Goal: Information Seeking & Learning: Check status

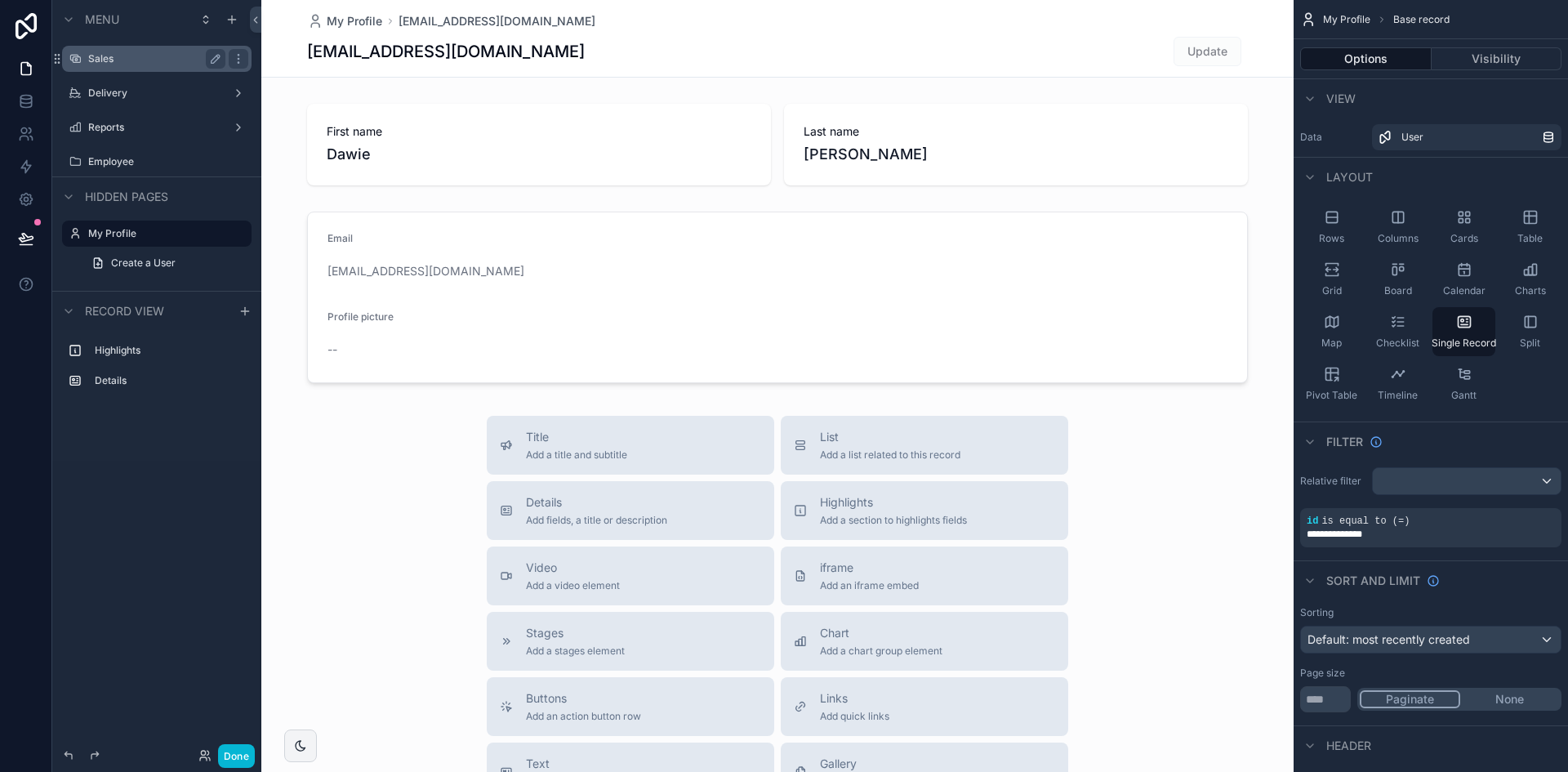
click at [164, 61] on label "Sales" at bounding box center [153, 59] width 131 height 13
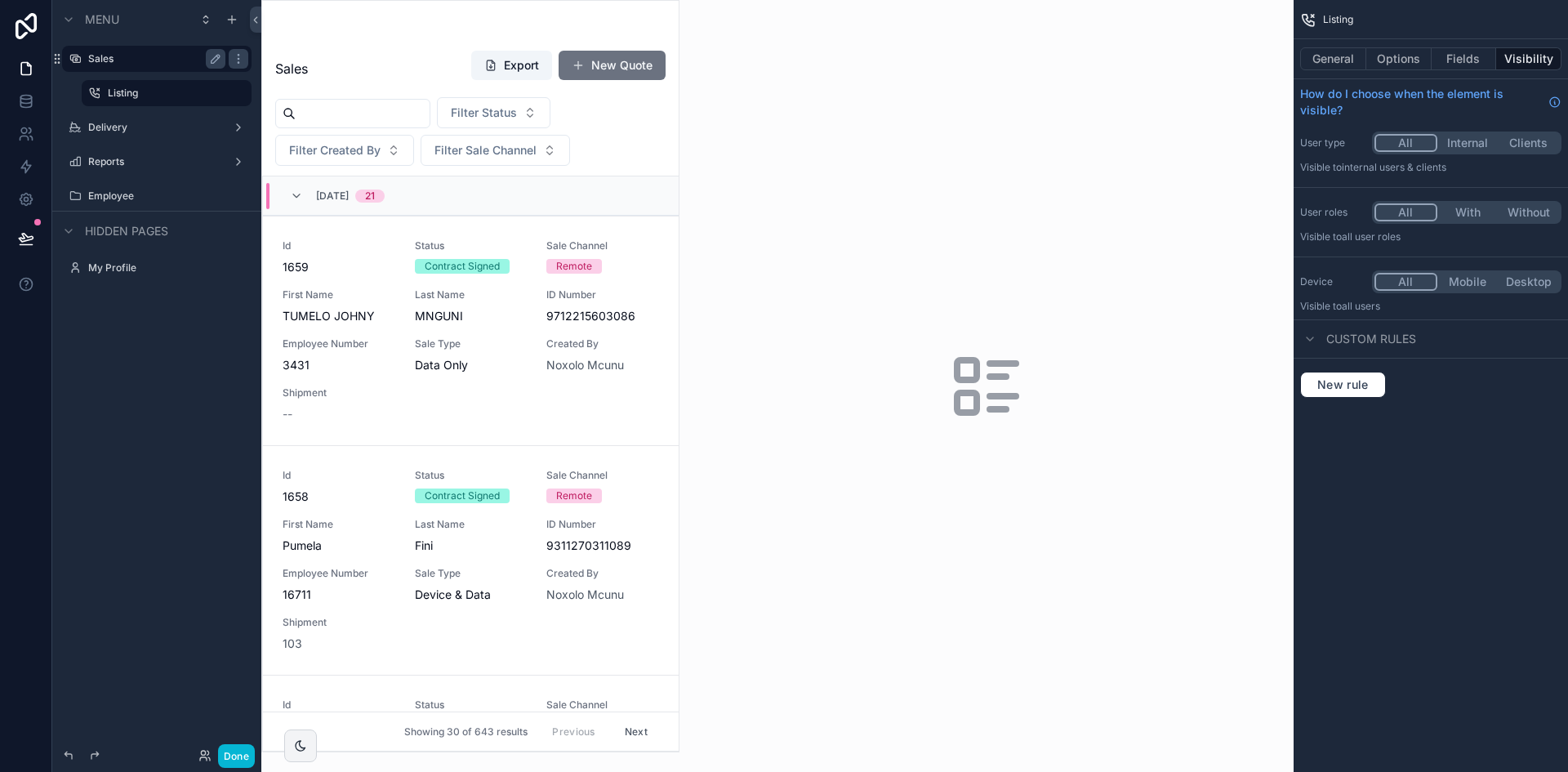
drag, startPoint x: 672, startPoint y: 223, endPoint x: 667, endPoint y: 268, distance: 45.3
click at [667, 268] on div "scrollable content" at bounding box center [470, 376] width 416 height 751
click at [661, 268] on link "Id 1659 Status Contract Signed Sale Channel Remote First Name [PERSON_NAME] Las…" at bounding box center [470, 330] width 416 height 230
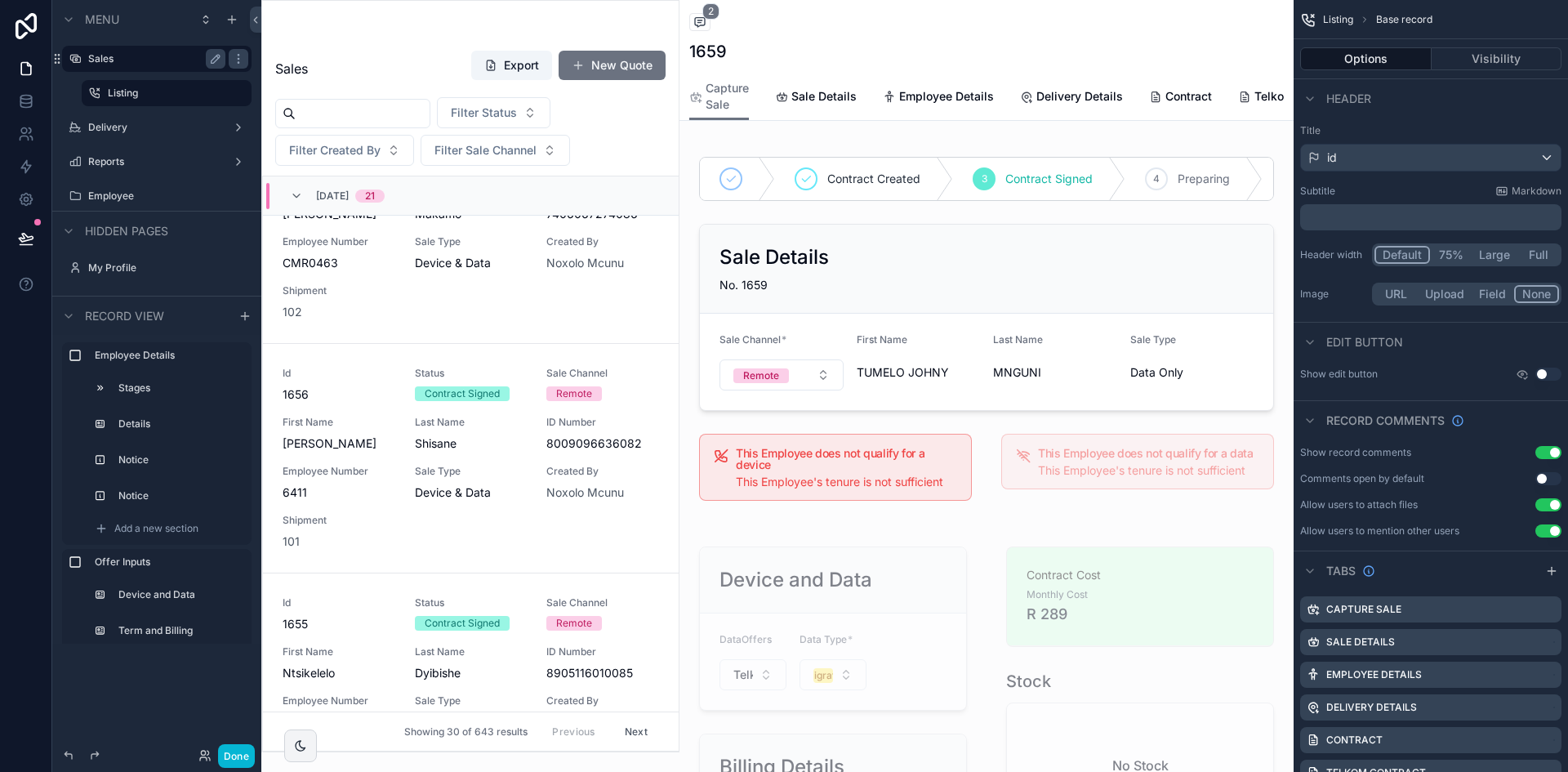
scroll to position [571, 0]
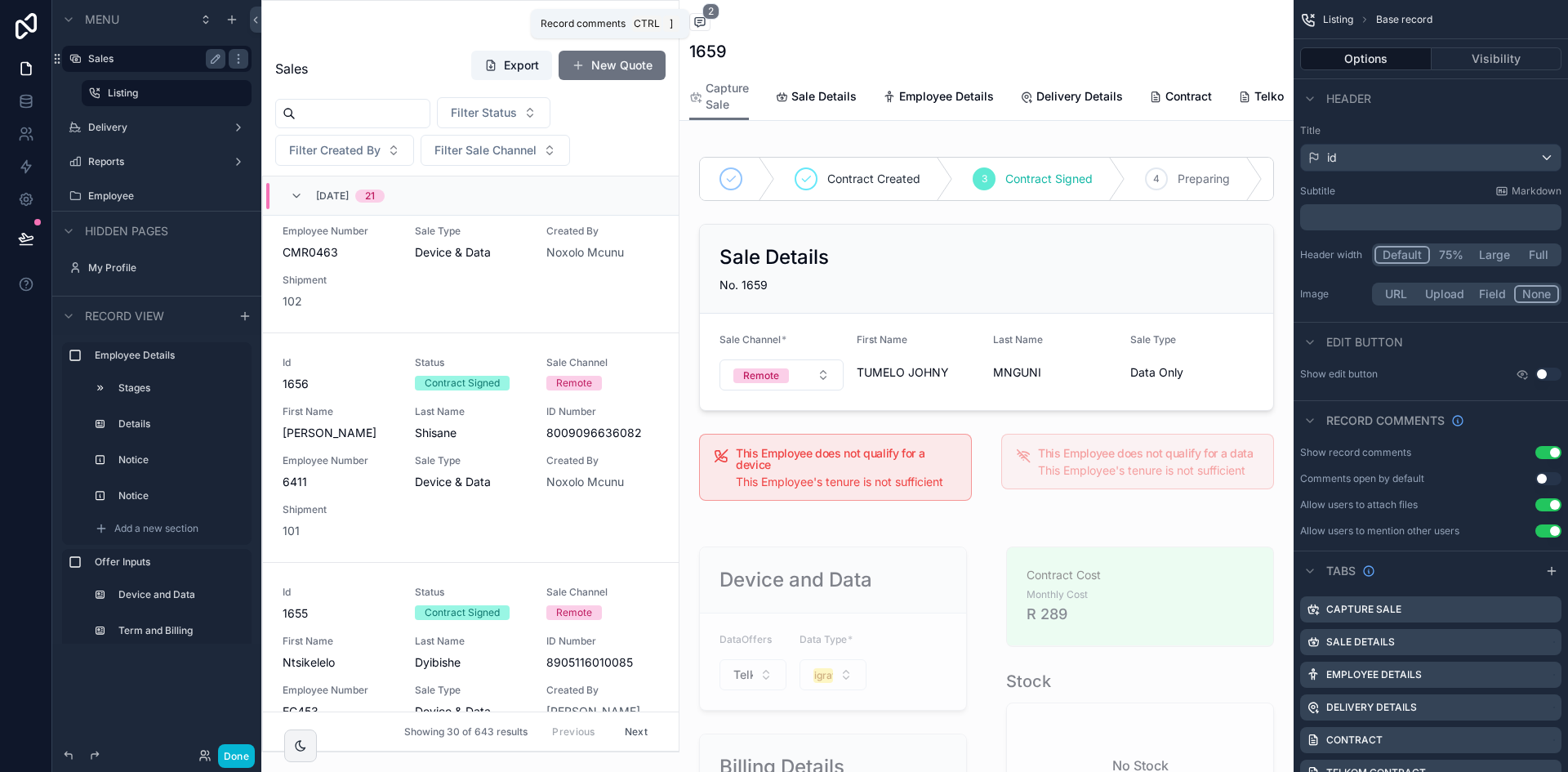
click at [703, 27] on icon "scrollable content" at bounding box center [699, 22] width 13 height 13
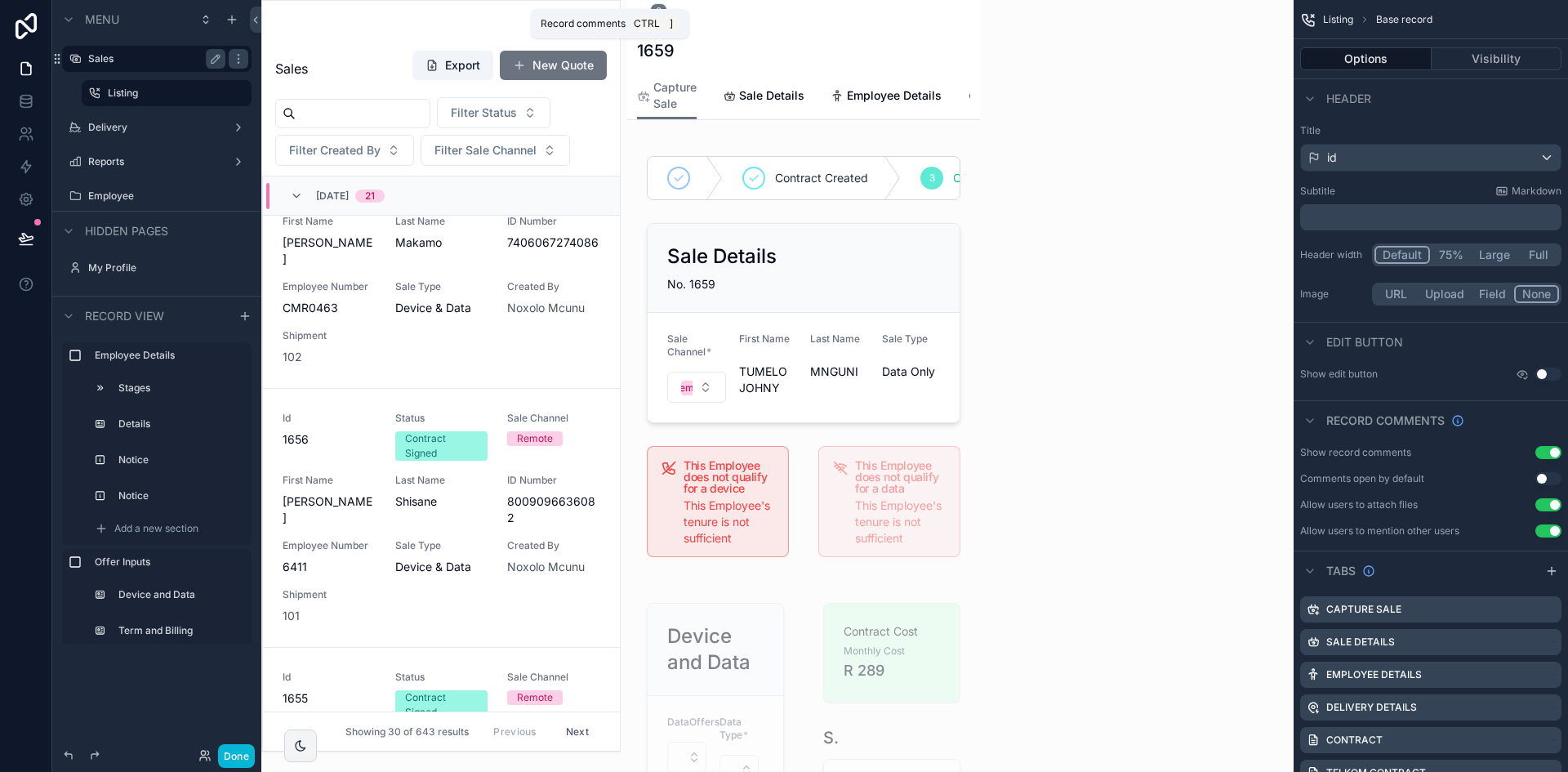
scroll to position [644, 0]
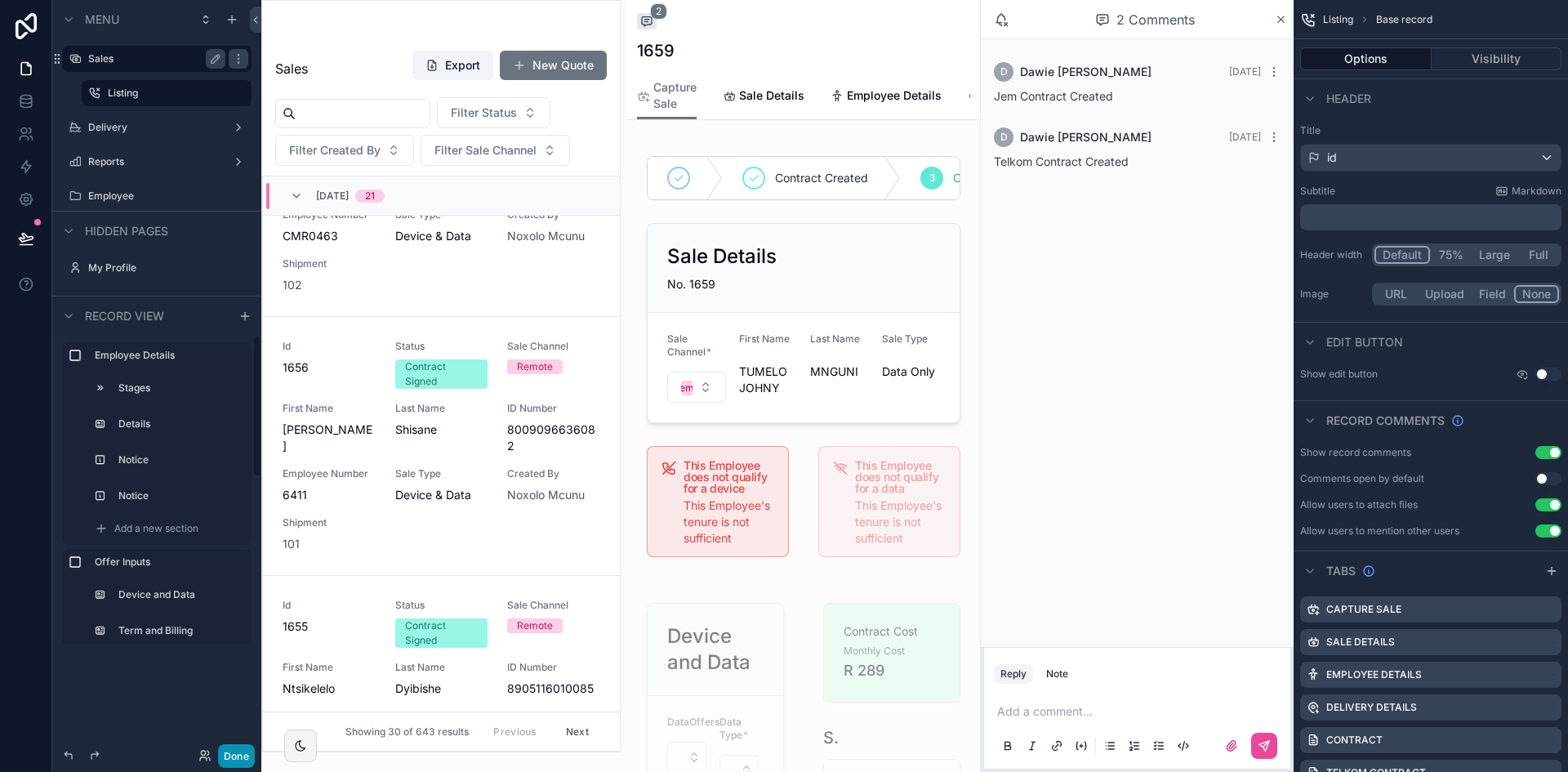
click at [226, 754] on button "Done" at bounding box center [236, 756] width 37 height 24
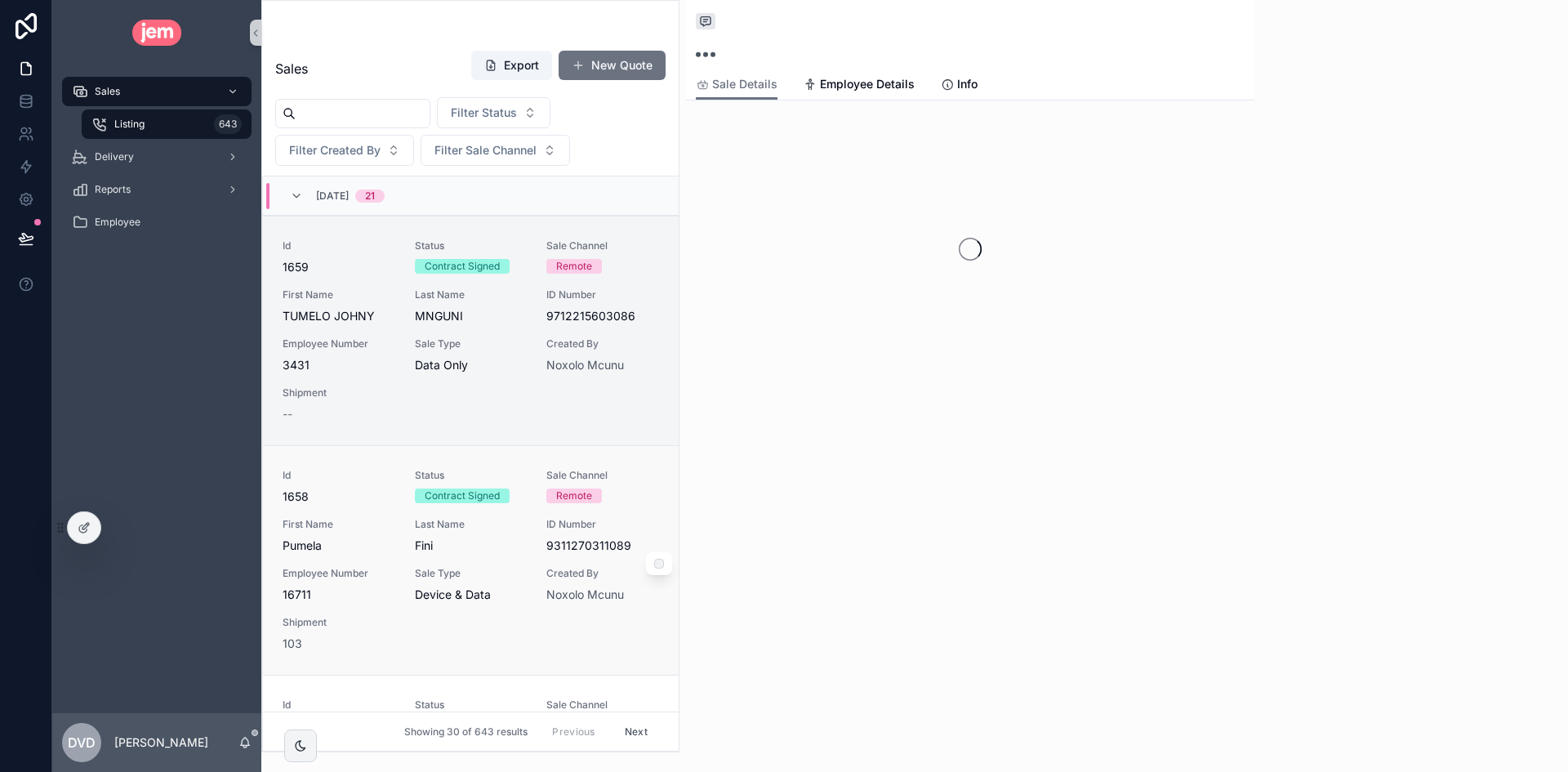
scroll to position [39, 0]
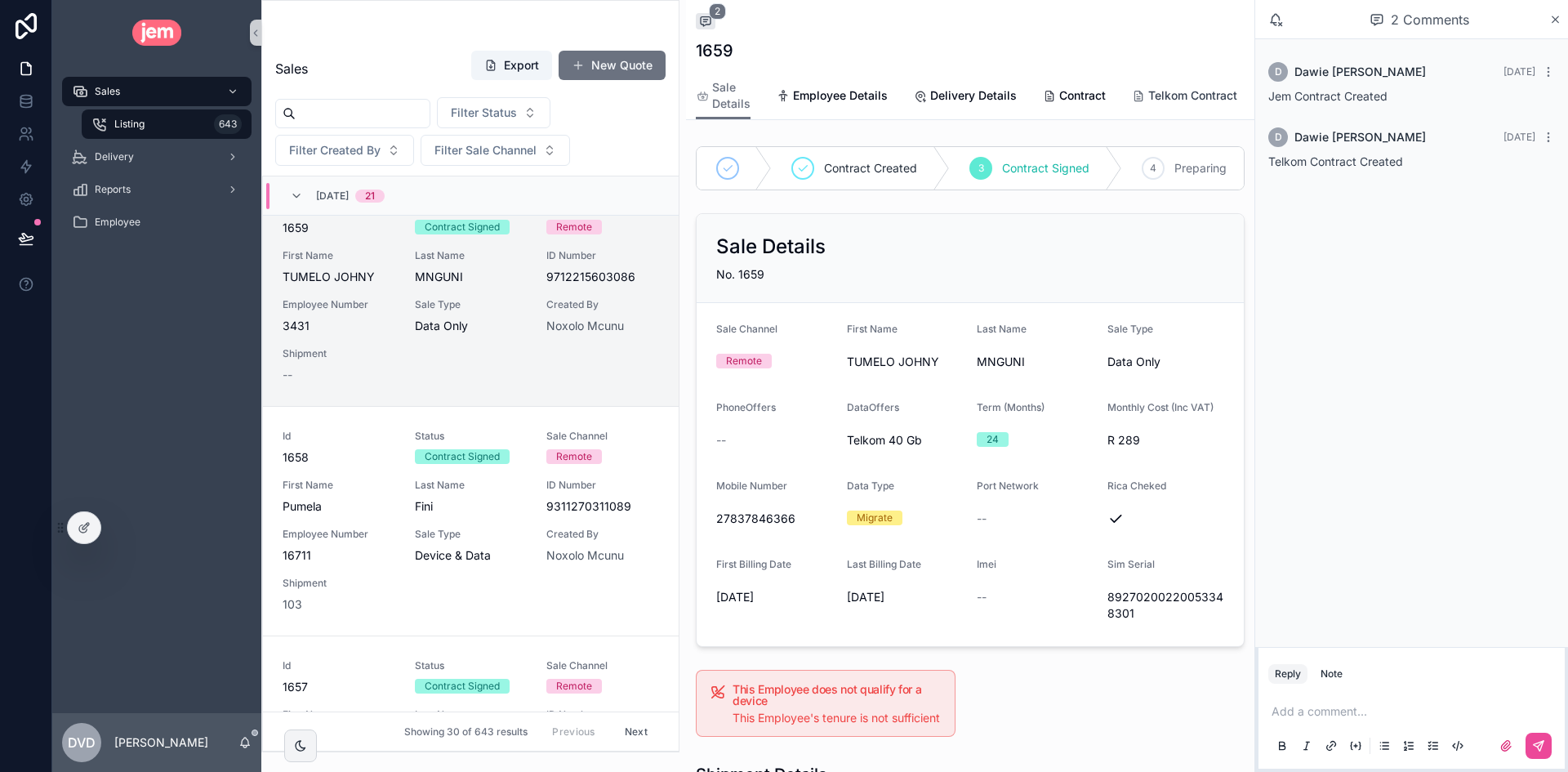
click at [1169, 94] on span "Telkom Contract" at bounding box center [1192, 95] width 89 height 16
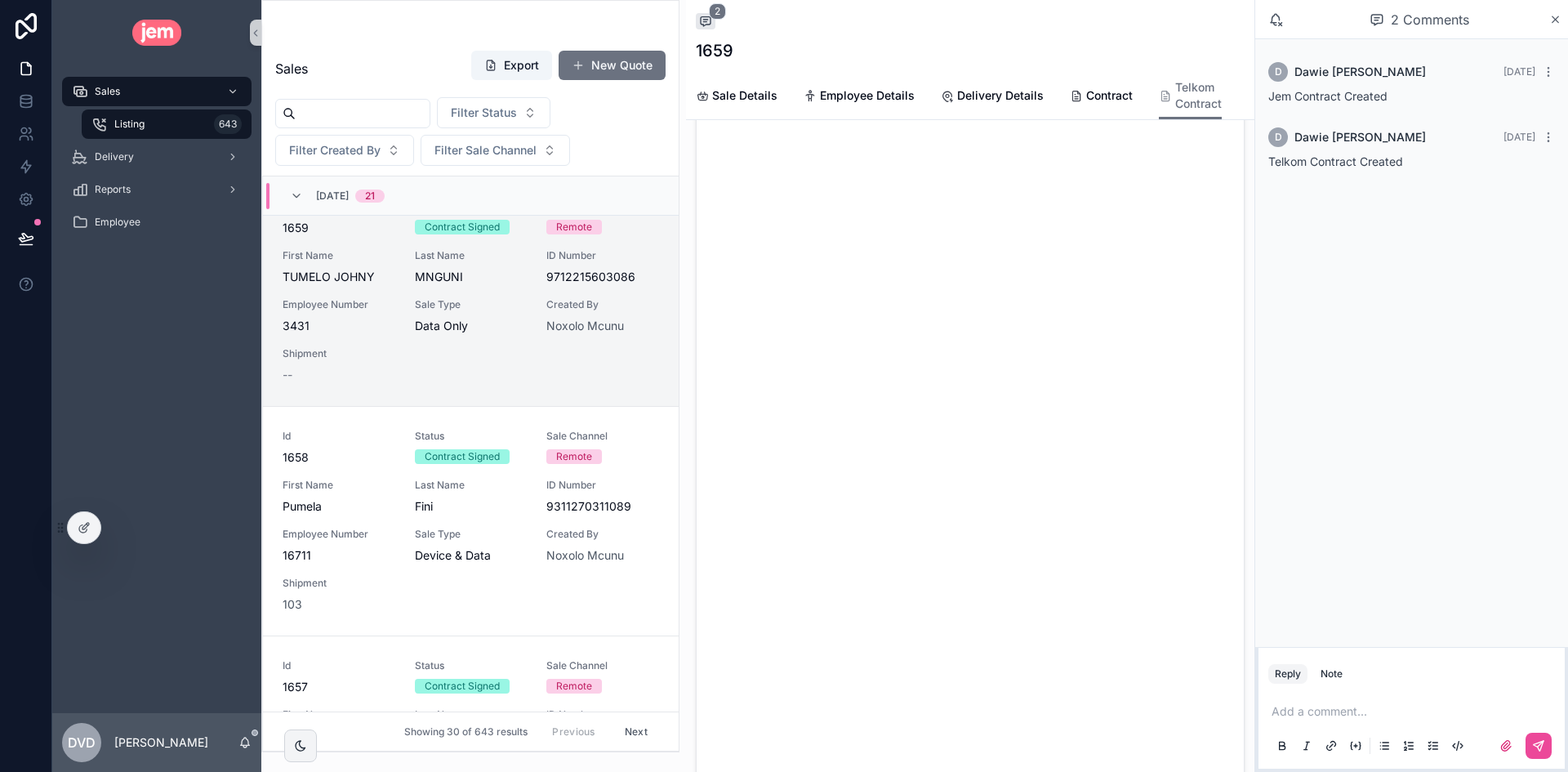
scroll to position [400, 0]
click at [1556, 23] on icon "scrollable content" at bounding box center [1554, 19] width 12 height 13
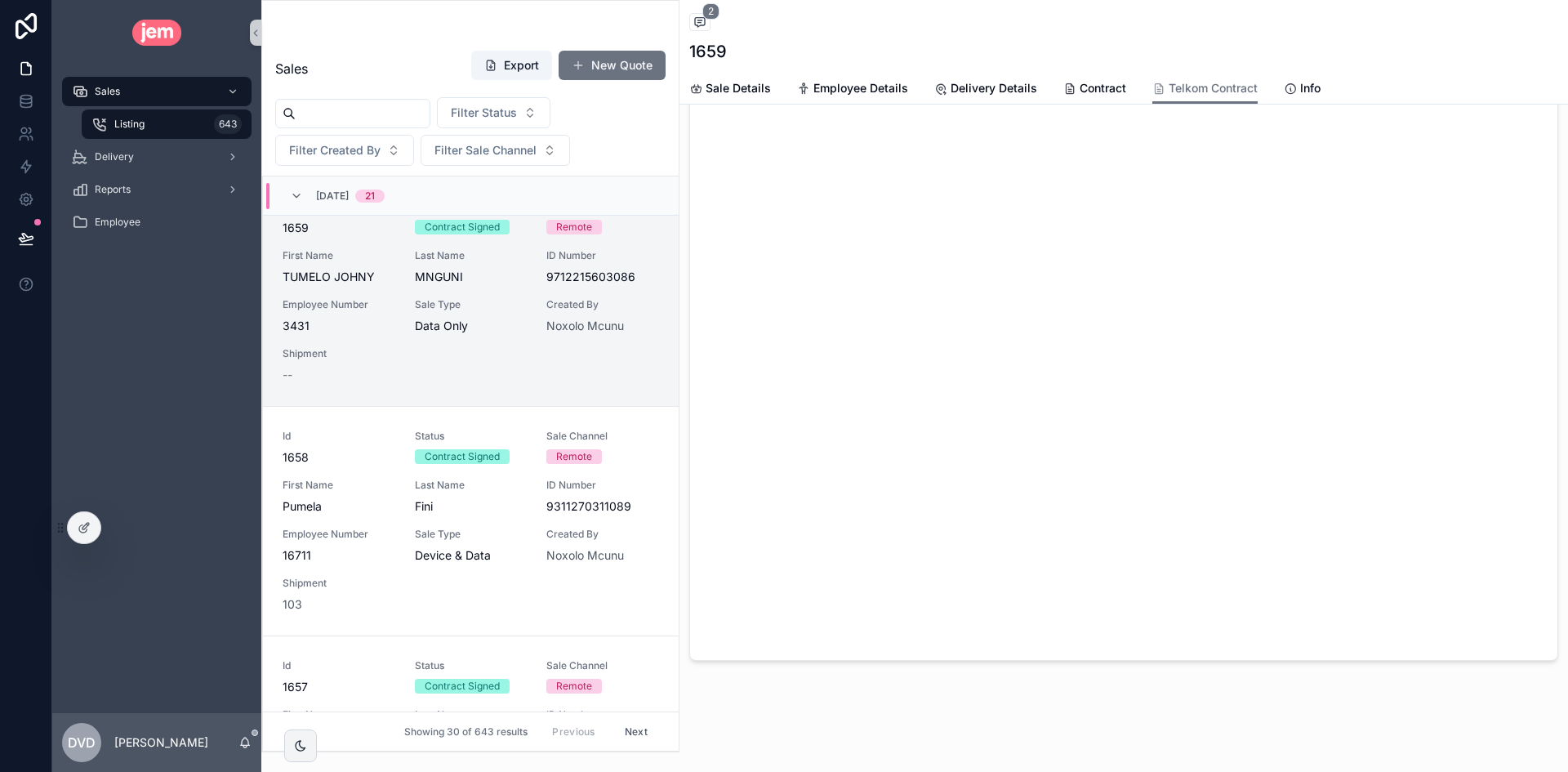
scroll to position [356, 0]
click at [709, 11] on span "2" at bounding box center [710, 12] width 17 height 16
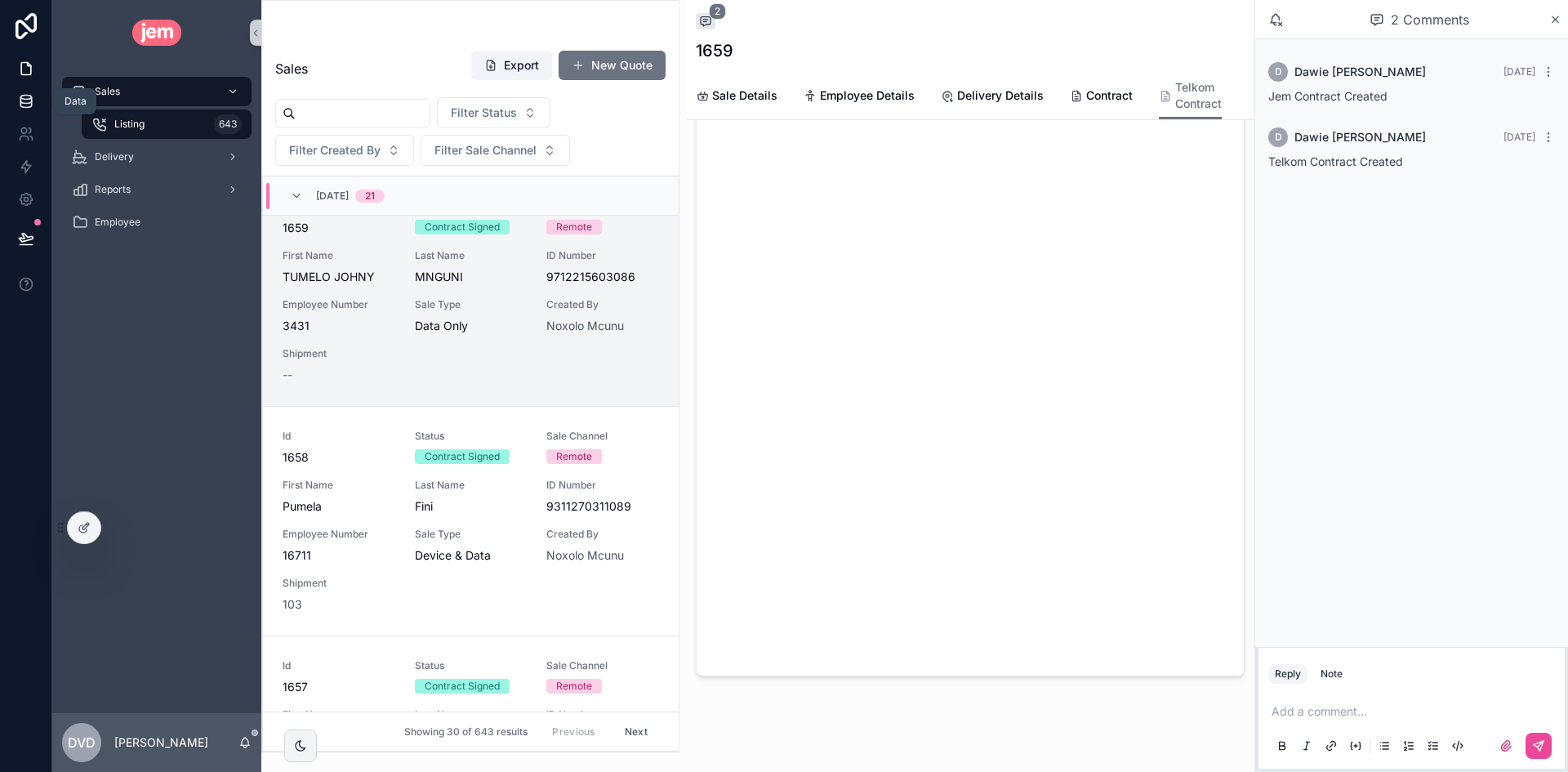
click at [35, 105] on link at bounding box center [26, 102] width 51 height 33
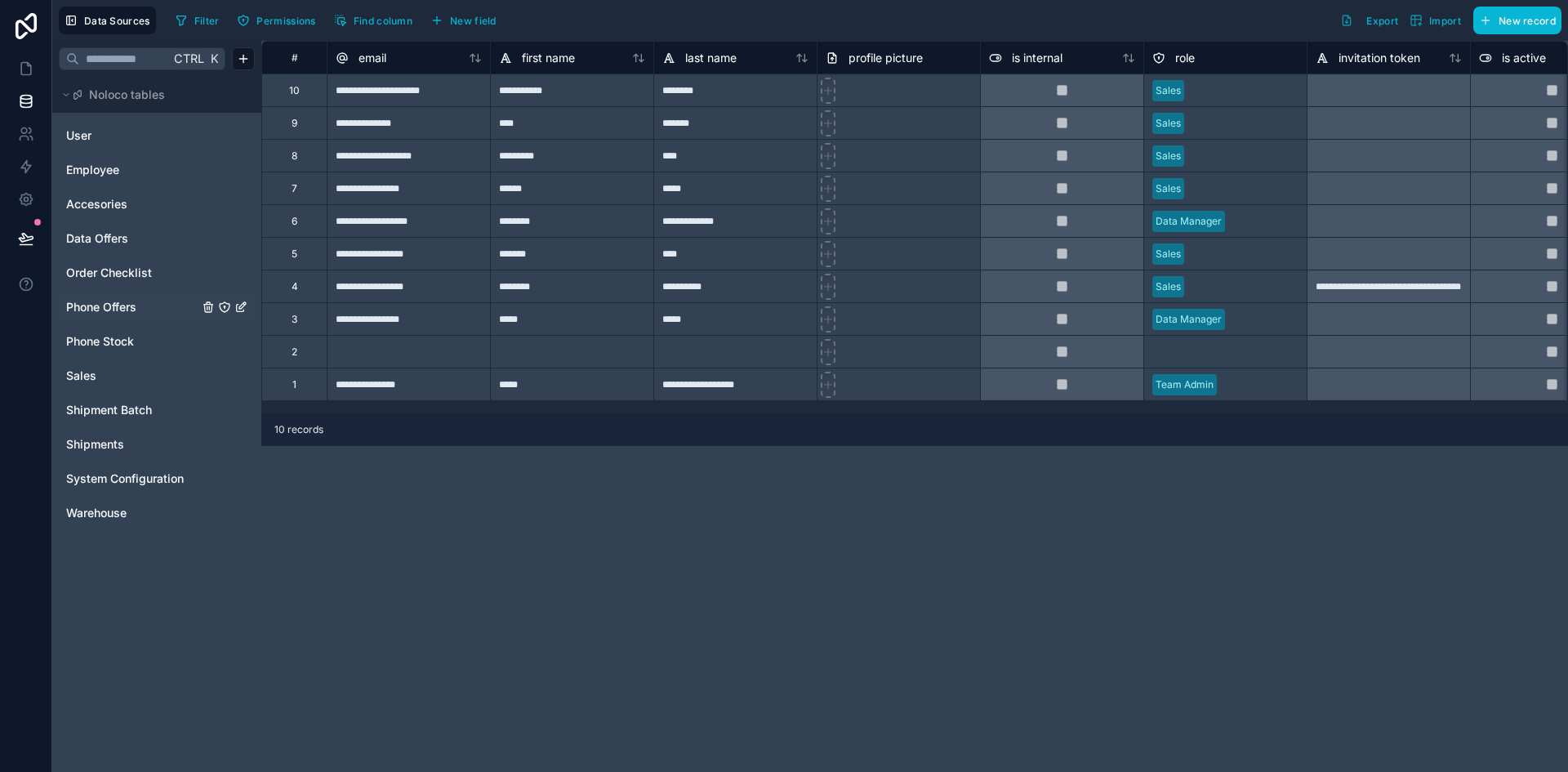
click at [132, 306] on span "Phone Offers" at bounding box center [101, 307] width 70 height 16
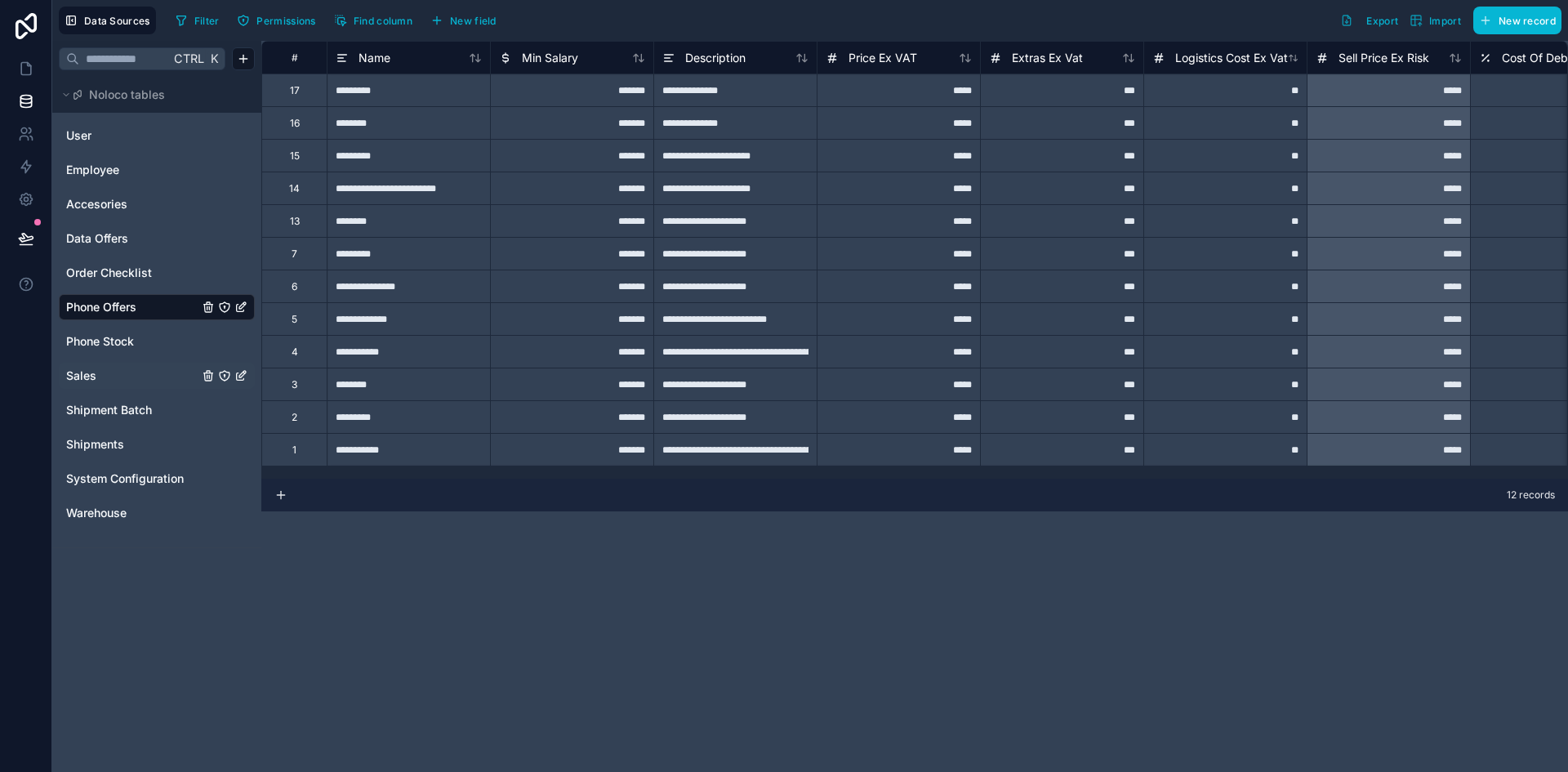
click at [118, 378] on link "Sales" at bounding box center [132, 375] width 132 height 16
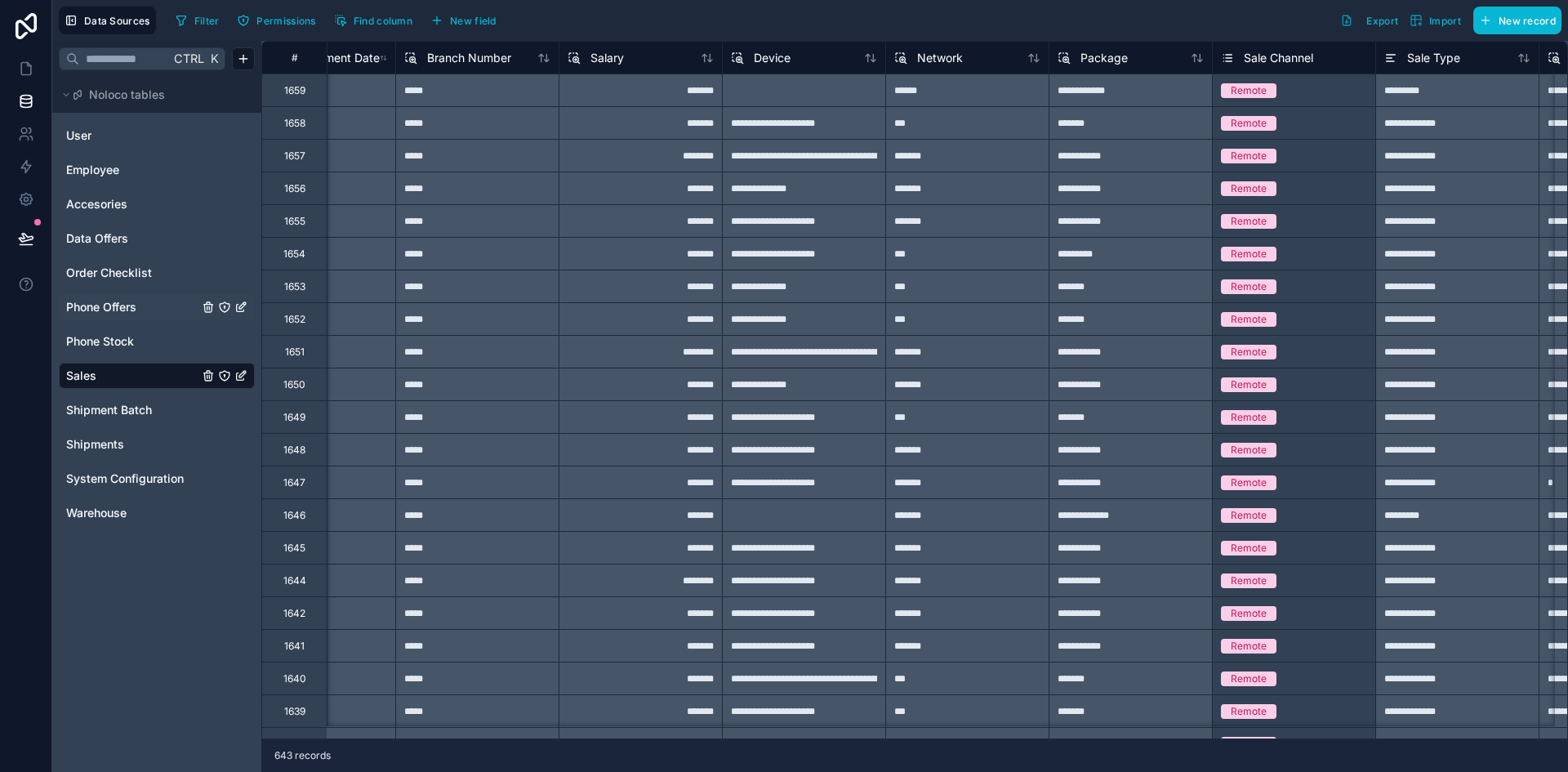
scroll to position [0, 3857]
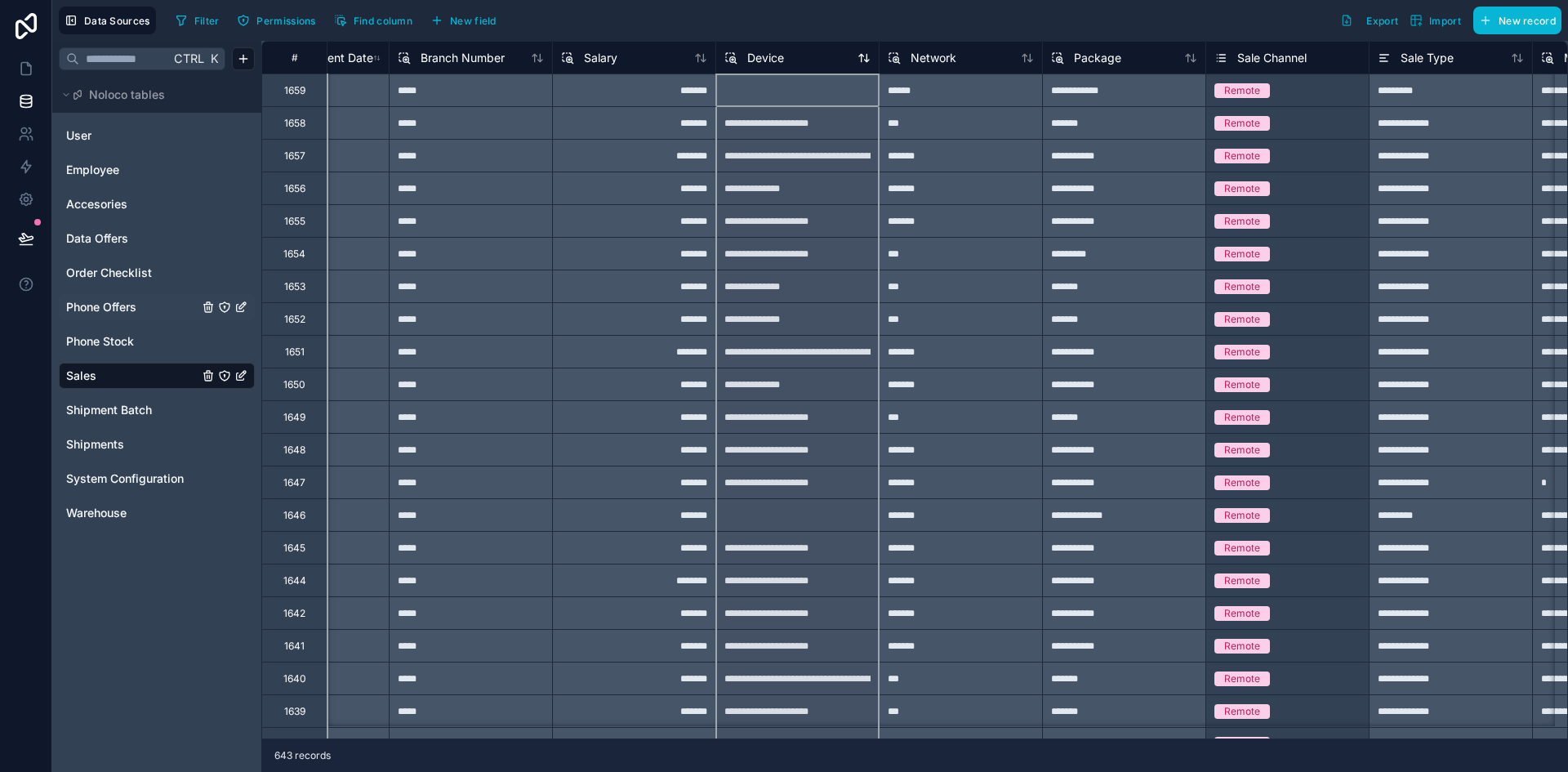
click at [795, 54] on div "Device" at bounding box center [797, 58] width 146 height 19
click at [775, 57] on span "Device" at bounding box center [765, 58] width 37 height 16
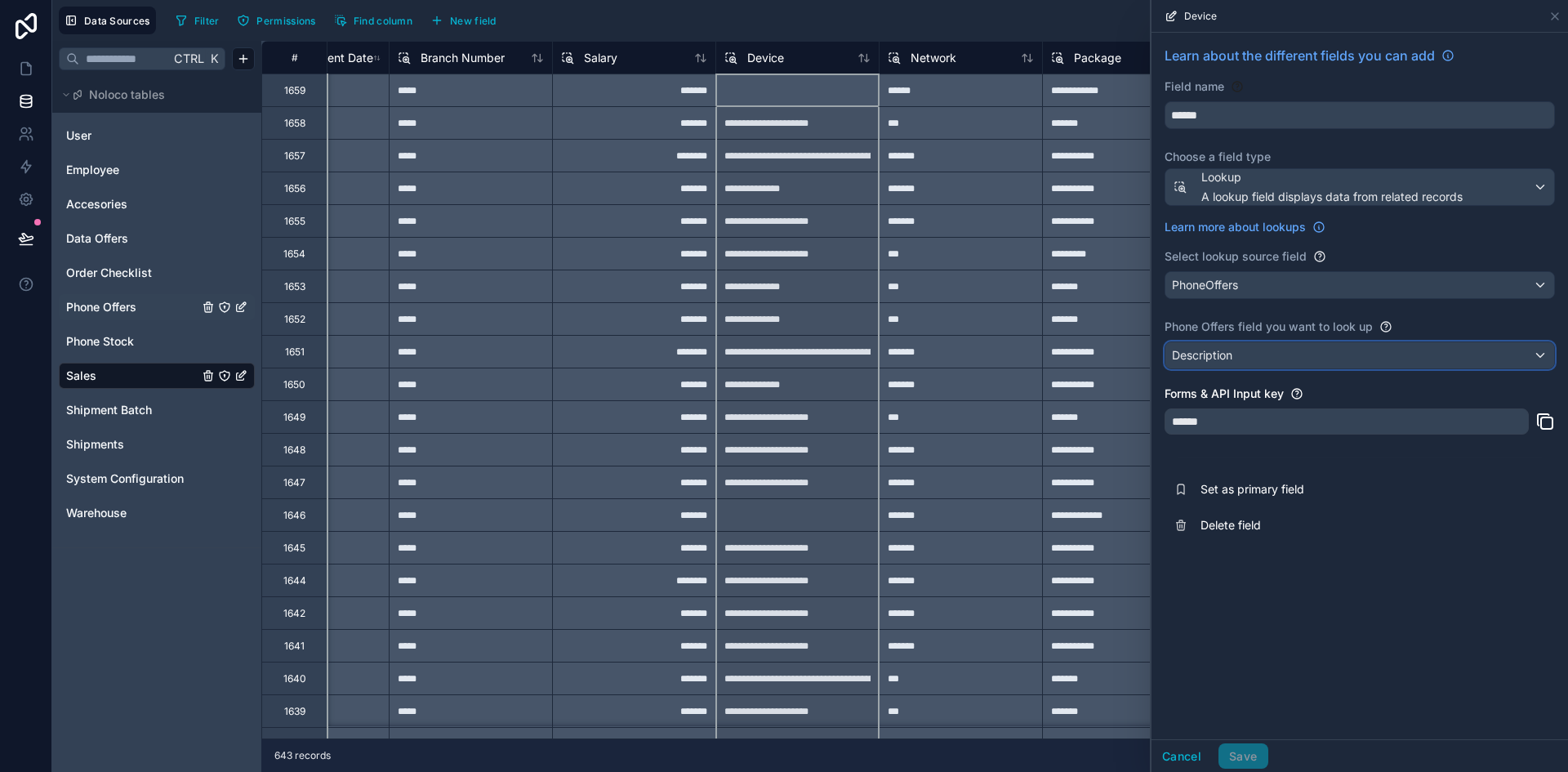
click at [1339, 358] on div "Description" at bounding box center [1359, 355] width 389 height 27
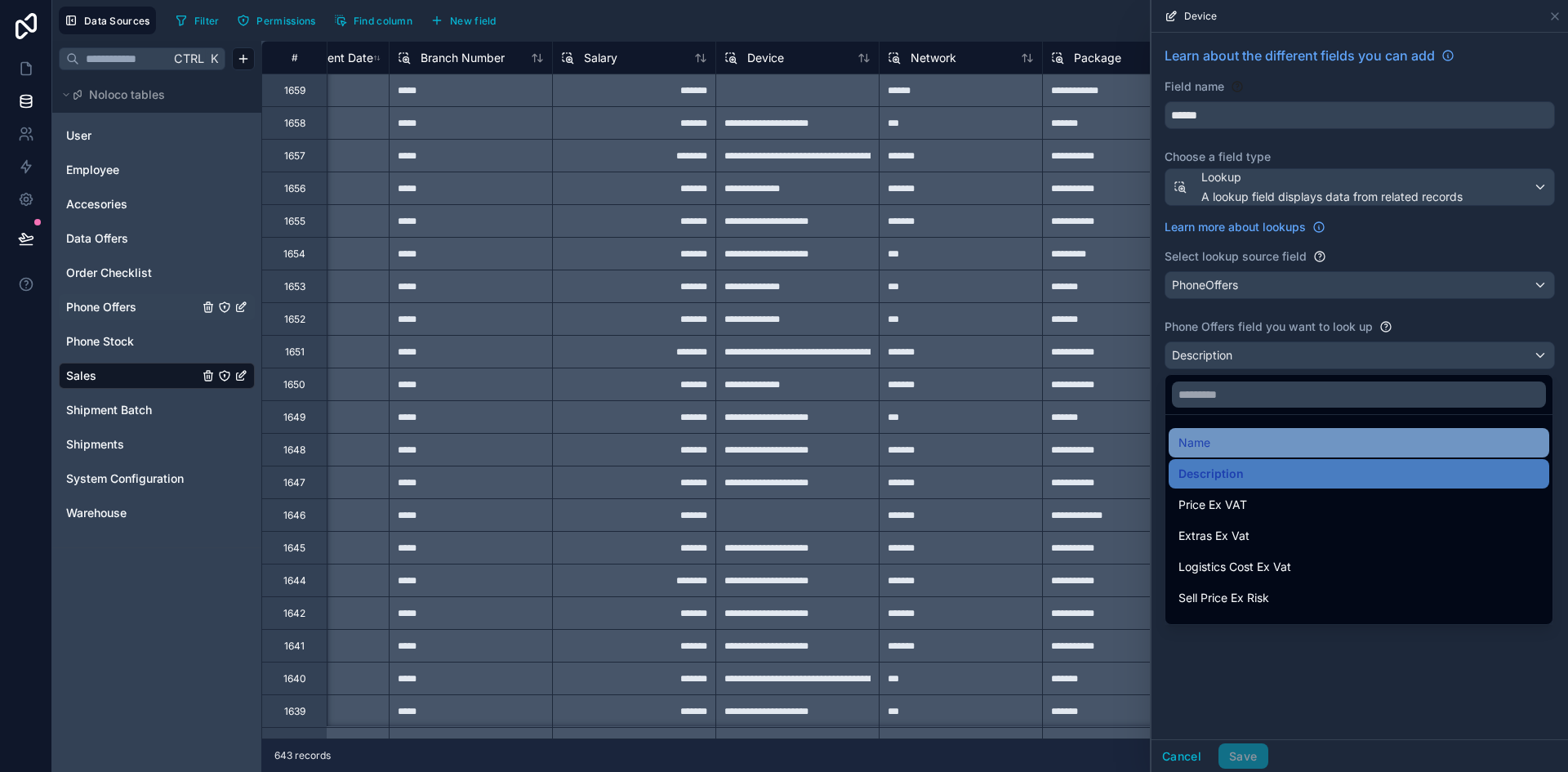
click at [1314, 442] on div "Name" at bounding box center [1358, 442] width 361 height 19
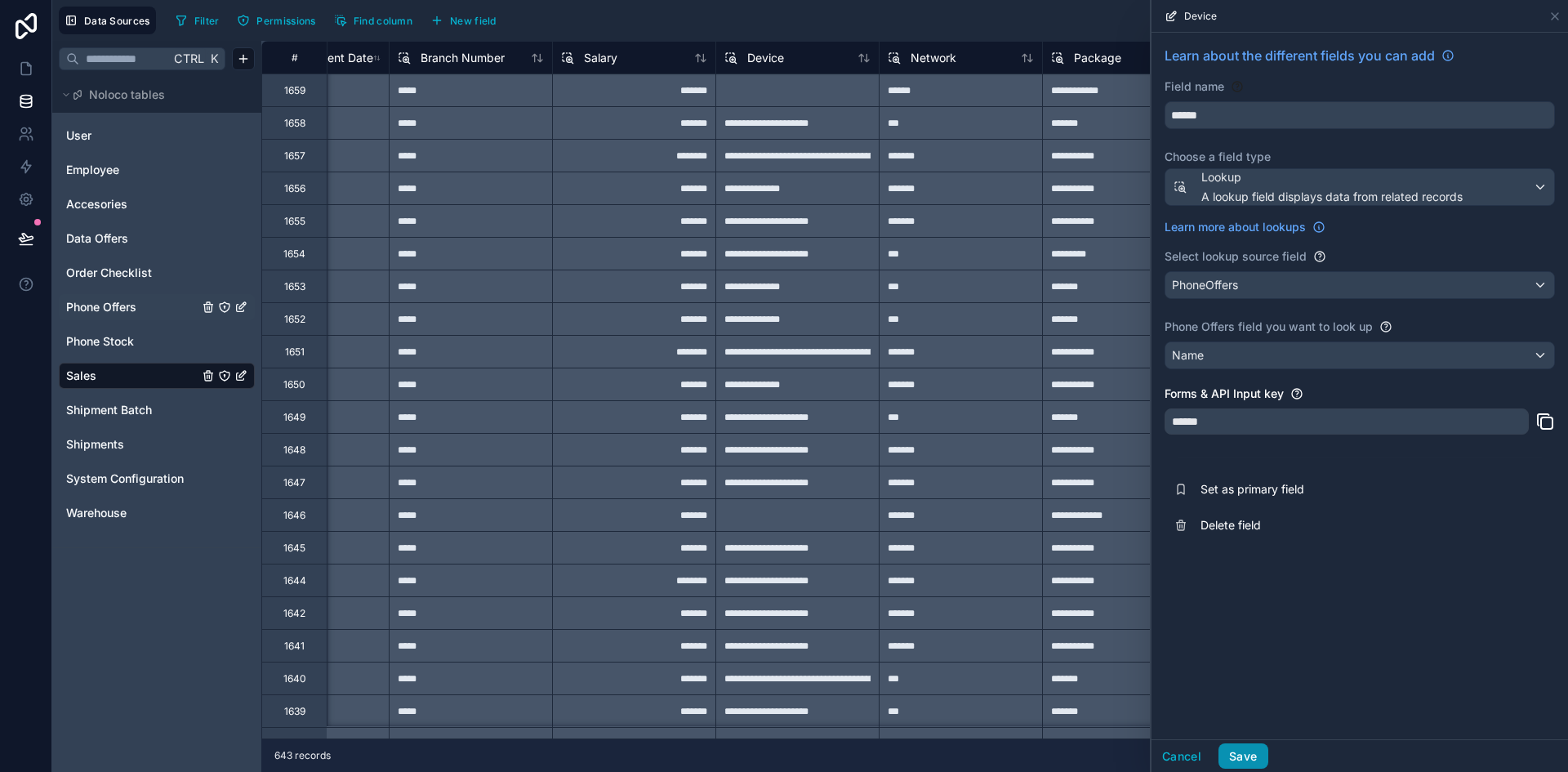
click at [1248, 760] on button "Save" at bounding box center [1243, 756] width 49 height 27
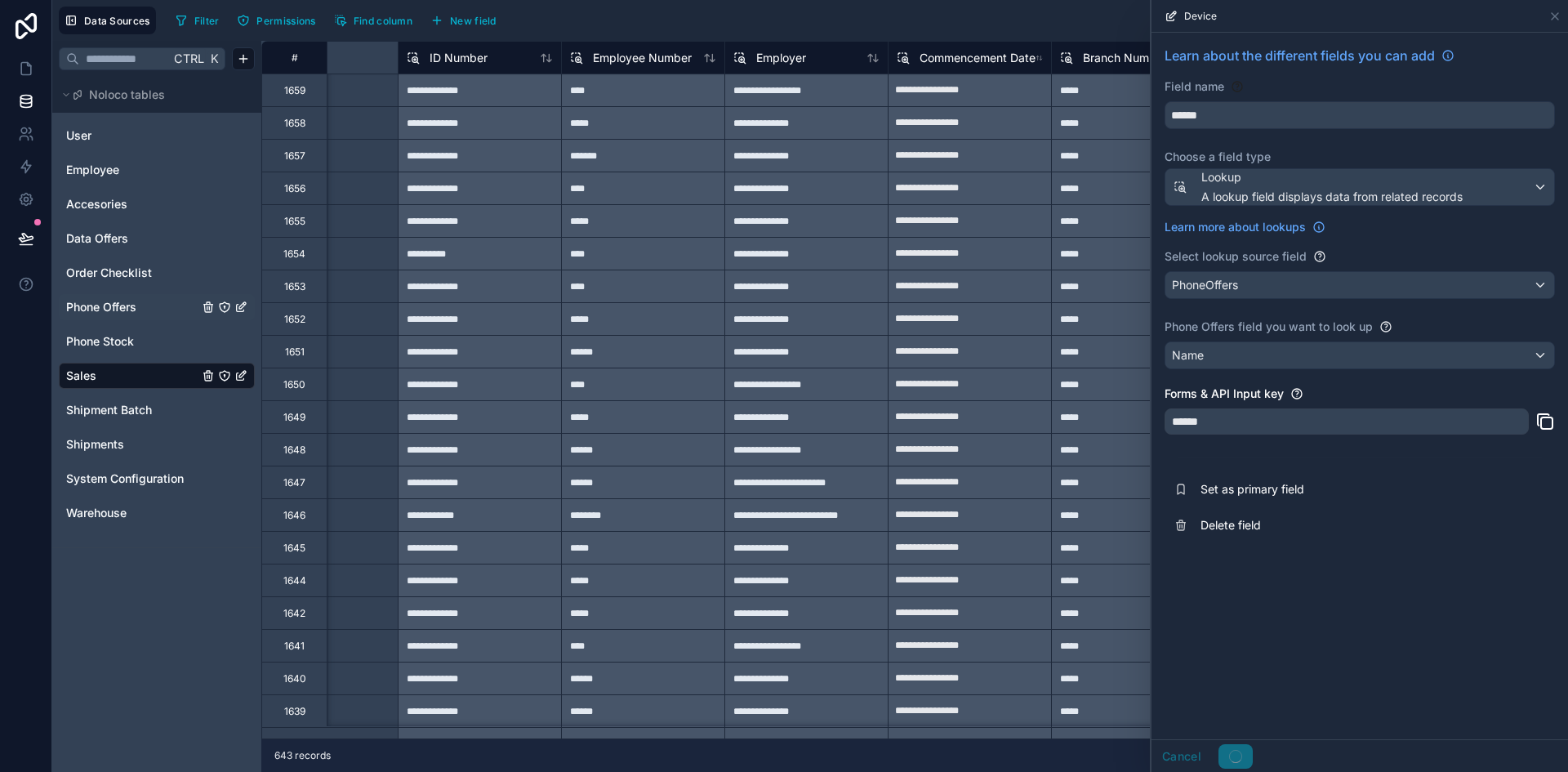
scroll to position [0, 3570]
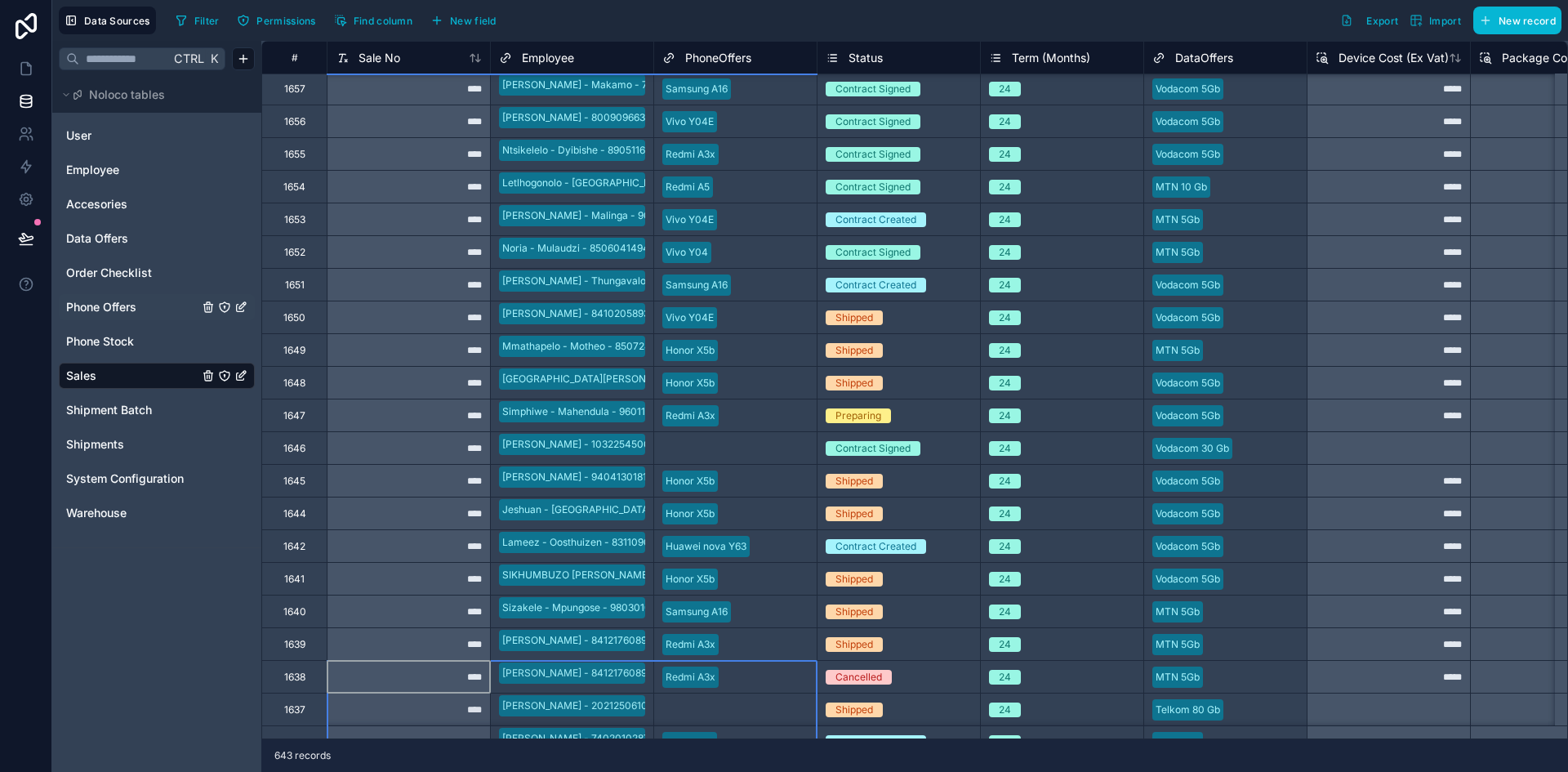
scroll to position [100, 0]
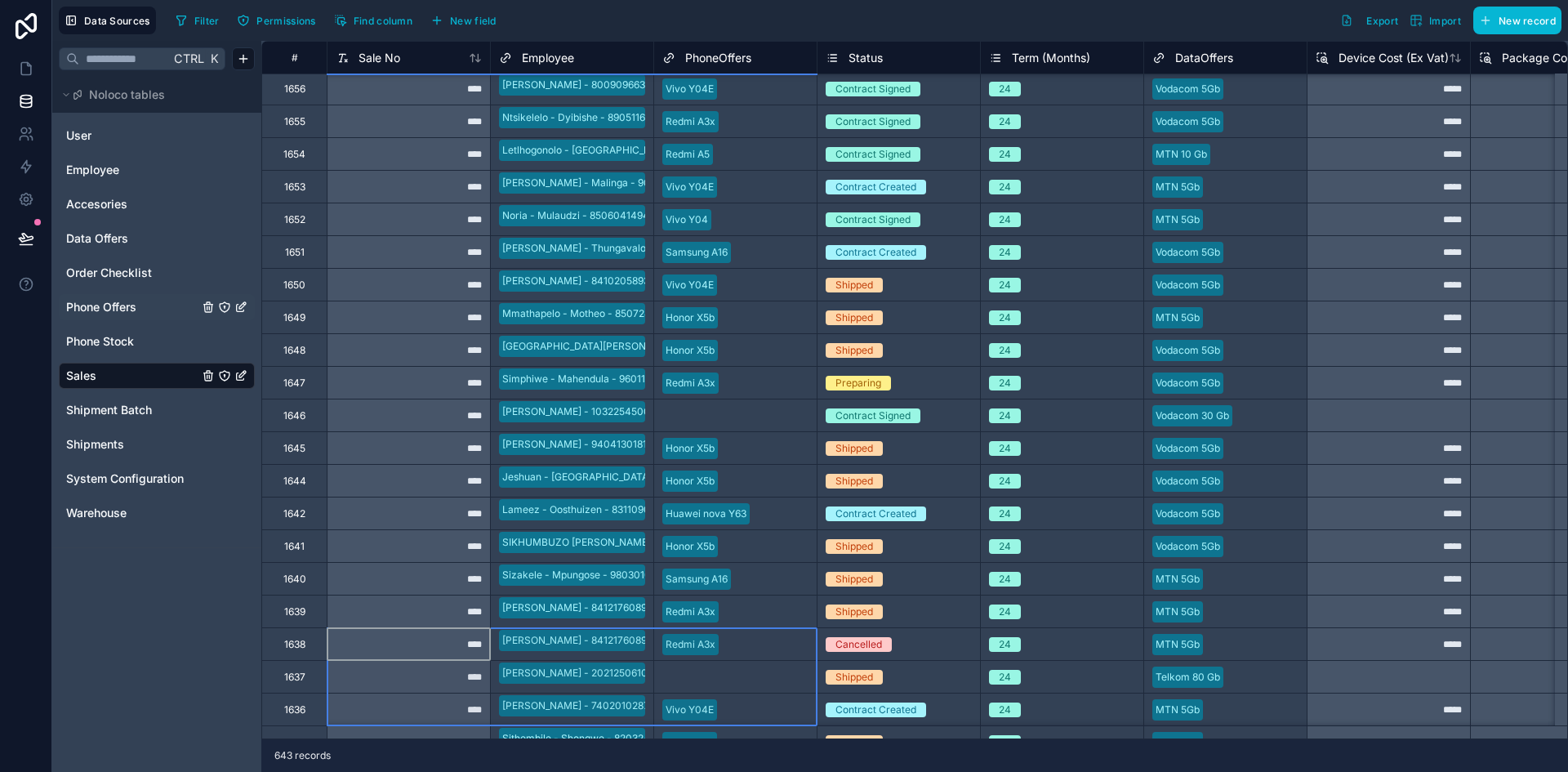
drag, startPoint x: 419, startPoint y: 738, endPoint x: 669, endPoint y: 727, distance: 250.2
click at [669, 727] on div "# Sale No Employee PhoneOffers Status Term (Months) DataOffers Device Cost (Ex …" at bounding box center [914, 390] width 1306 height 699
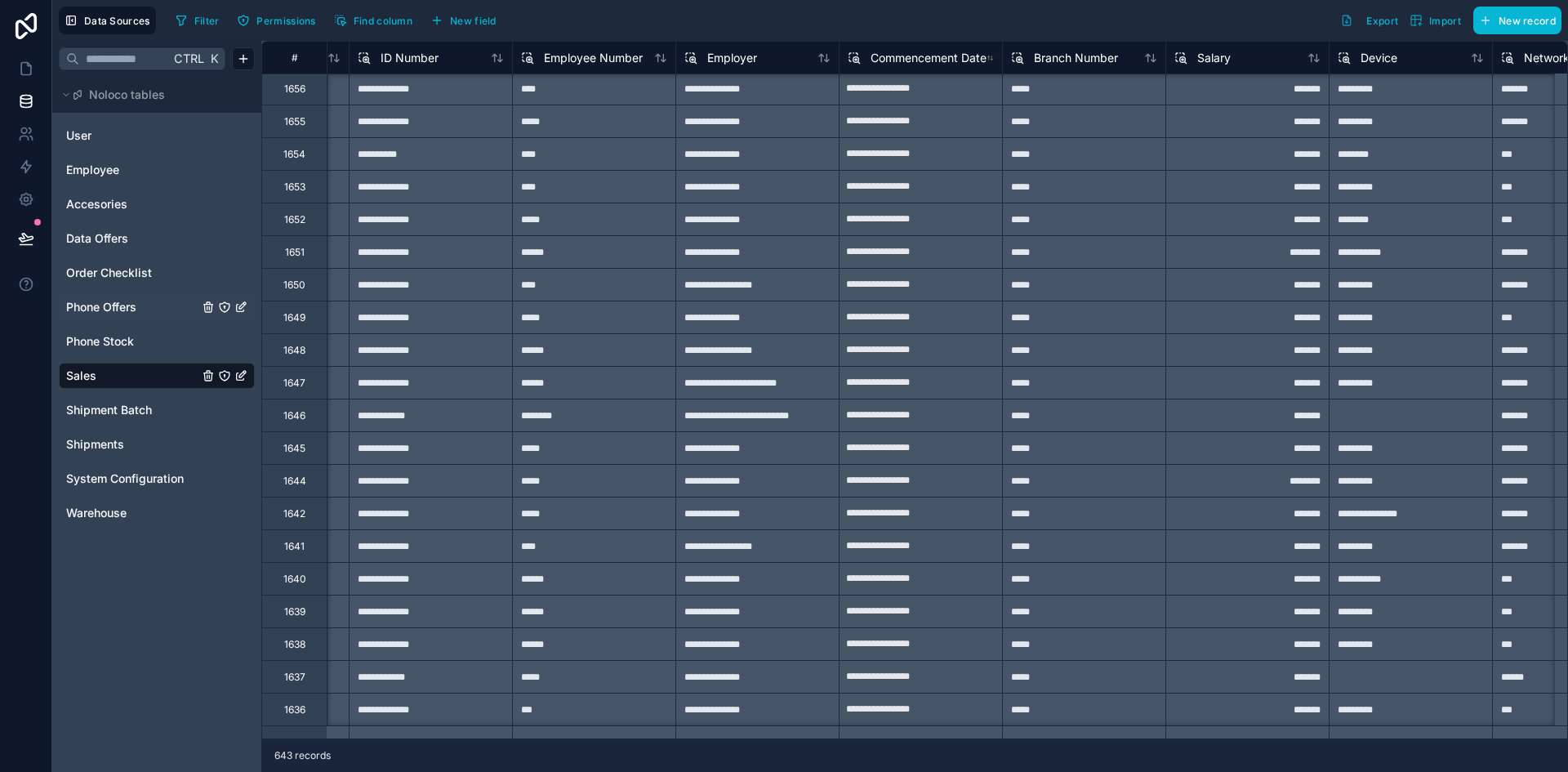
scroll to position [100, 3758]
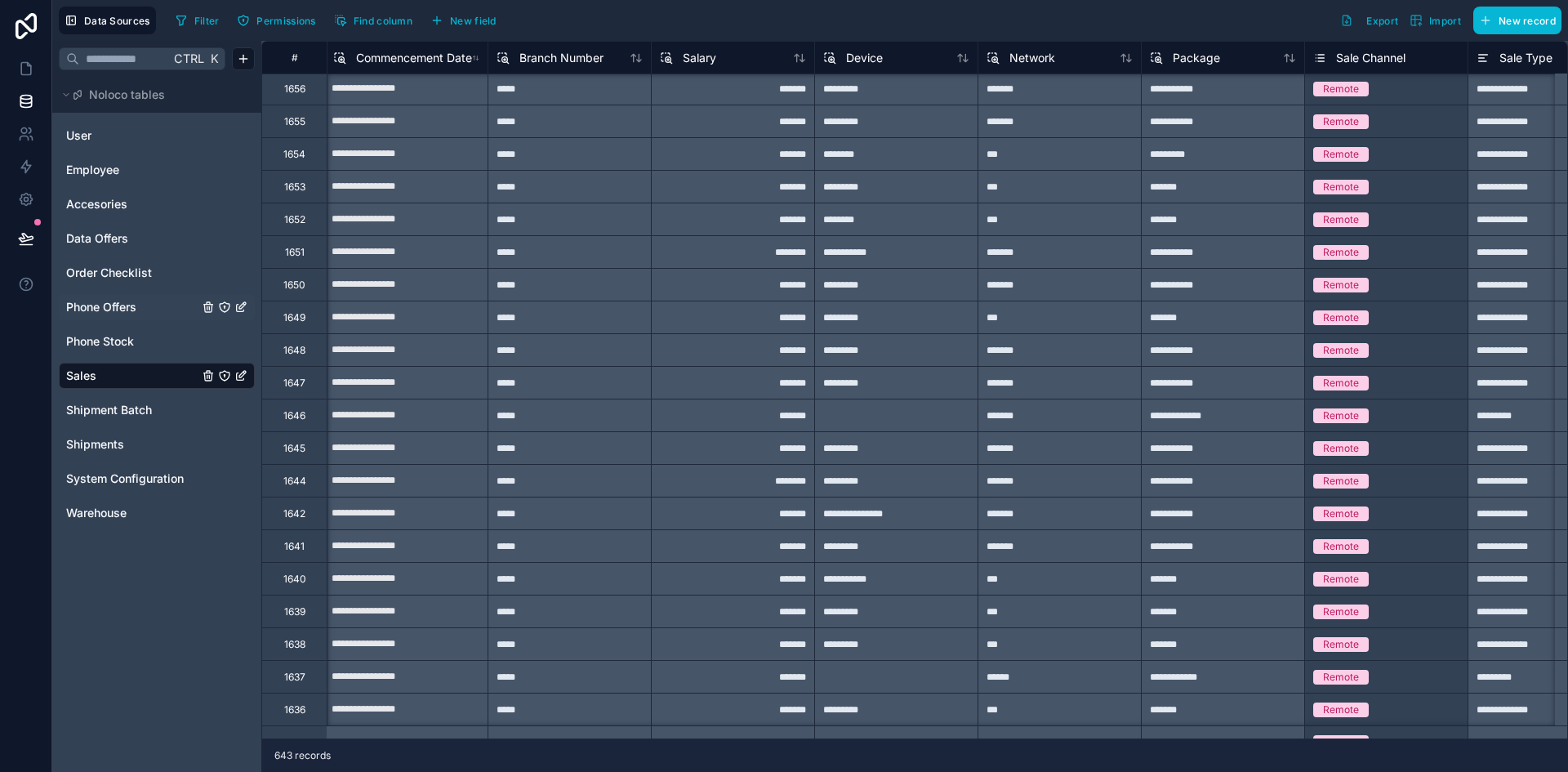
click at [166, 571] on div "Ctrl K Noloco tables User Employee Accesories Data Offers Order Checklist Phone…" at bounding box center [157, 407] width 209 height 731
click at [32, 77] on link at bounding box center [26, 69] width 51 height 33
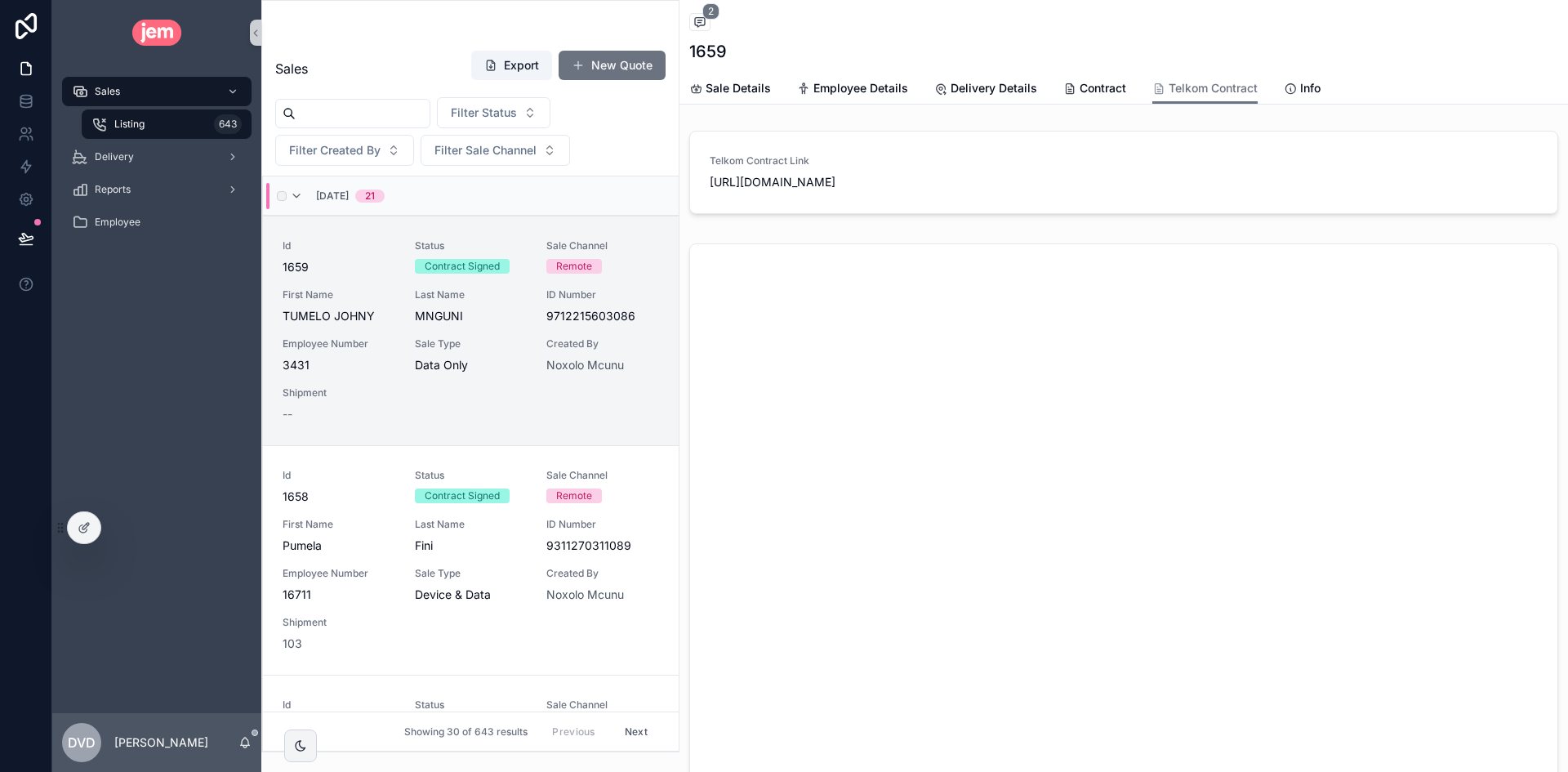
scroll to position [39, 0]
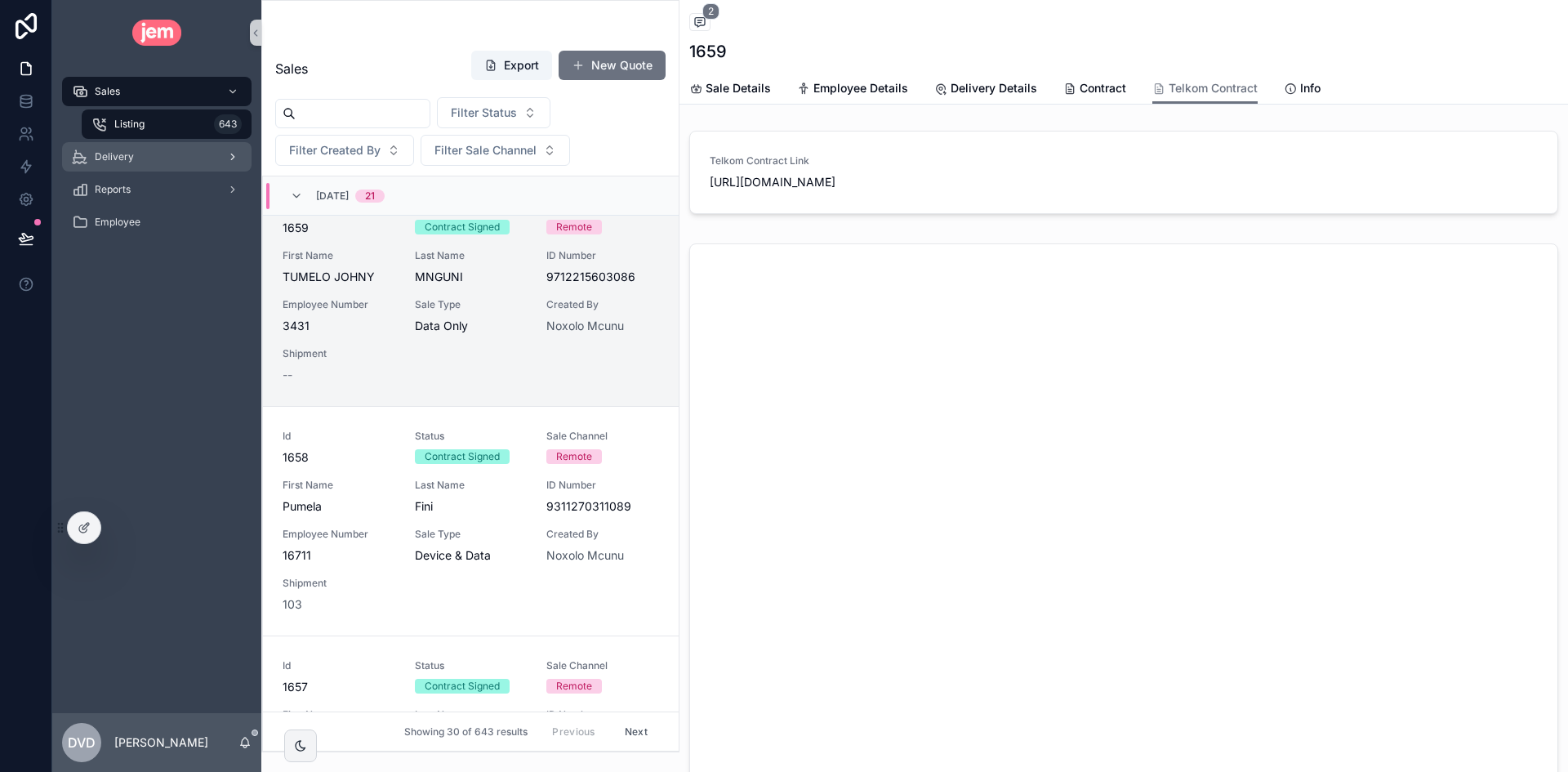
click at [163, 162] on div "Delivery" at bounding box center [157, 157] width 170 height 27
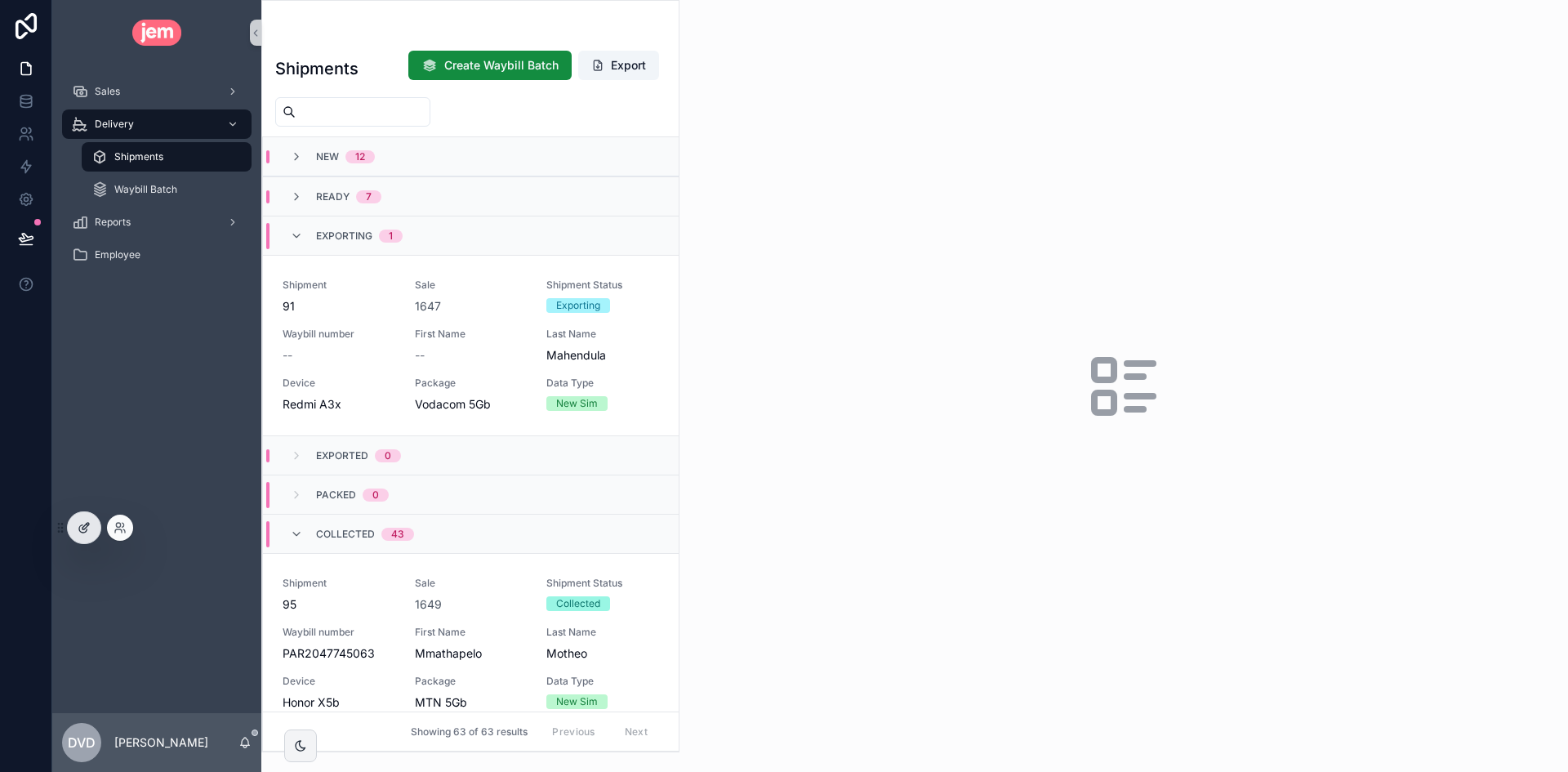
click at [76, 526] on div at bounding box center [84, 527] width 33 height 31
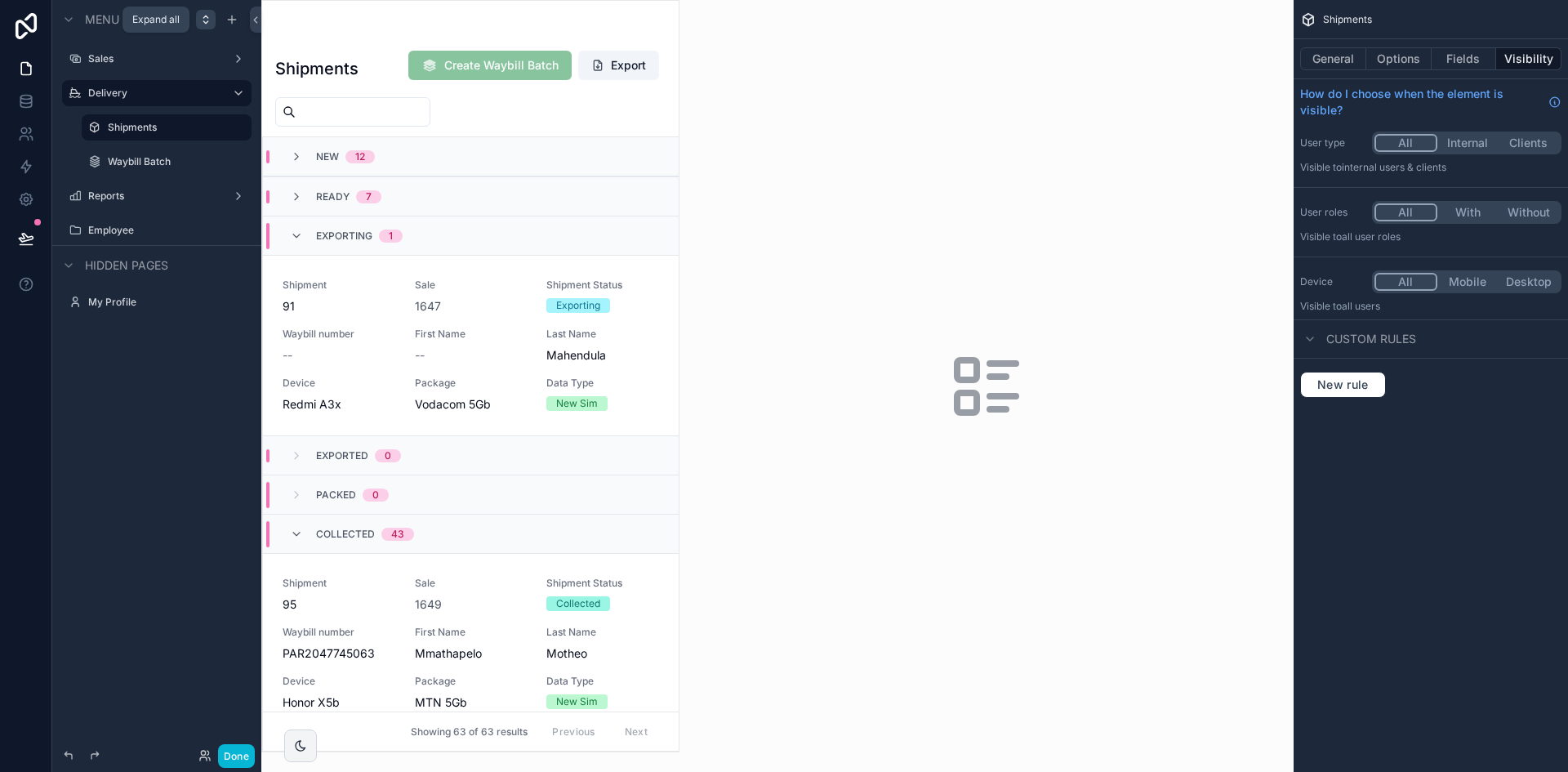
click at [210, 20] on icon "scrollable content" at bounding box center [206, 19] width 13 height 13
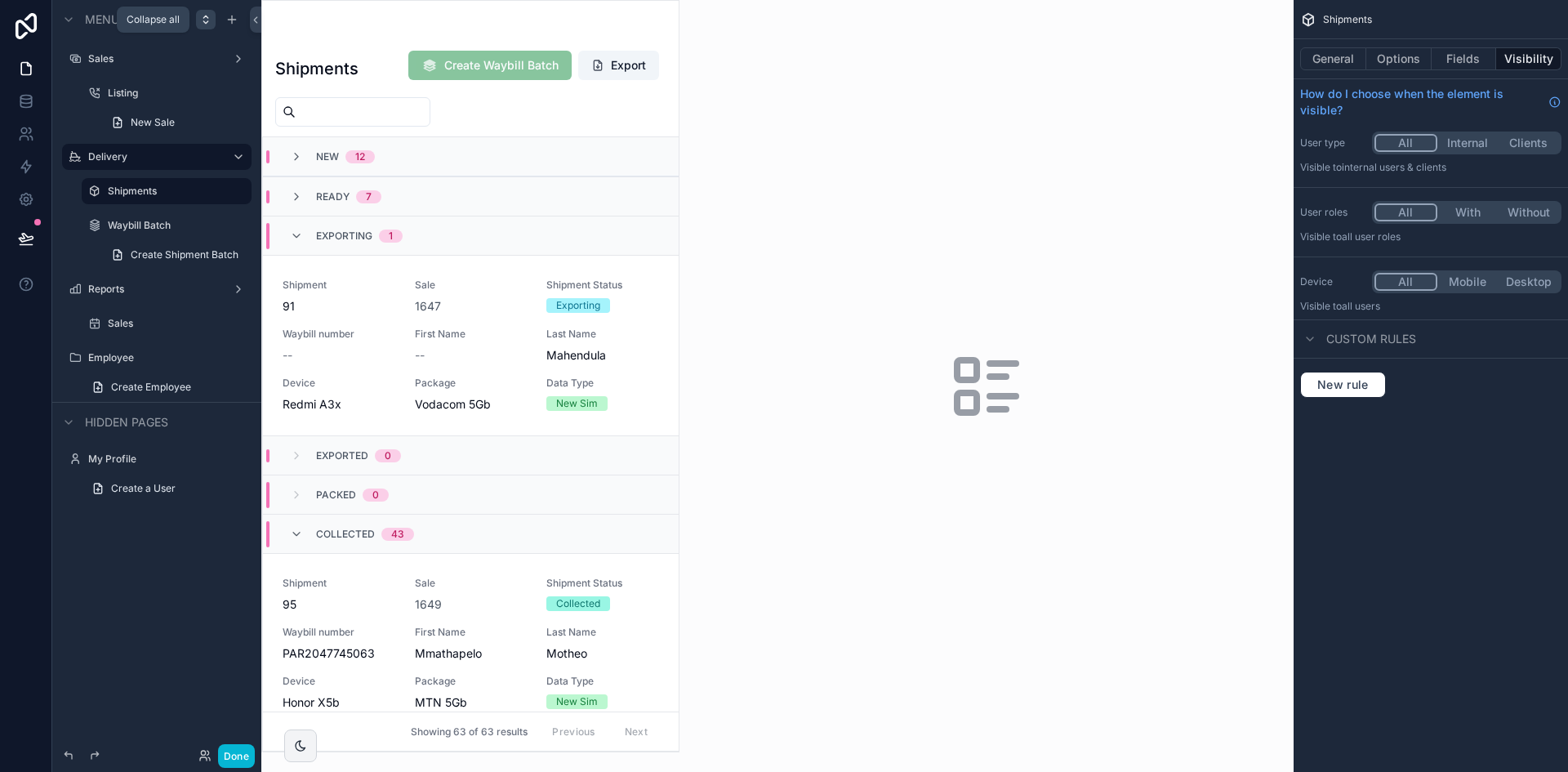
click at [210, 20] on icon "scrollable content" at bounding box center [206, 19] width 13 height 13
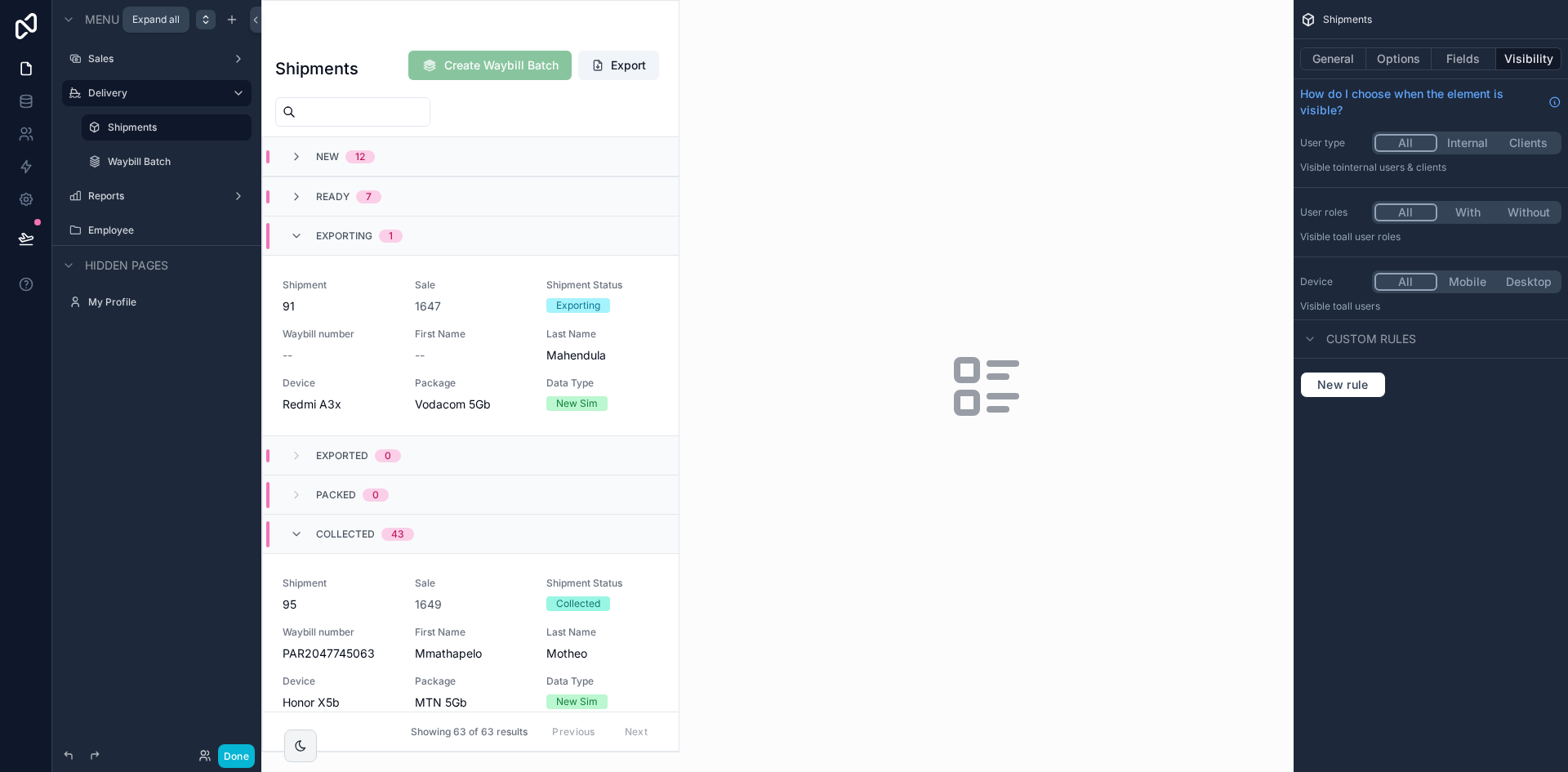
click at [210, 20] on icon "scrollable content" at bounding box center [206, 19] width 13 height 13
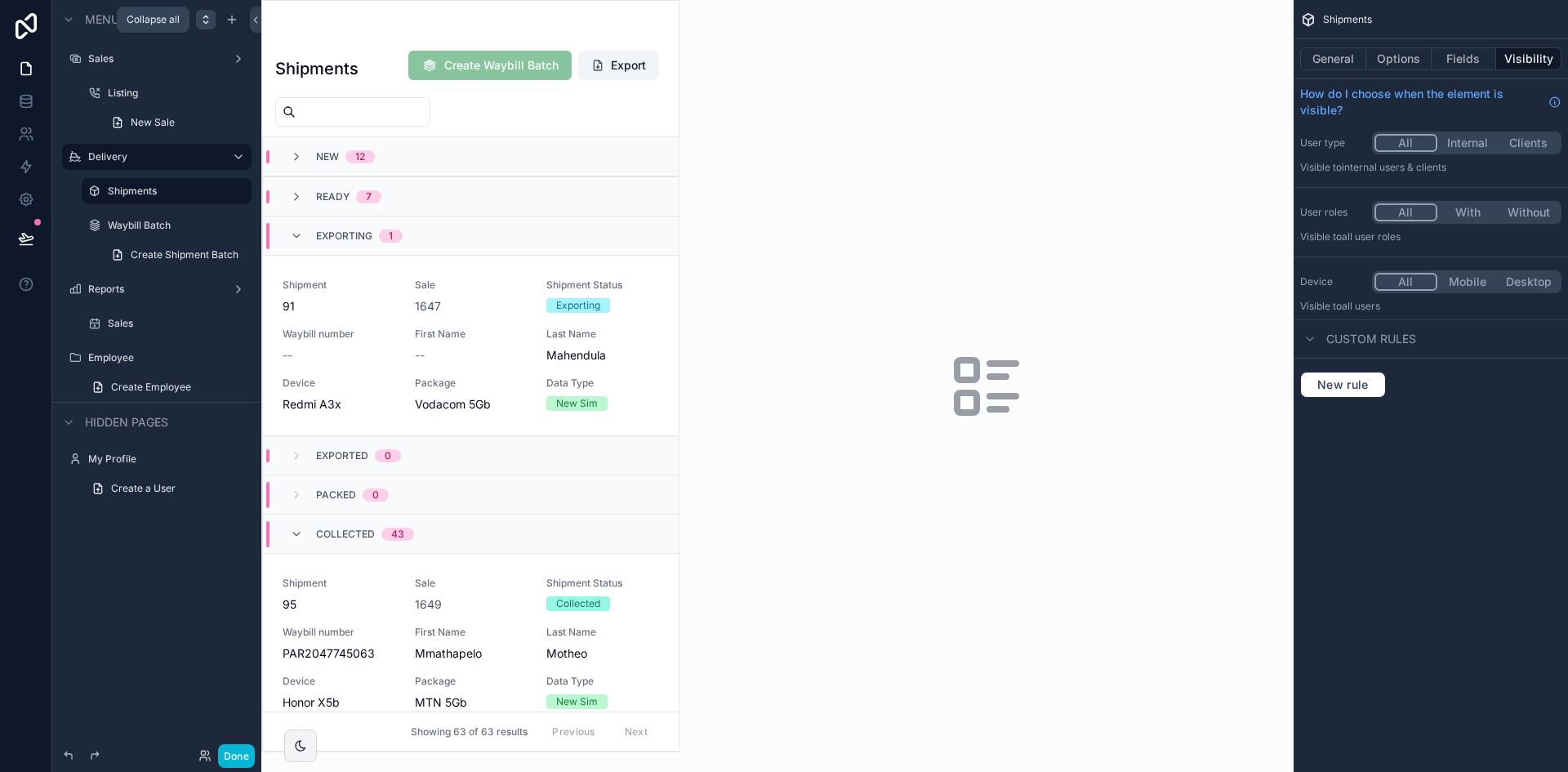
click at [210, 20] on icon "scrollable content" at bounding box center [206, 19] width 13 height 13
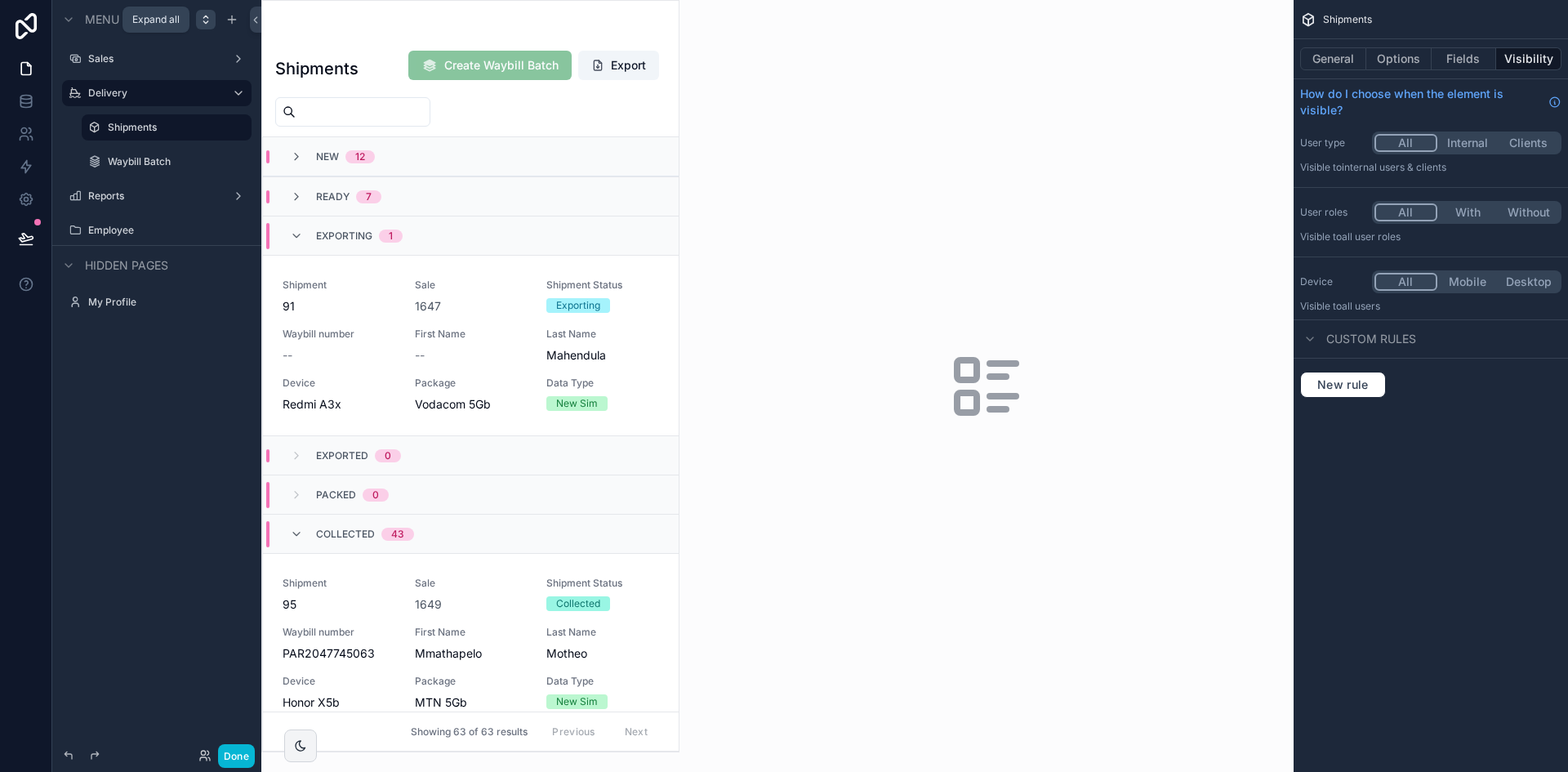
click at [206, 17] on icon "scrollable content" at bounding box center [206, 19] width 13 height 13
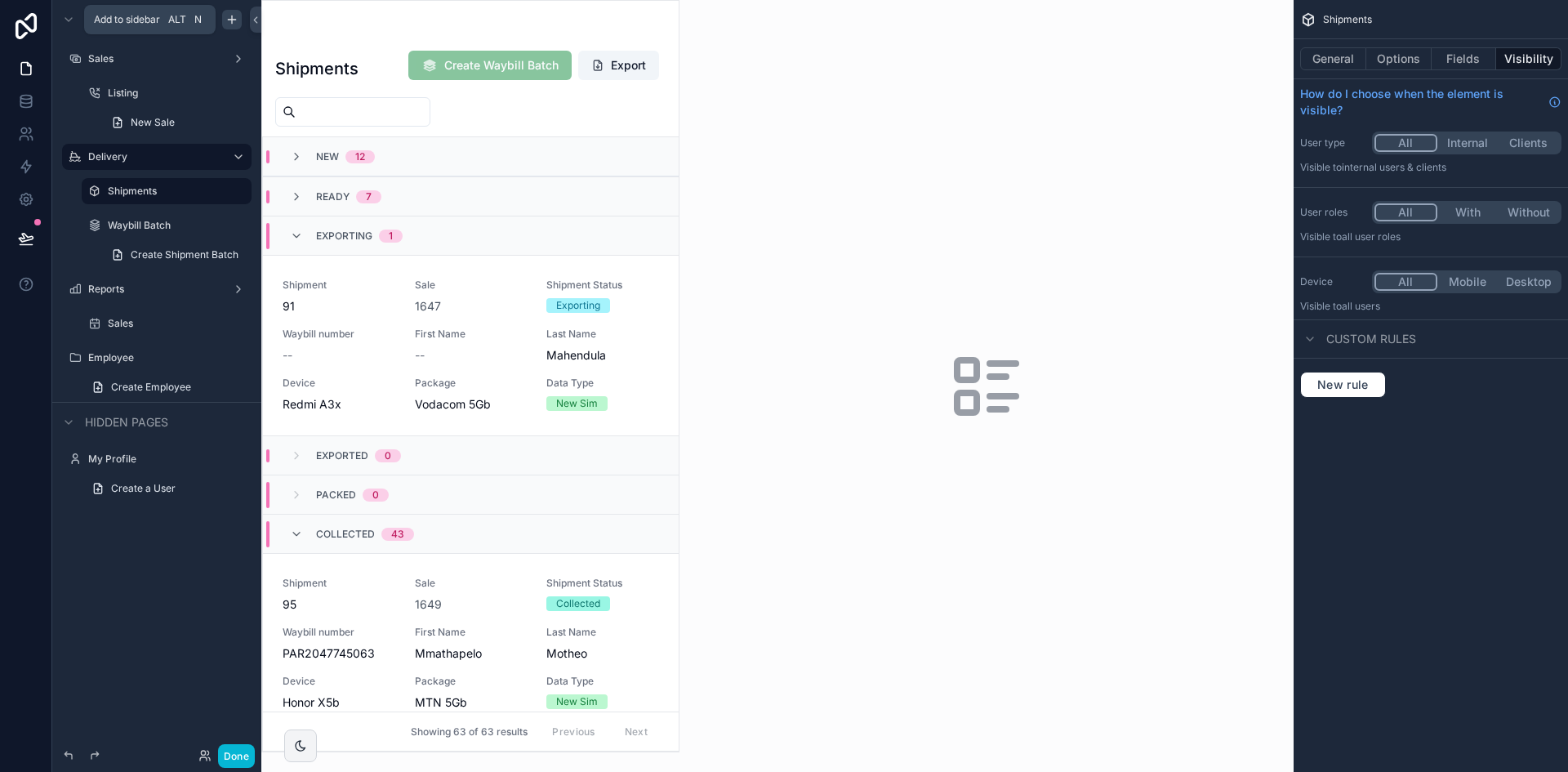
click at [232, 23] on icon "scrollable content" at bounding box center [232, 19] width 13 height 13
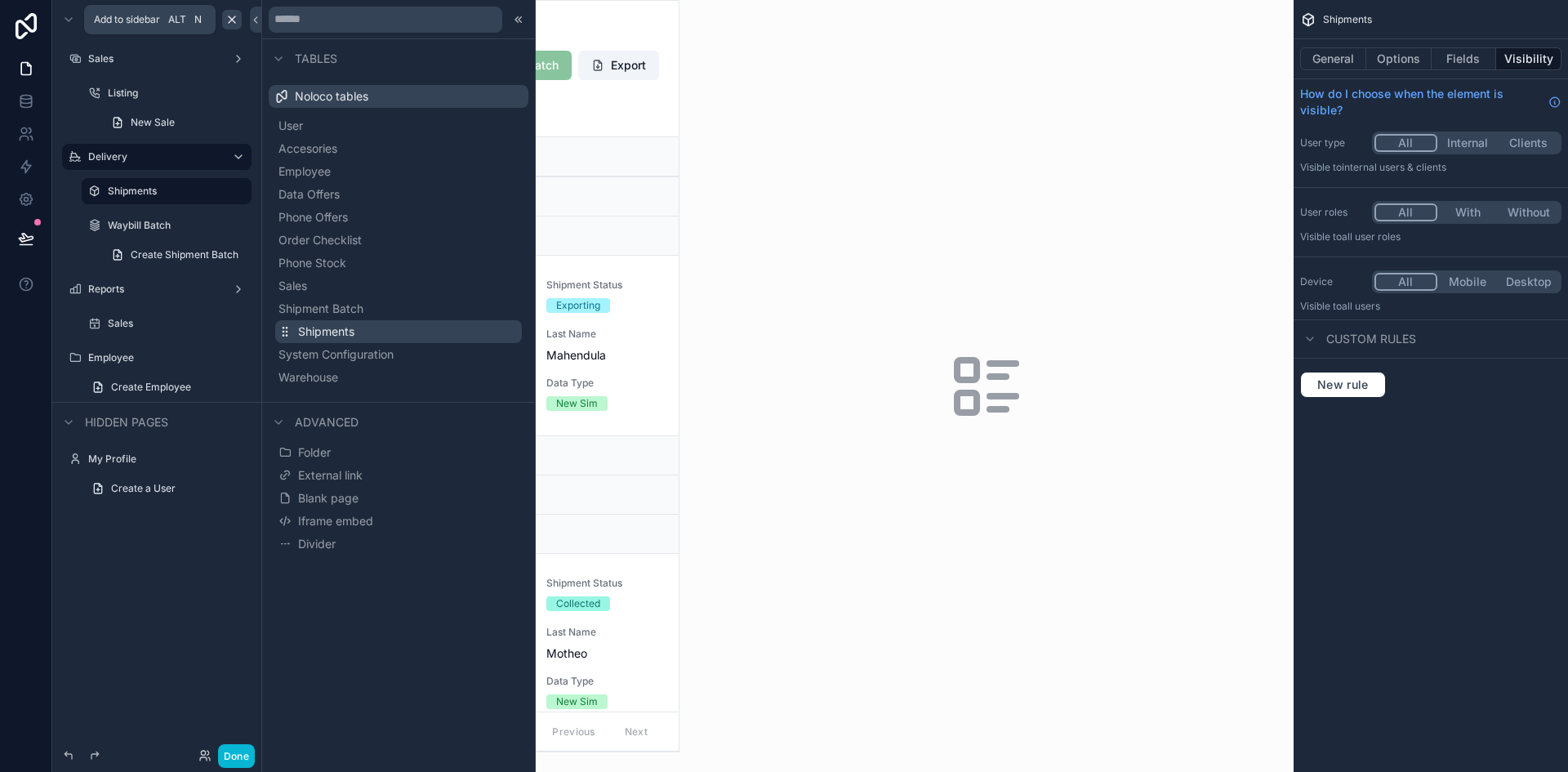
click at [352, 328] on span "Shipments" at bounding box center [327, 332] width 57 height 16
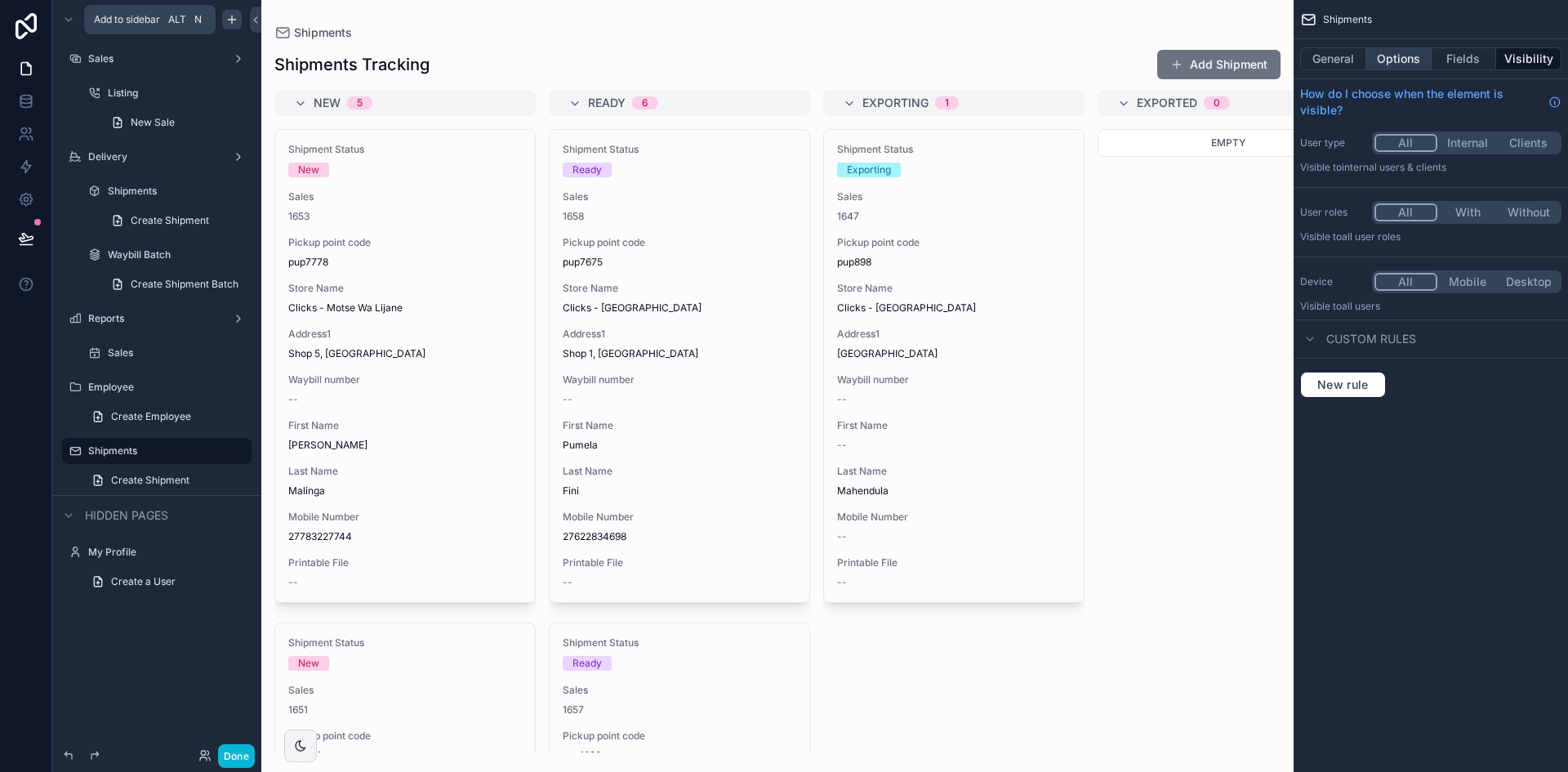
click at [1417, 67] on button "Options" at bounding box center [1398, 59] width 65 height 23
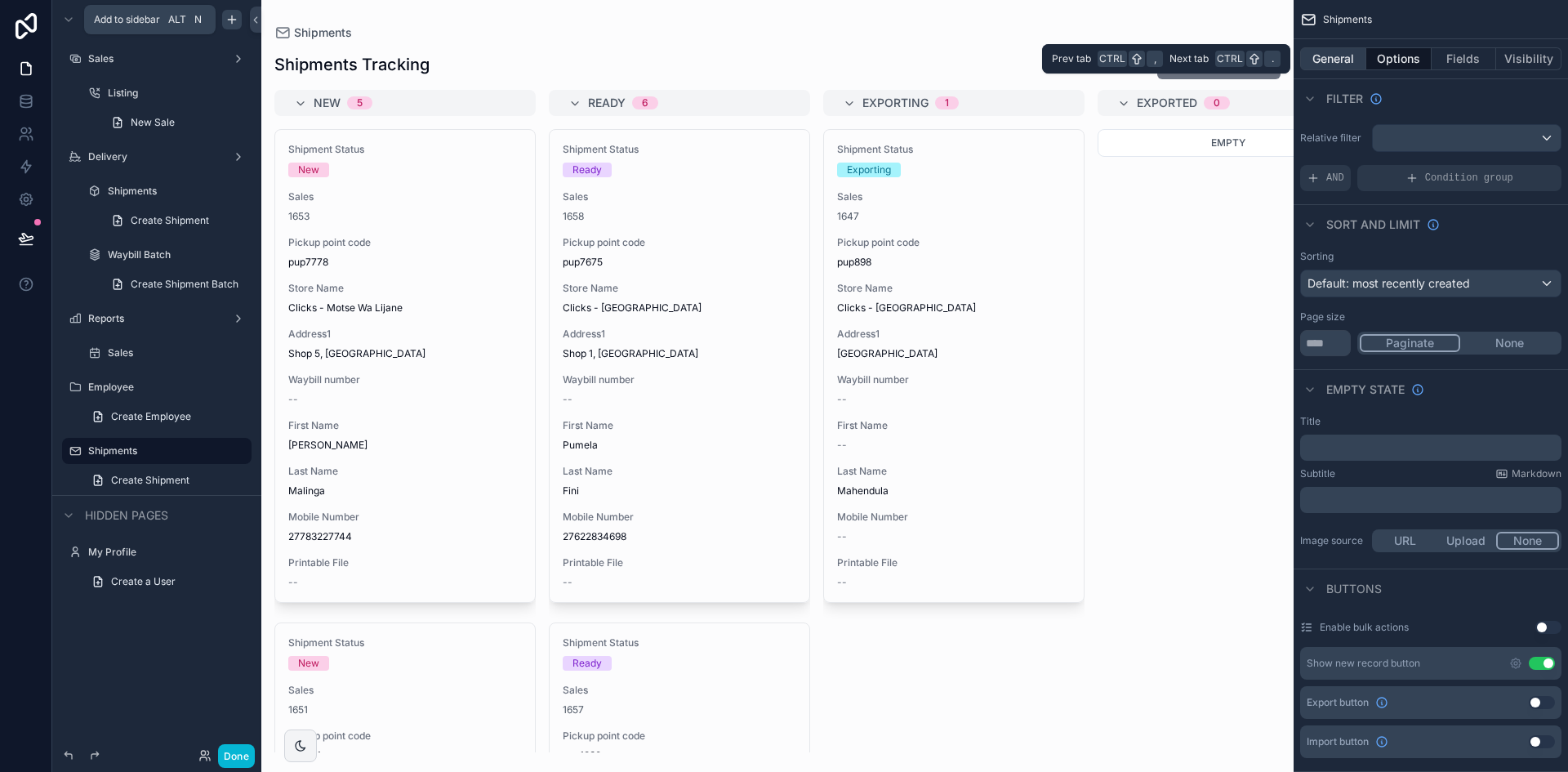
click at [1353, 61] on button "General" at bounding box center [1333, 59] width 66 height 23
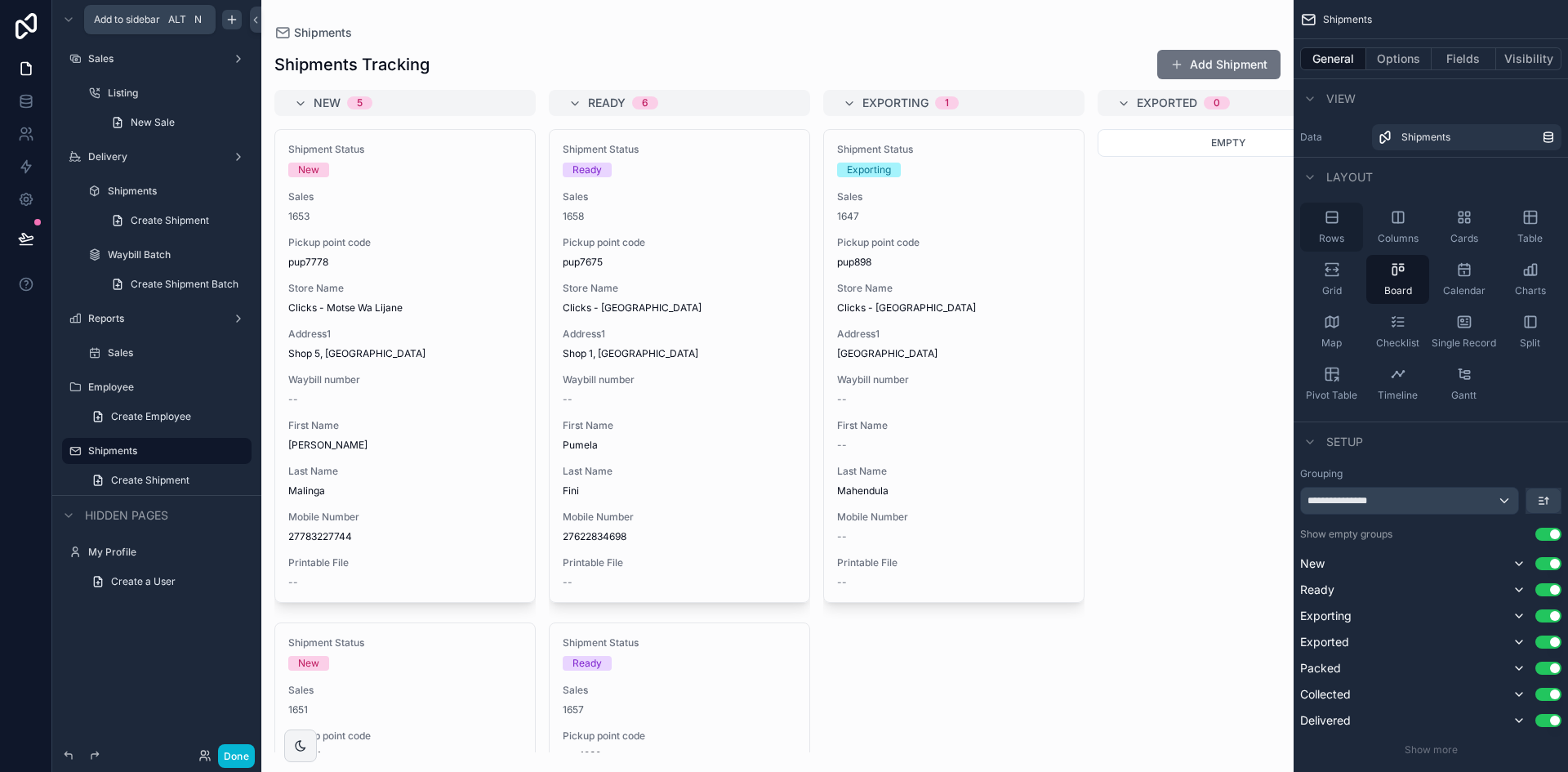
click at [1341, 229] on div "Rows" at bounding box center [1331, 227] width 63 height 49
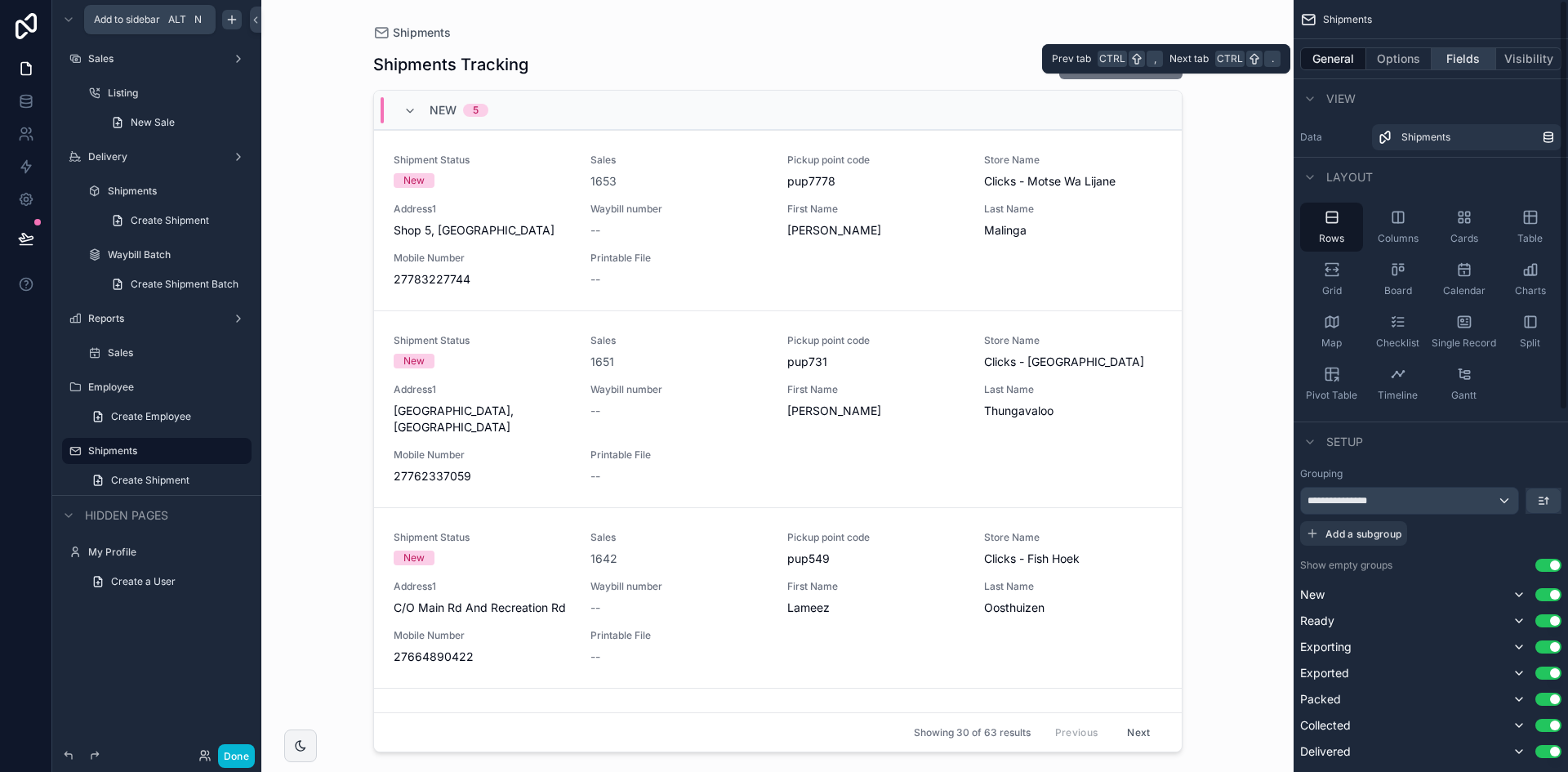
click at [1450, 56] on button "Fields" at bounding box center [1464, 59] width 65 height 23
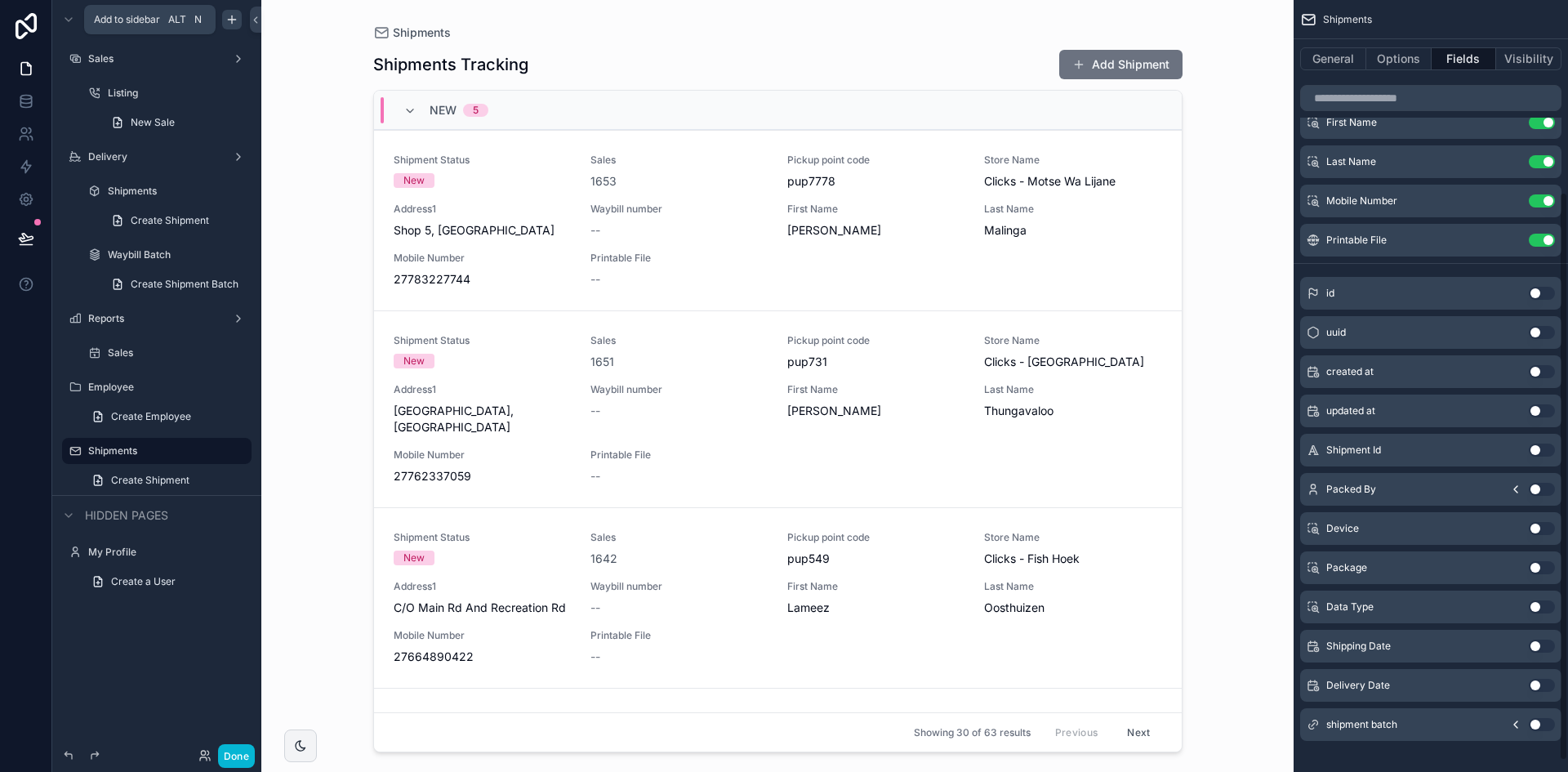
scroll to position [276, 0]
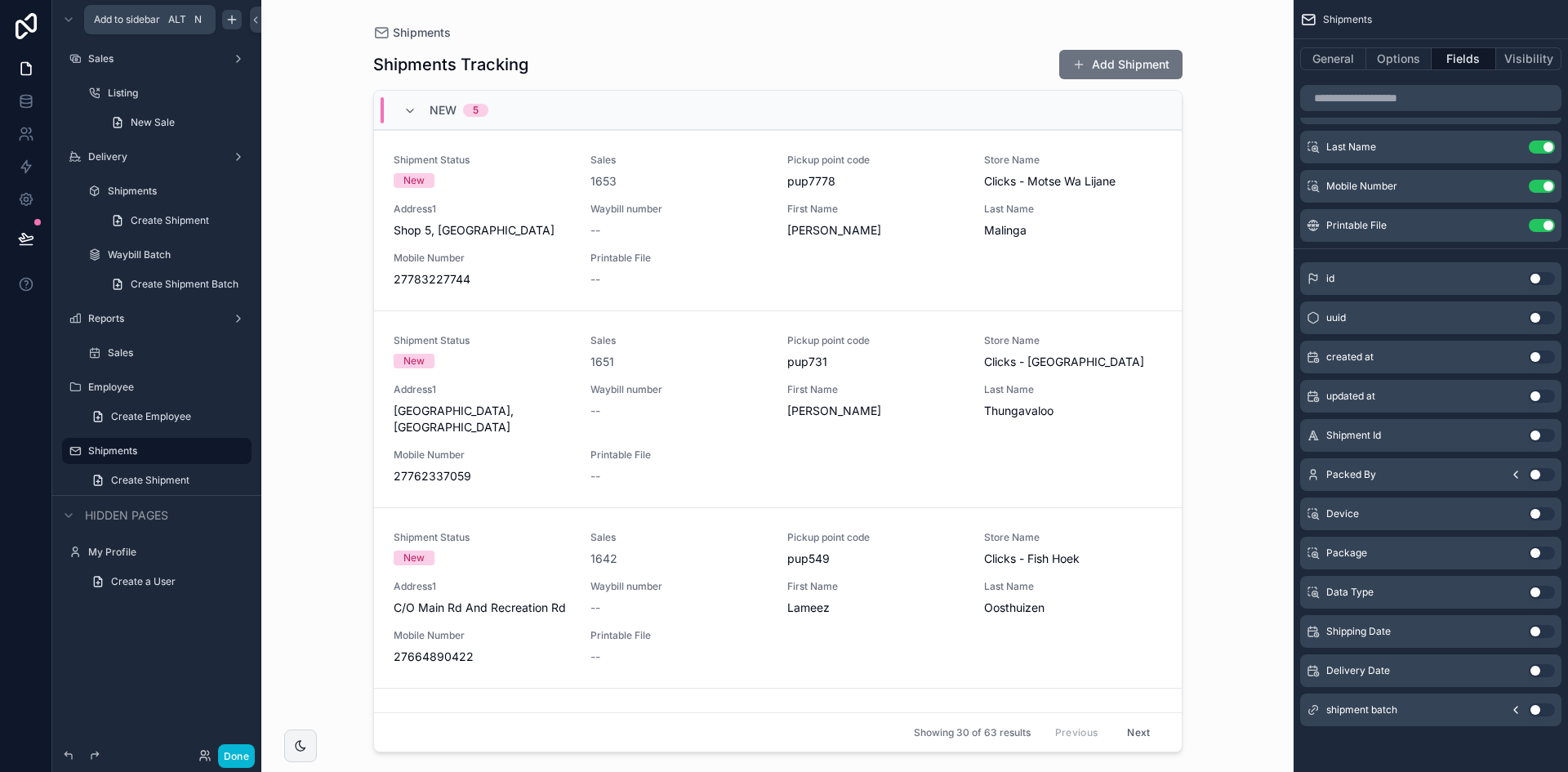
click at [1514, 474] on icon "scrollable content" at bounding box center [1516, 474] width 4 height 6
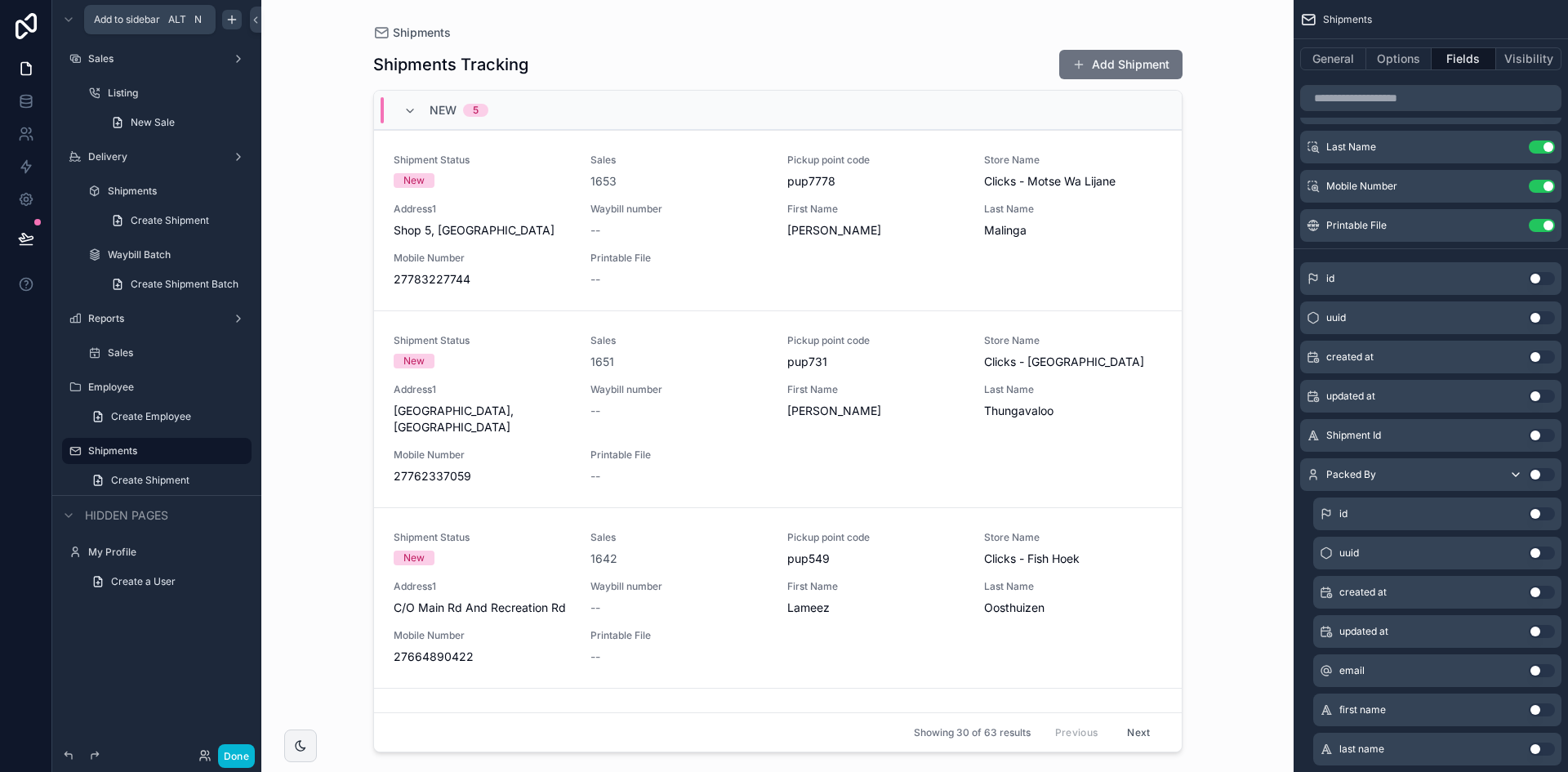
click at [1514, 474] on icon "scrollable content" at bounding box center [1515, 474] width 6 height 4
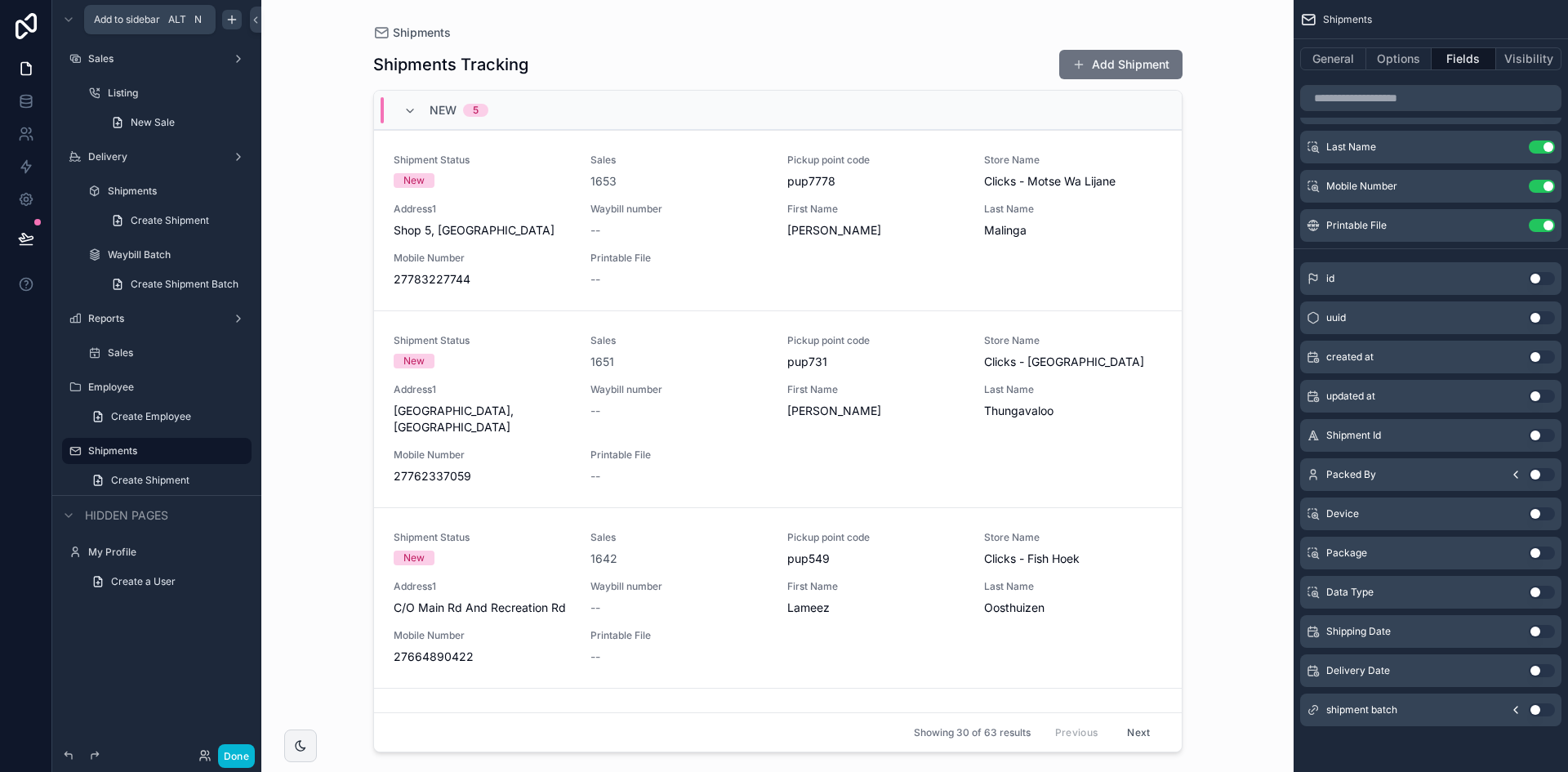
click at [1536, 472] on button "Use setting" at bounding box center [1541, 474] width 27 height 13
click at [409, 110] on icon "scrollable content" at bounding box center [410, 111] width 13 height 13
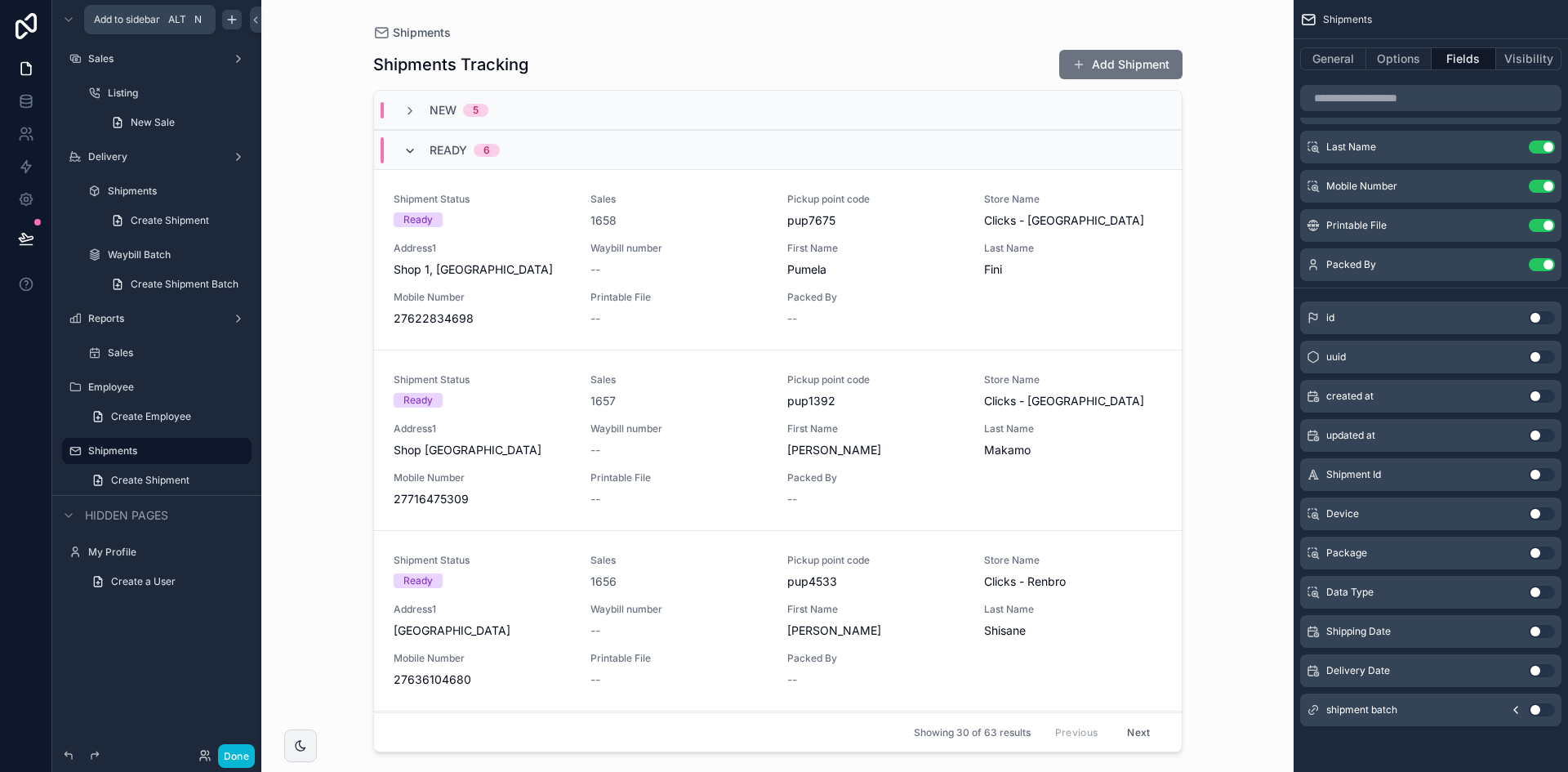
click at [406, 147] on icon "scrollable content" at bounding box center [410, 151] width 13 height 13
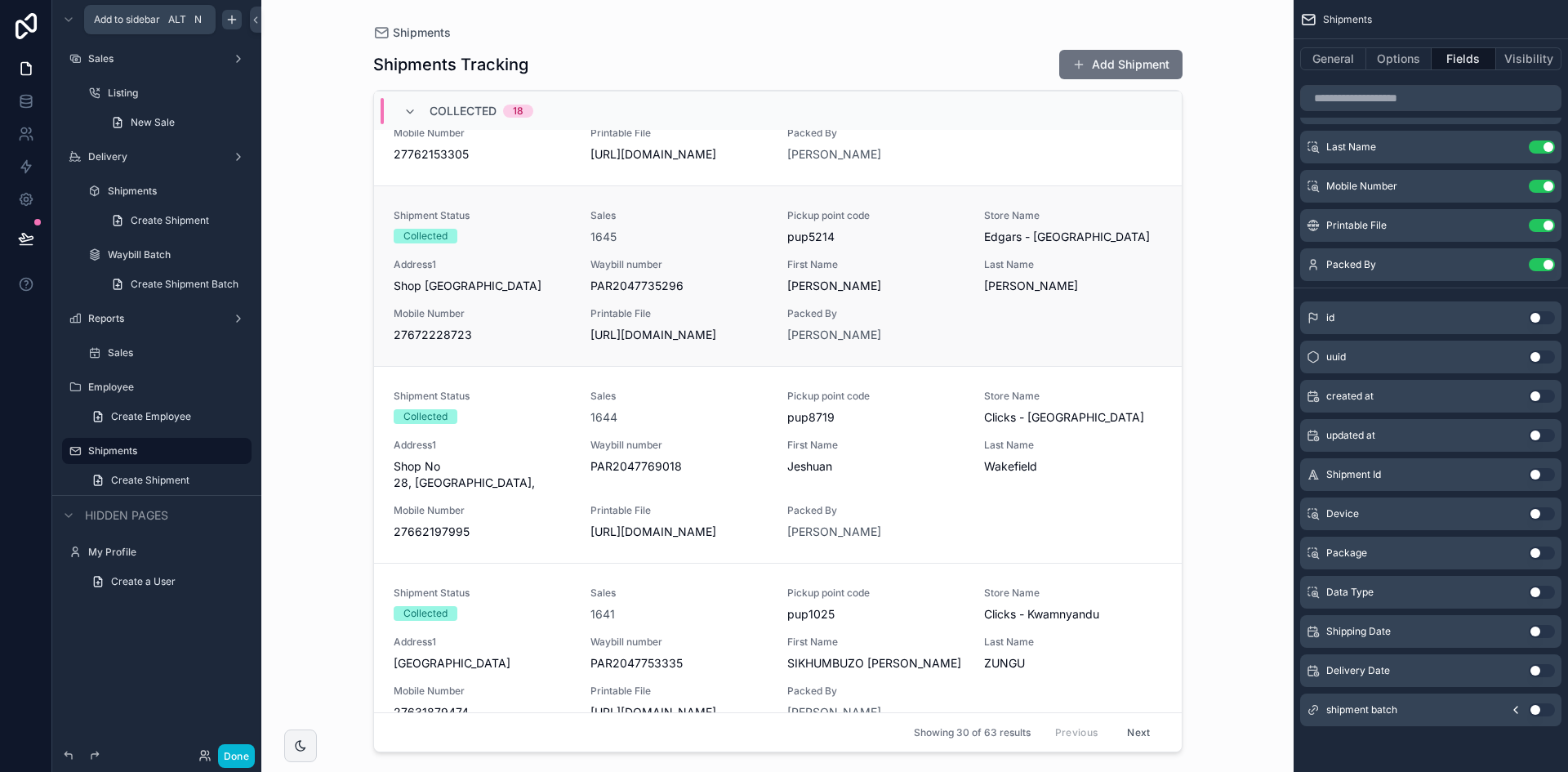
scroll to position [1388, 0]
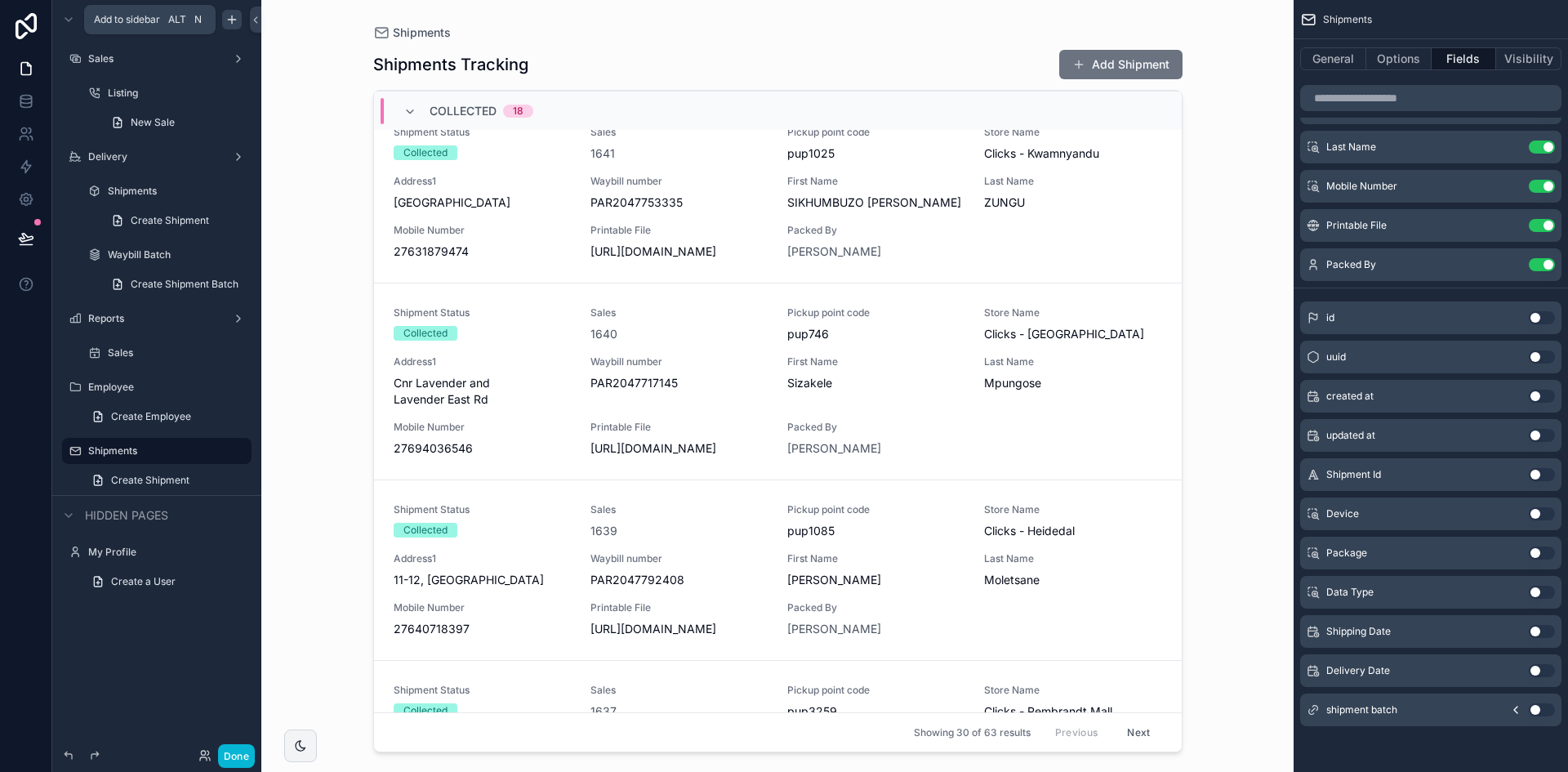
click at [1036, 80] on div "Shipment Status Collected Sales 1644 Pickup point code pup8719 Store Name Click…" at bounding box center [777, 4] width 768 height 150
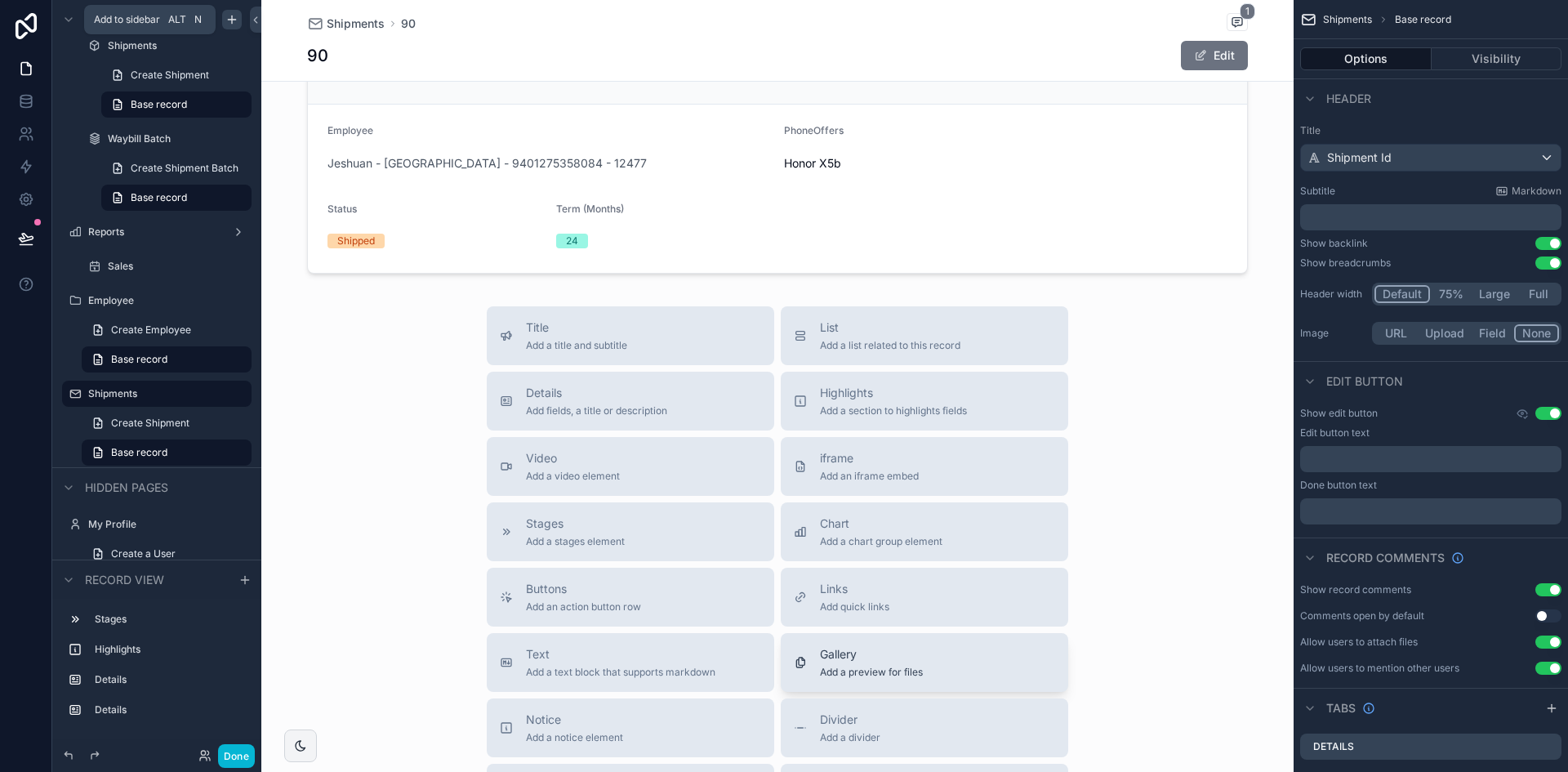
scroll to position [817, 0]
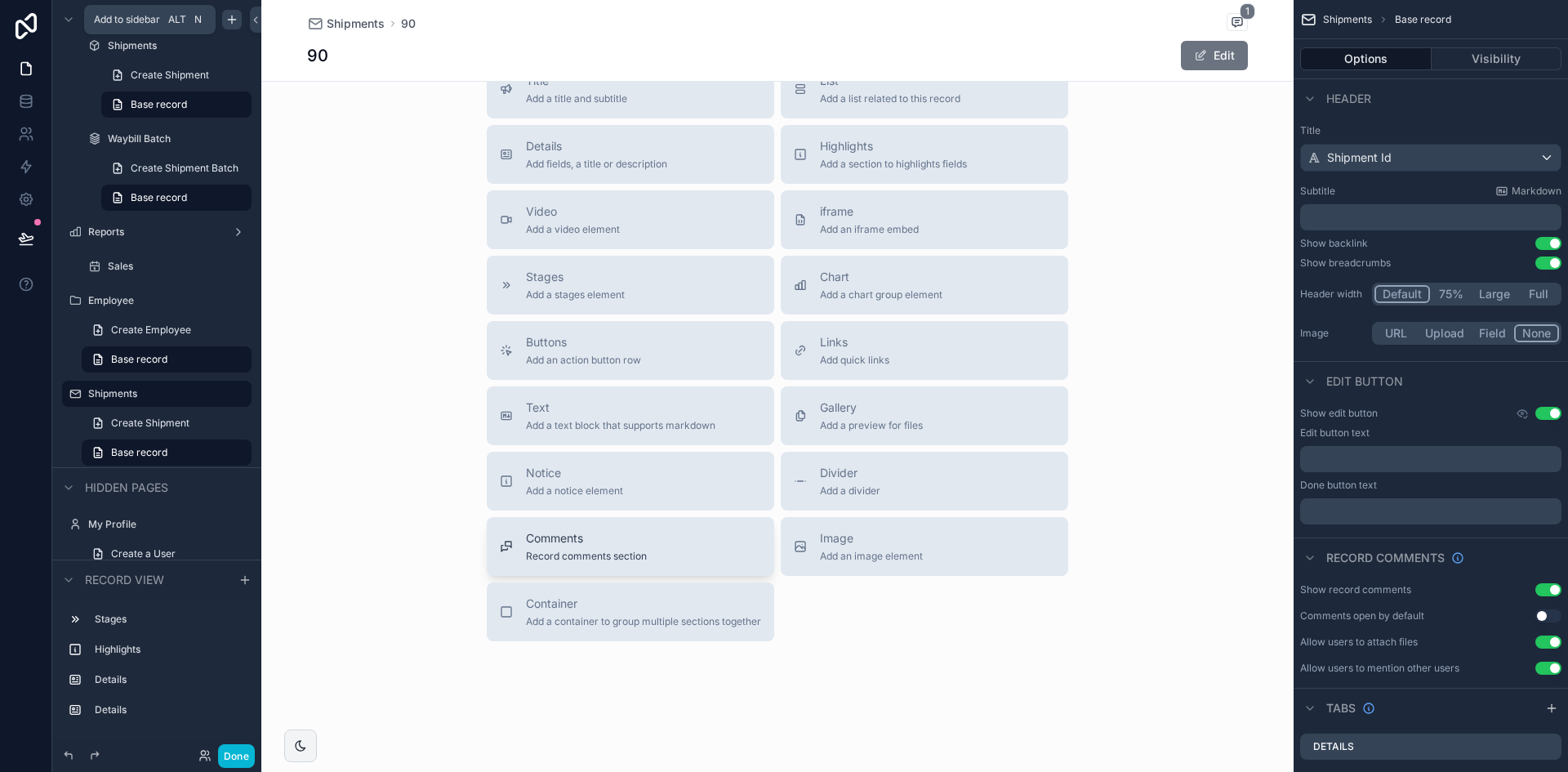
click at [627, 563] on span "Record comments section" at bounding box center [586, 556] width 121 height 13
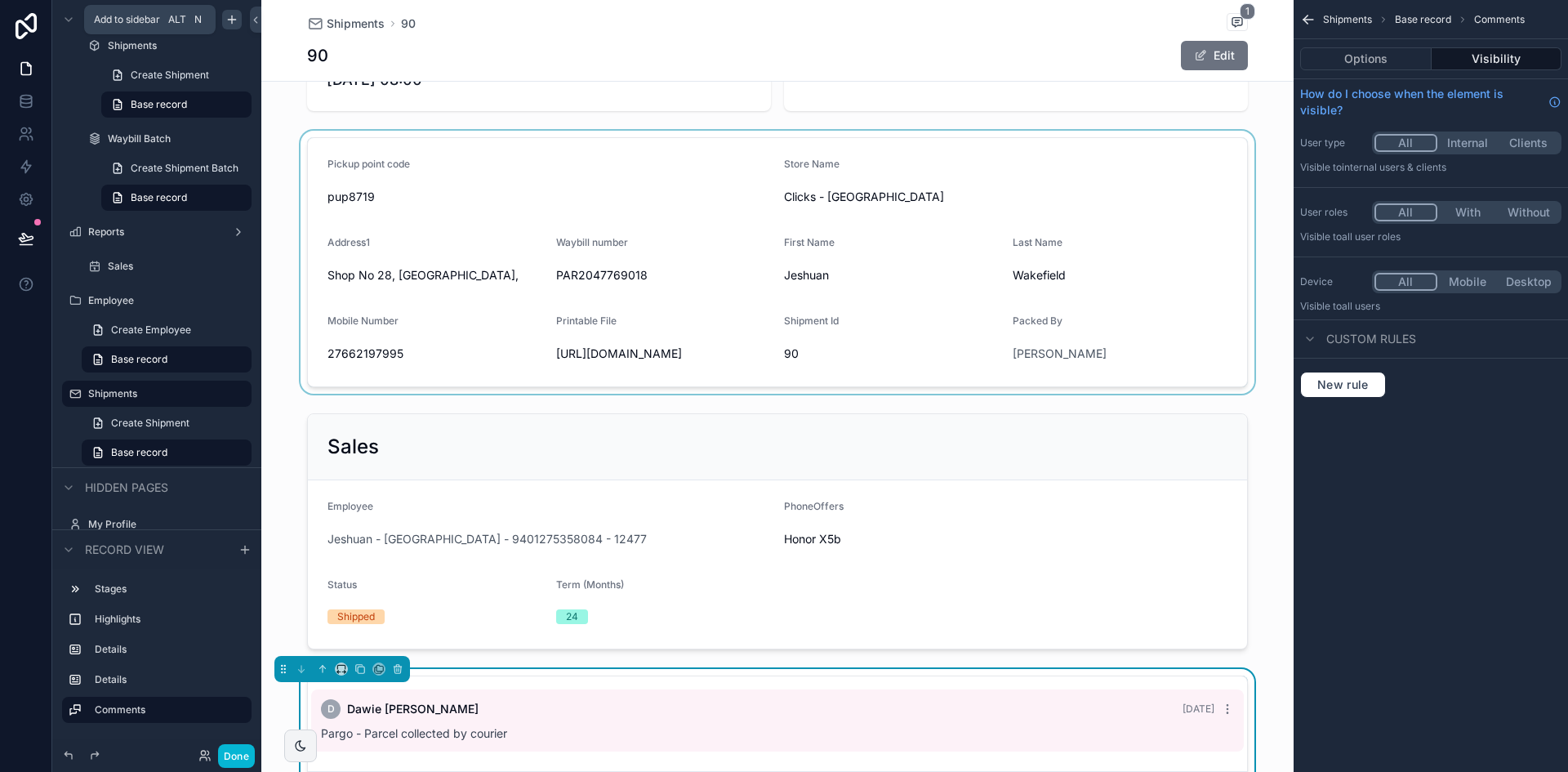
scroll to position [320, 0]
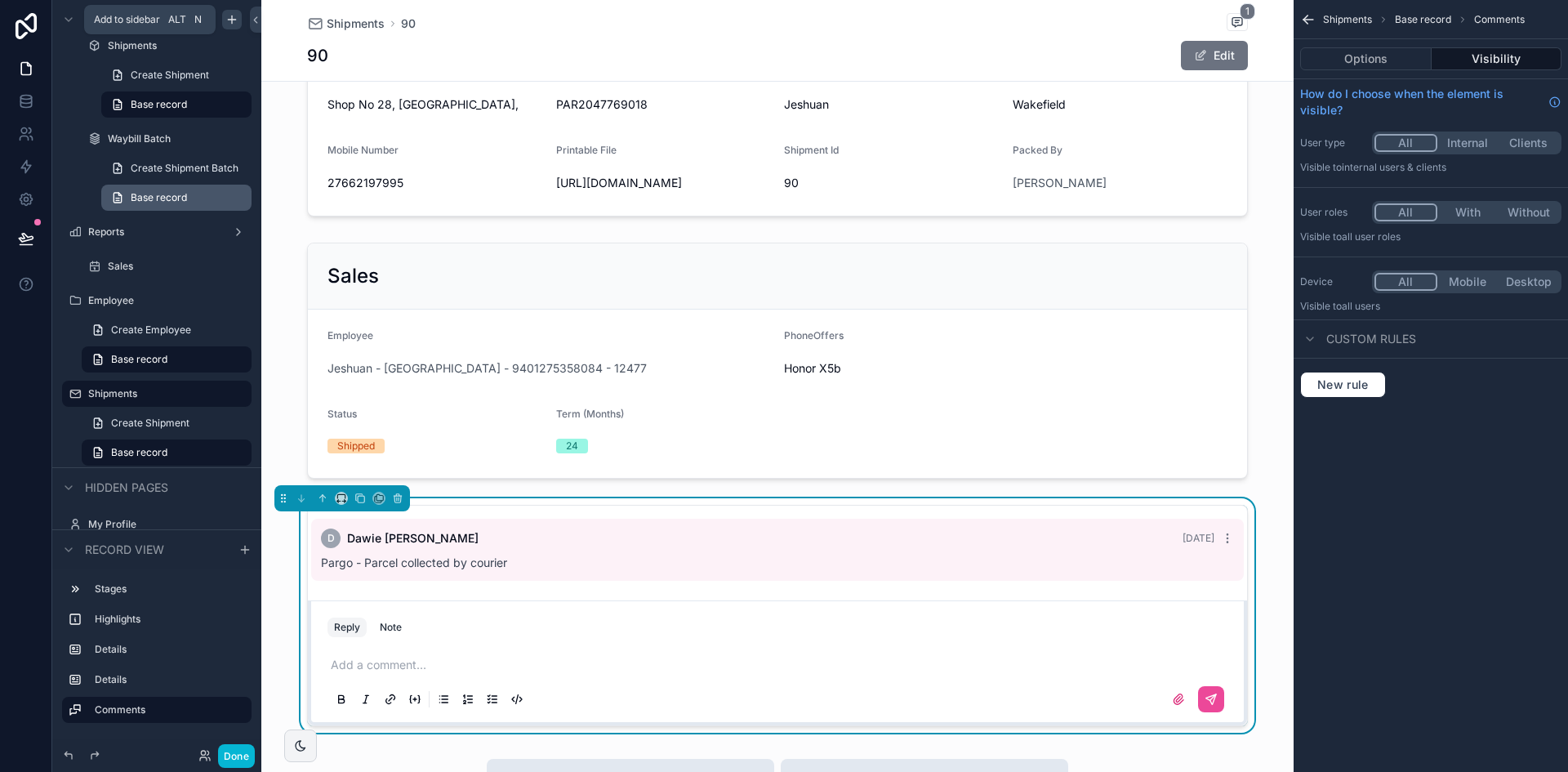
click at [200, 198] on link "Base record" at bounding box center [177, 198] width 150 height 27
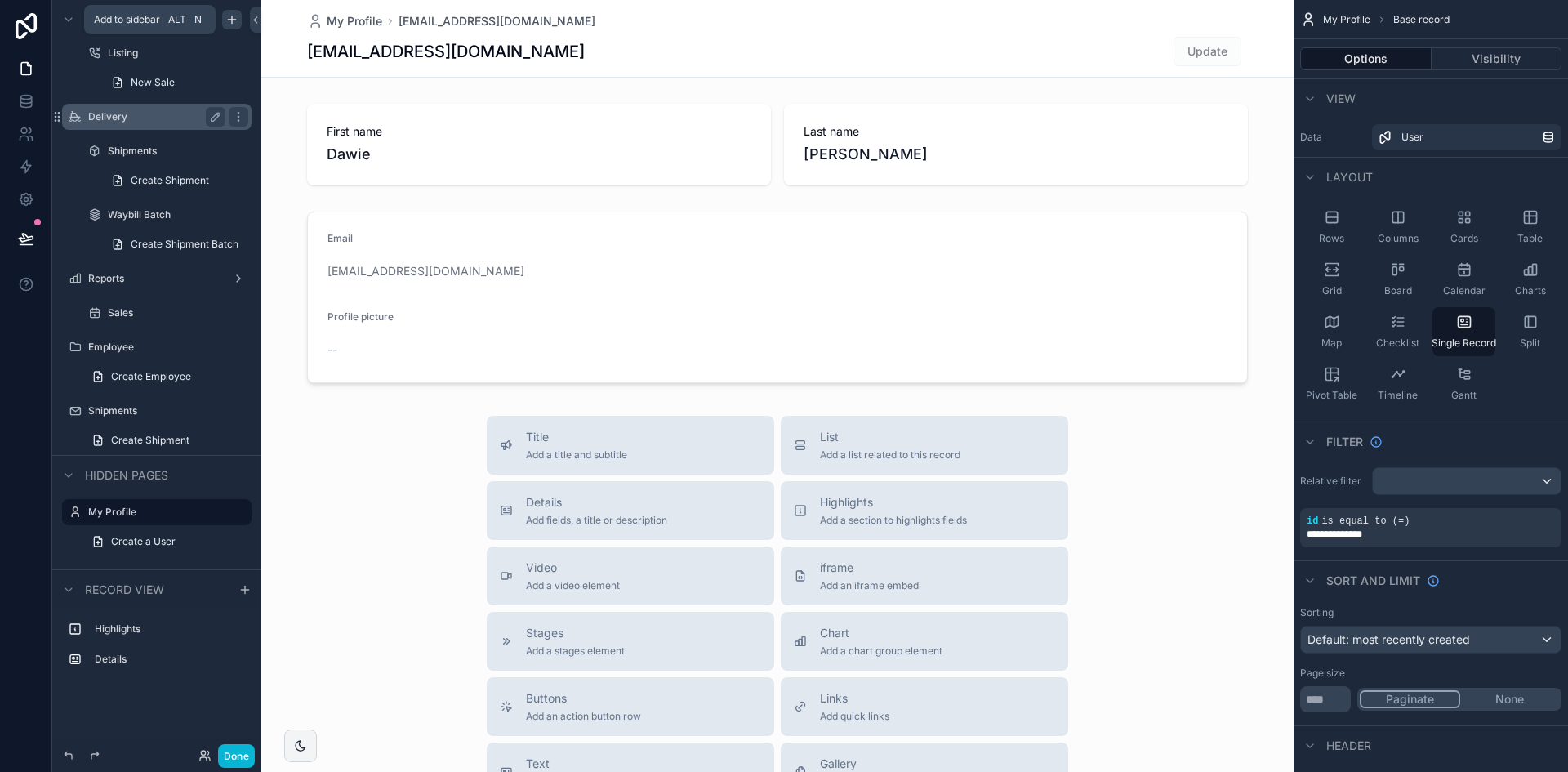
click at [140, 113] on label "Delivery" at bounding box center [153, 116] width 131 height 13
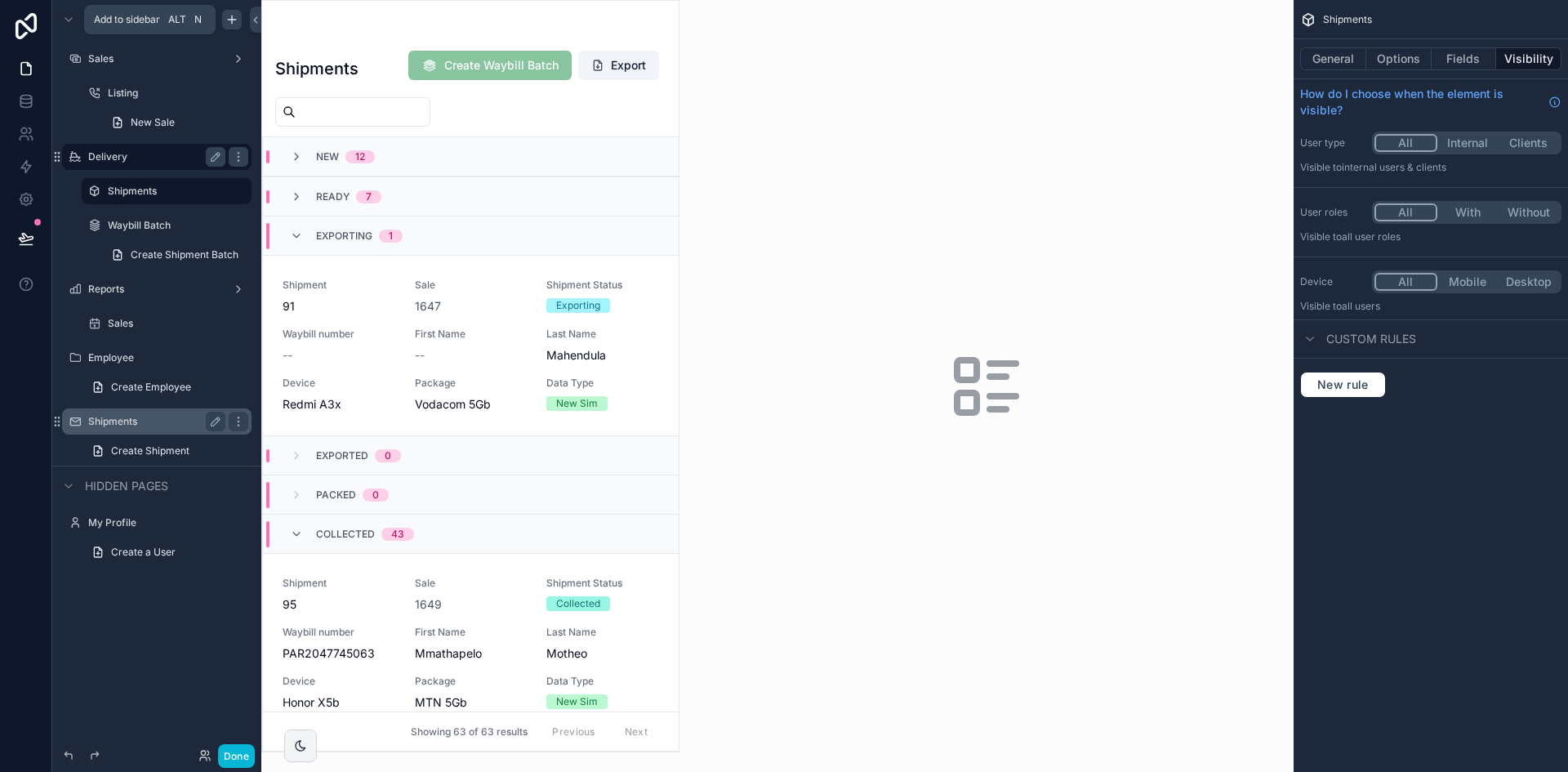
click at [132, 418] on label "Shipments" at bounding box center [153, 421] width 131 height 13
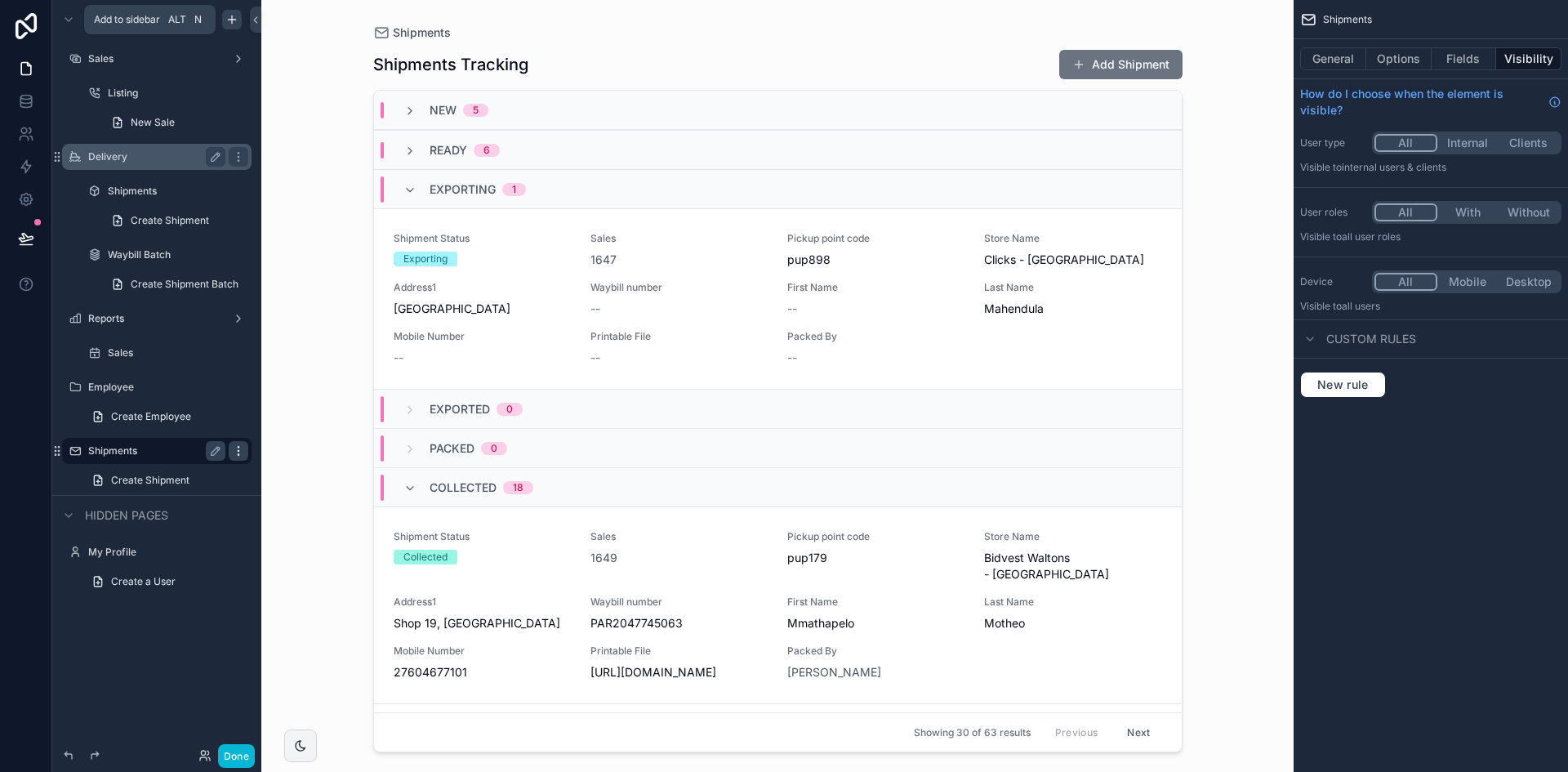
click at [242, 452] on icon "scrollable content" at bounding box center [238, 451] width 13 height 13
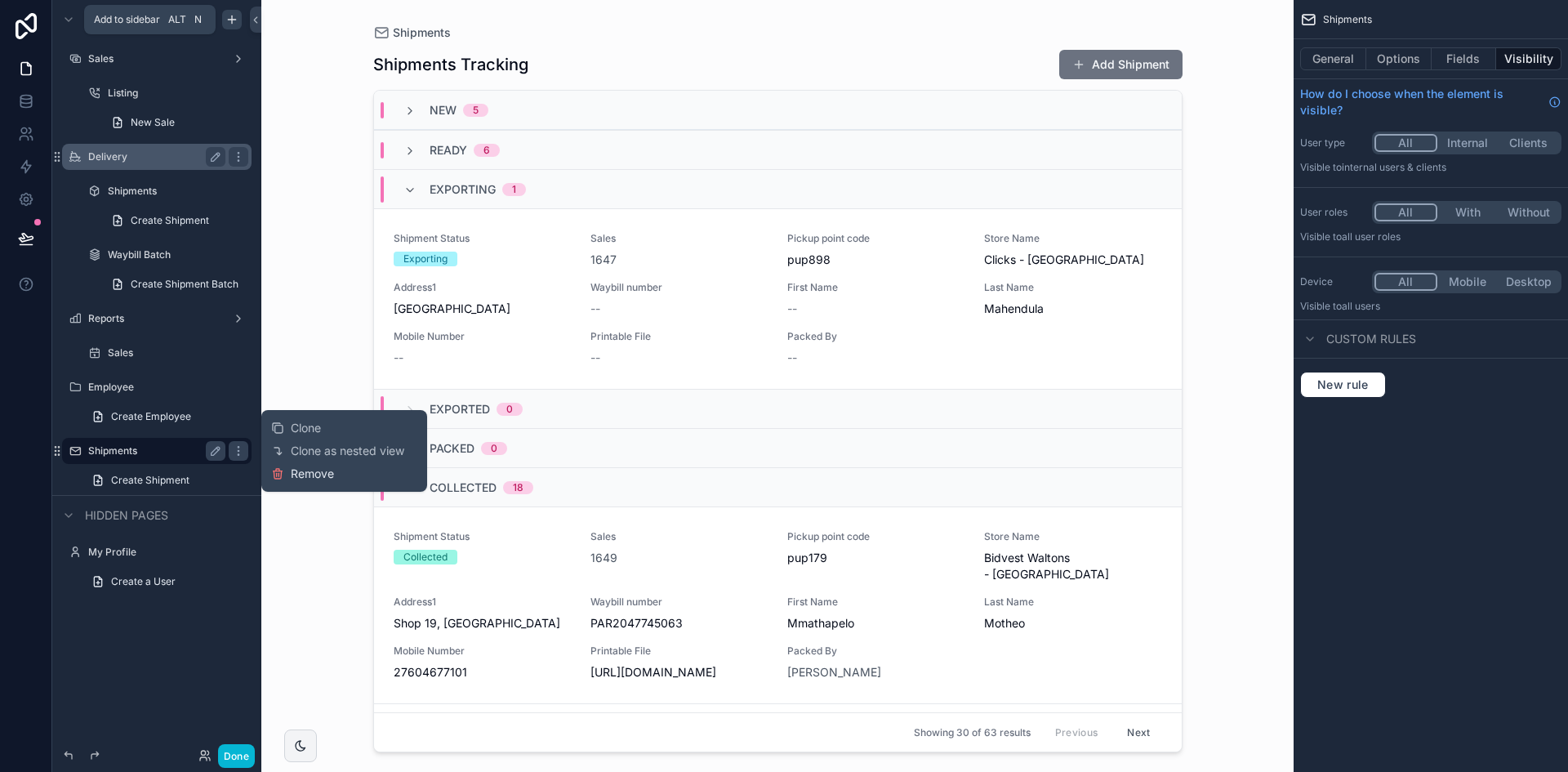
click at [318, 475] on span "Remove" at bounding box center [312, 473] width 43 height 16
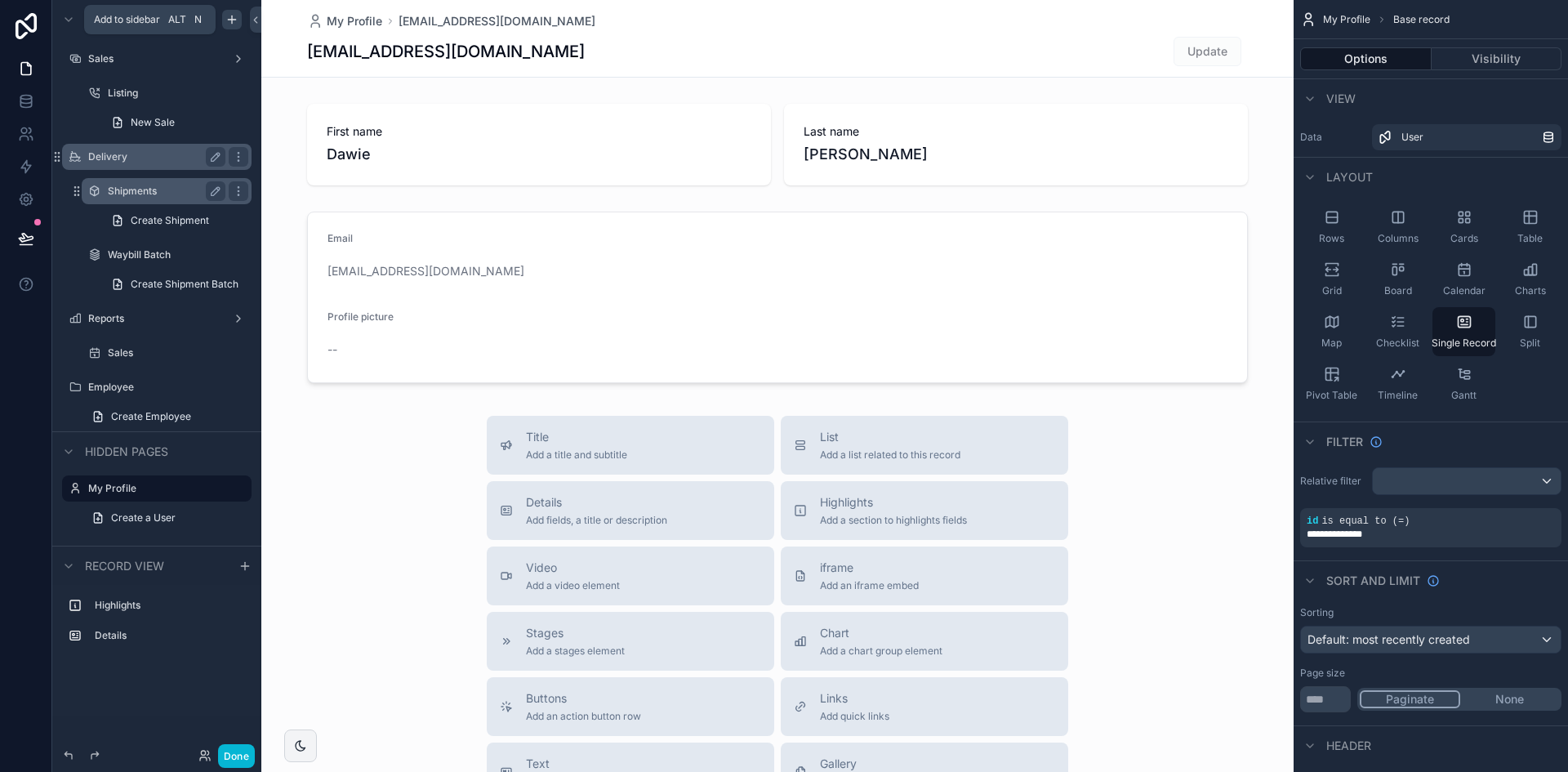
click at [155, 198] on div "Shipments" at bounding box center [167, 190] width 117 height 19
click at [132, 187] on label "Shipments" at bounding box center [163, 191] width 111 height 13
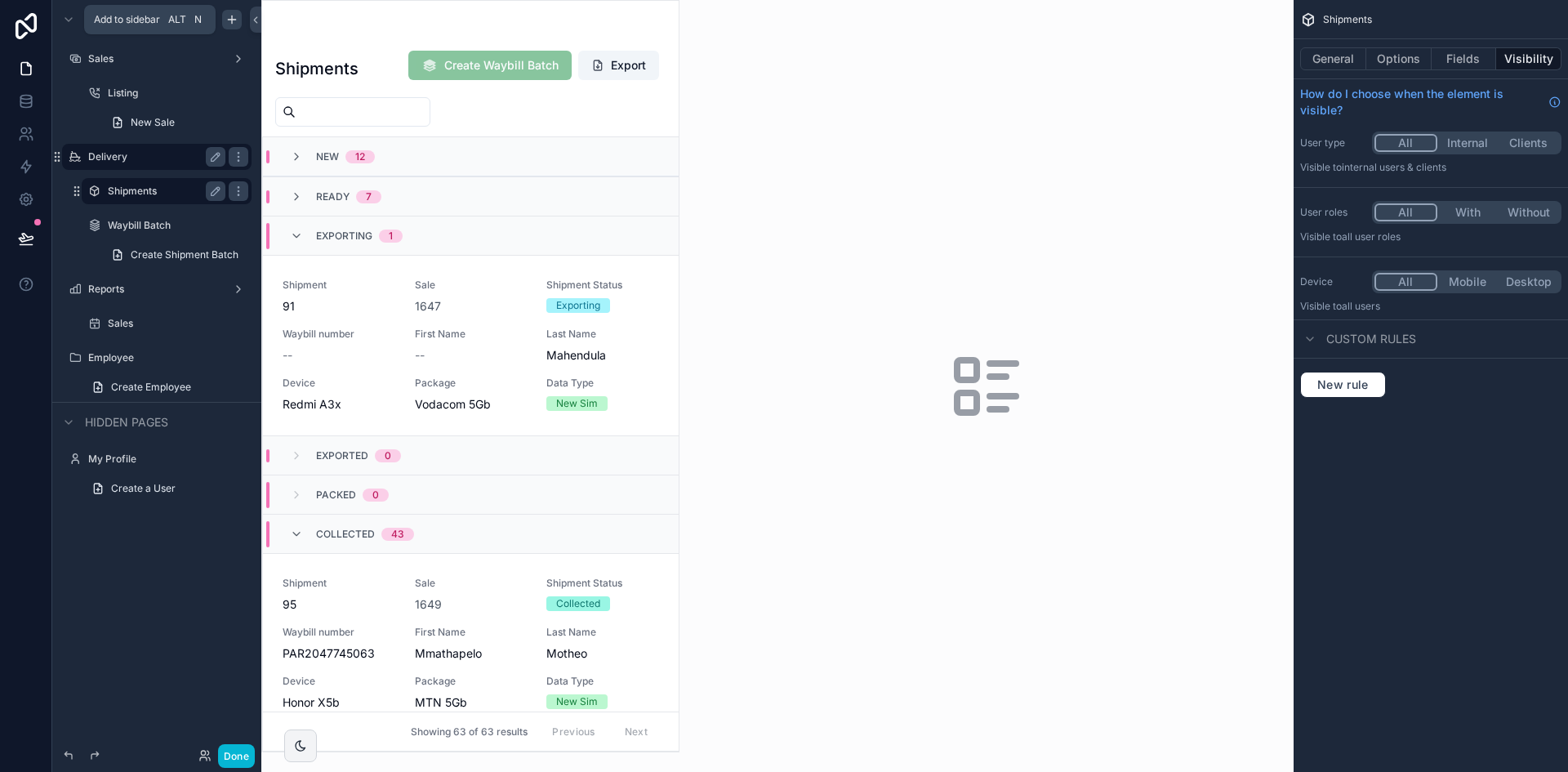
drag, startPoint x: 672, startPoint y: 170, endPoint x: 667, endPoint y: 208, distance: 38.3
click at [667, 208] on div "scrollable content" at bounding box center [470, 376] width 416 height 751
drag, startPoint x: 665, startPoint y: 189, endPoint x: 665, endPoint y: 202, distance: 13.0
click at [665, 202] on div "Ready 7" at bounding box center [470, 196] width 416 height 39
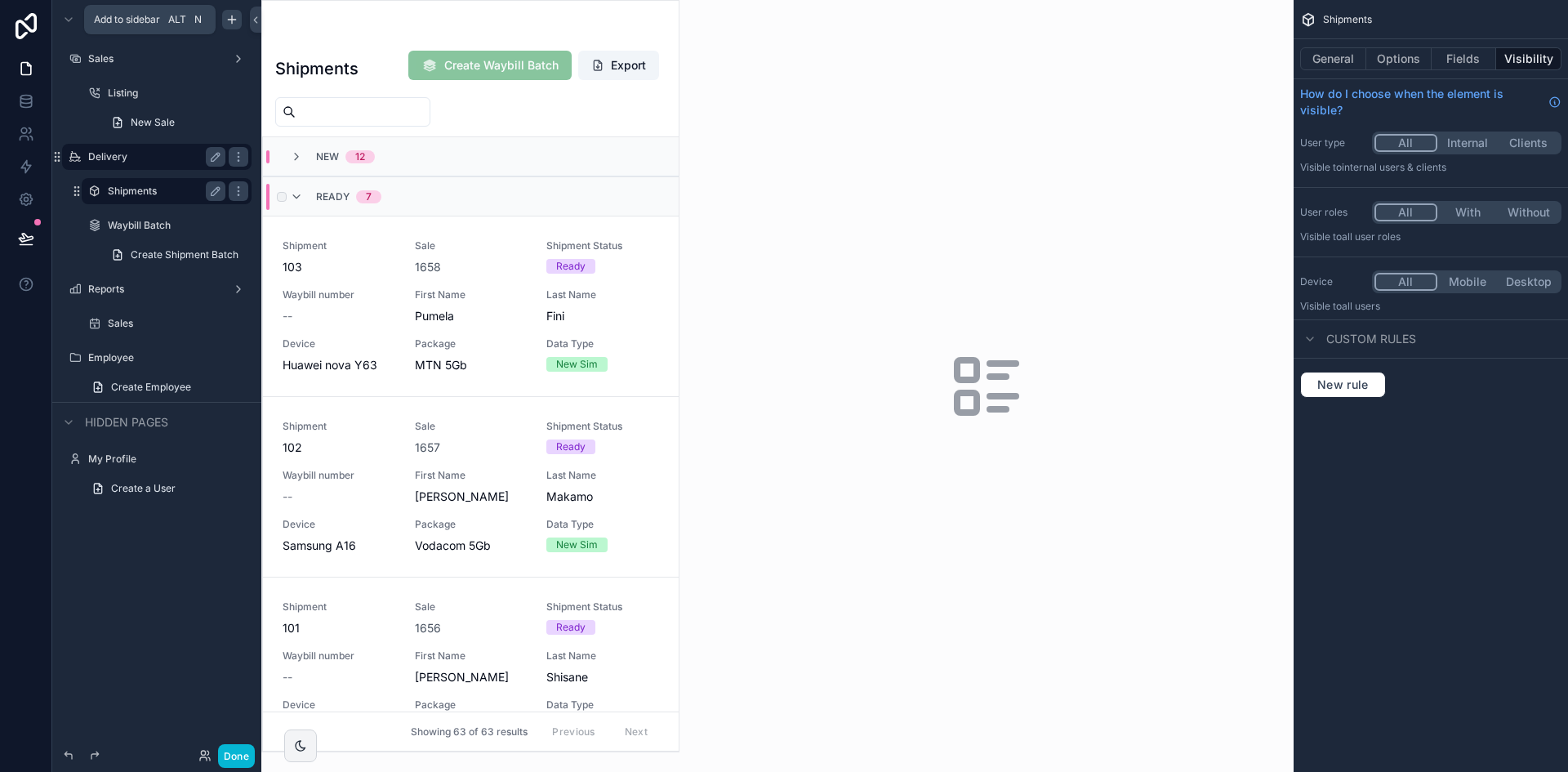
click at [287, 195] on div "scrollable content" at bounding box center [279, 197] width 19 height 27
click at [297, 189] on div "Ready 7" at bounding box center [336, 197] width 92 height 27
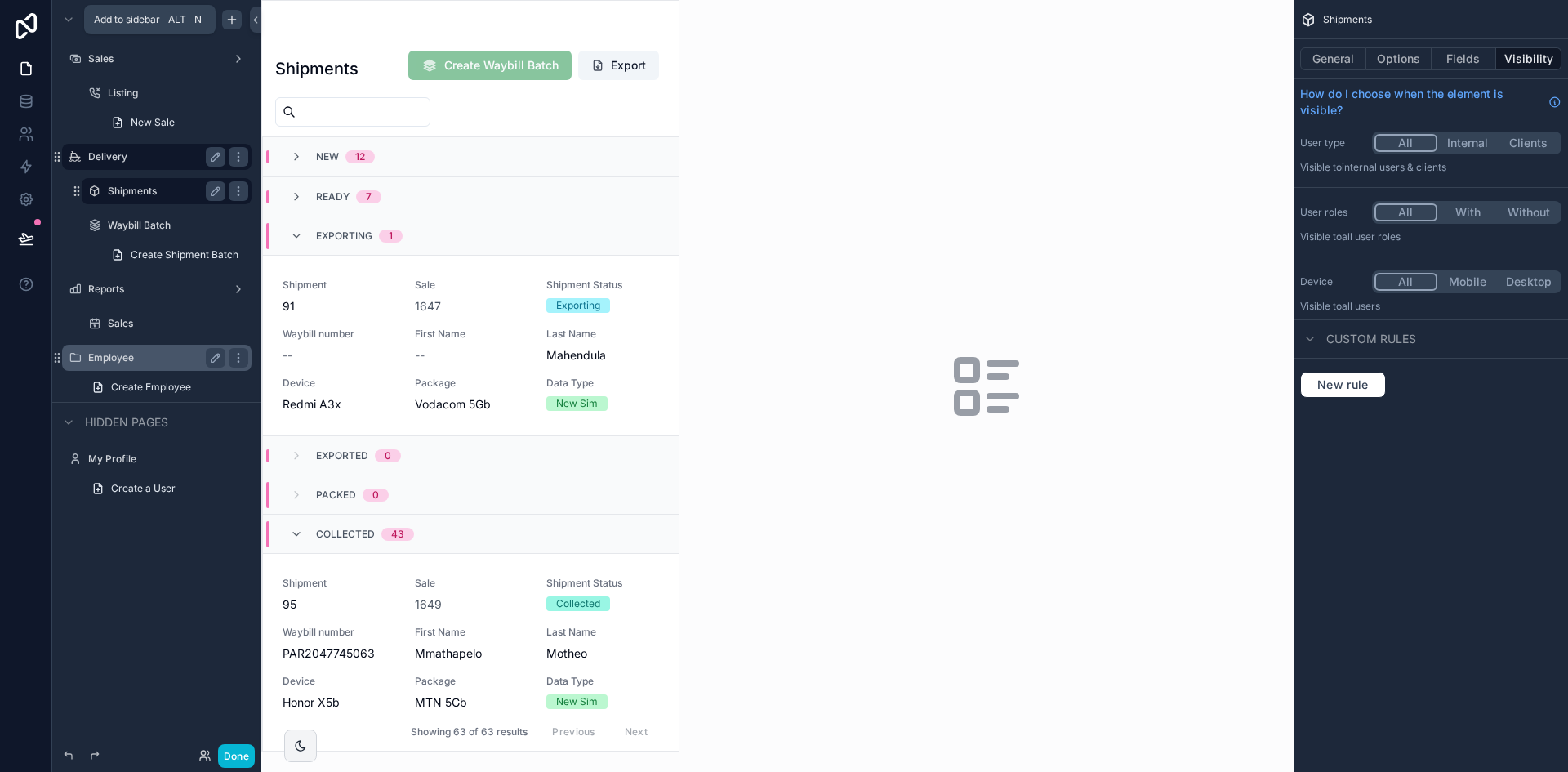
click at [143, 359] on label "Employee" at bounding box center [153, 358] width 131 height 13
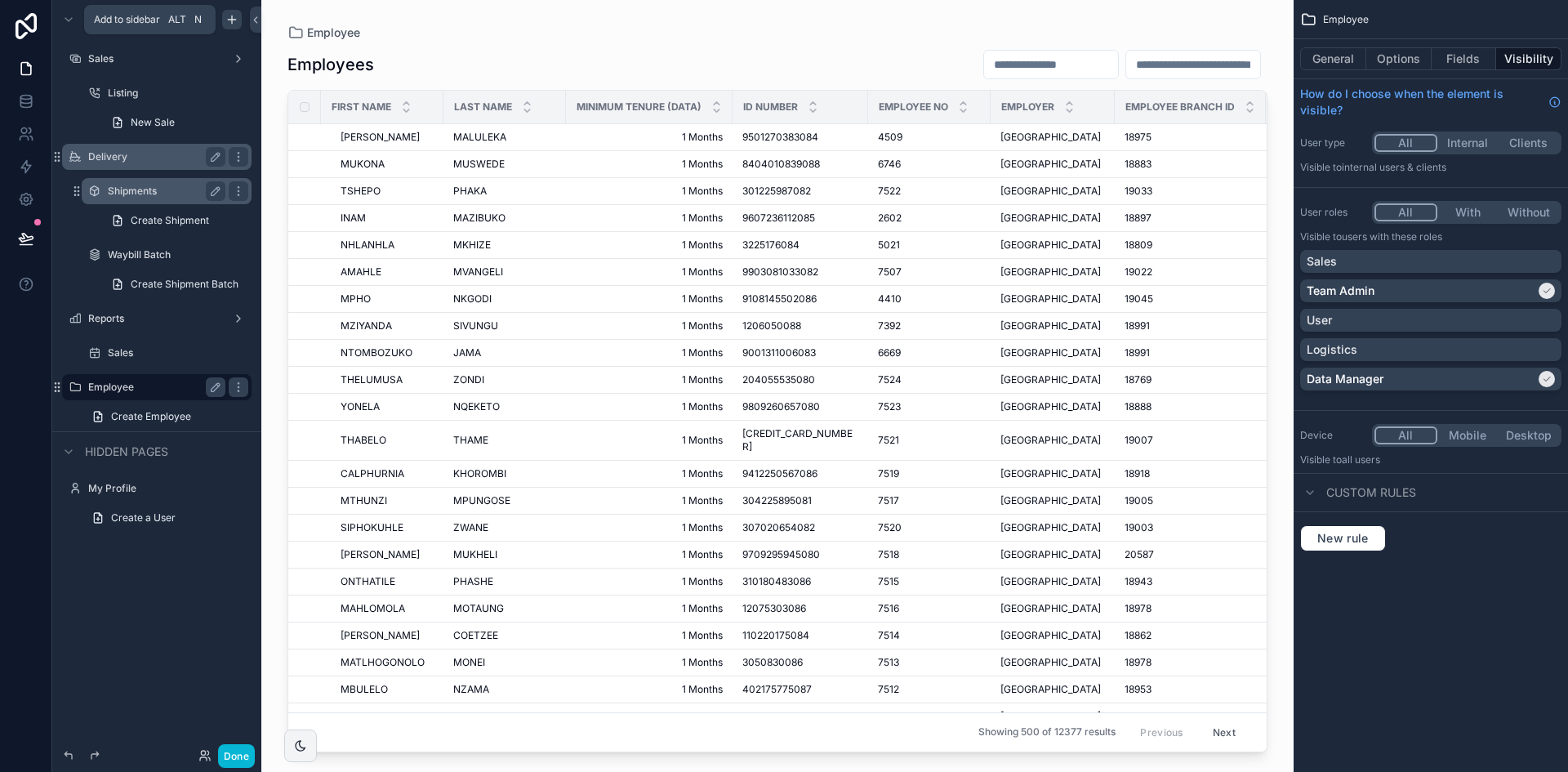
click at [682, 38] on div "scrollable content" at bounding box center [776, 375] width 1032 height 752
click at [245, 751] on button "Done" at bounding box center [236, 756] width 37 height 24
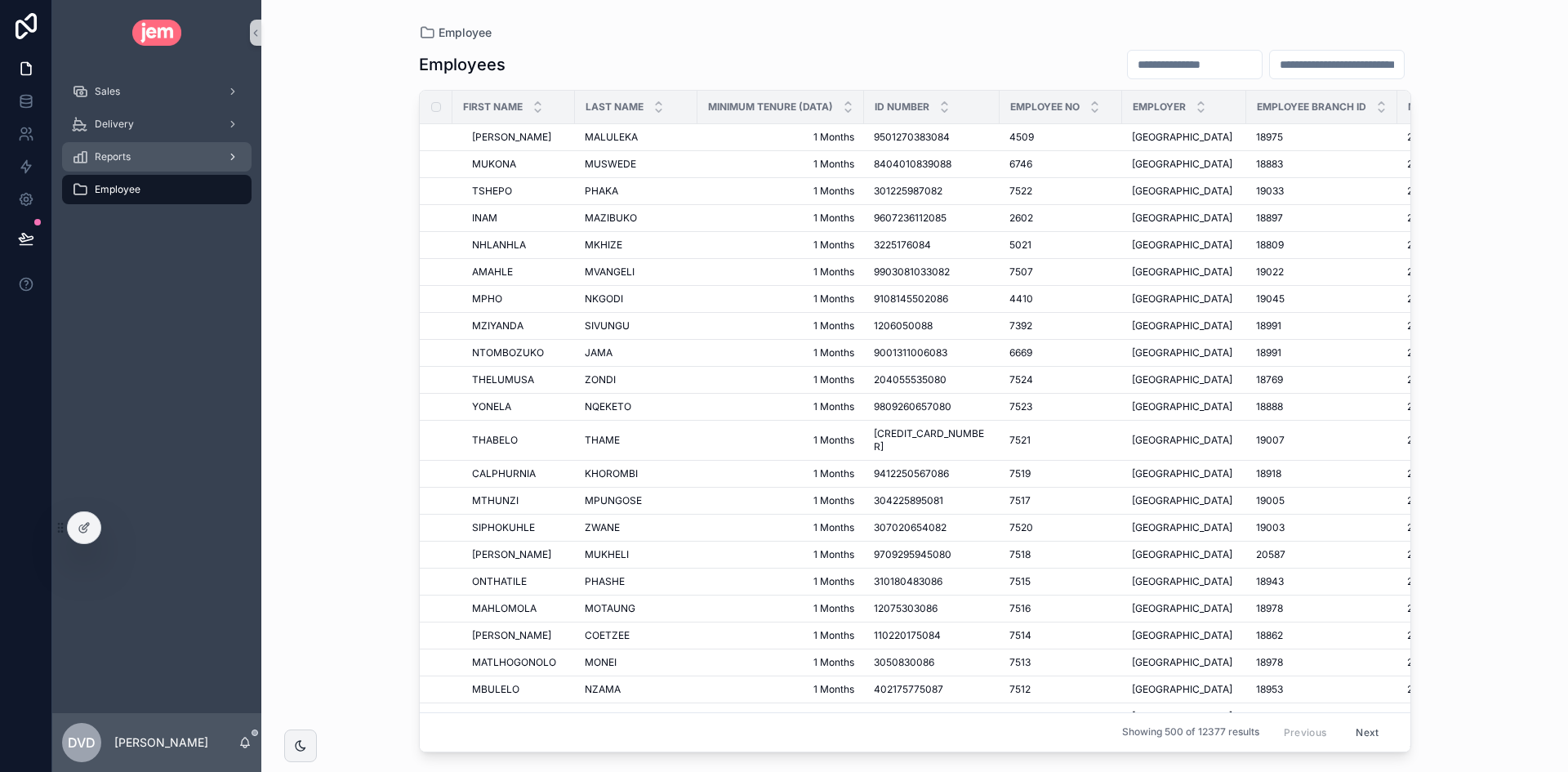
click at [158, 155] on div "Reports" at bounding box center [157, 157] width 170 height 27
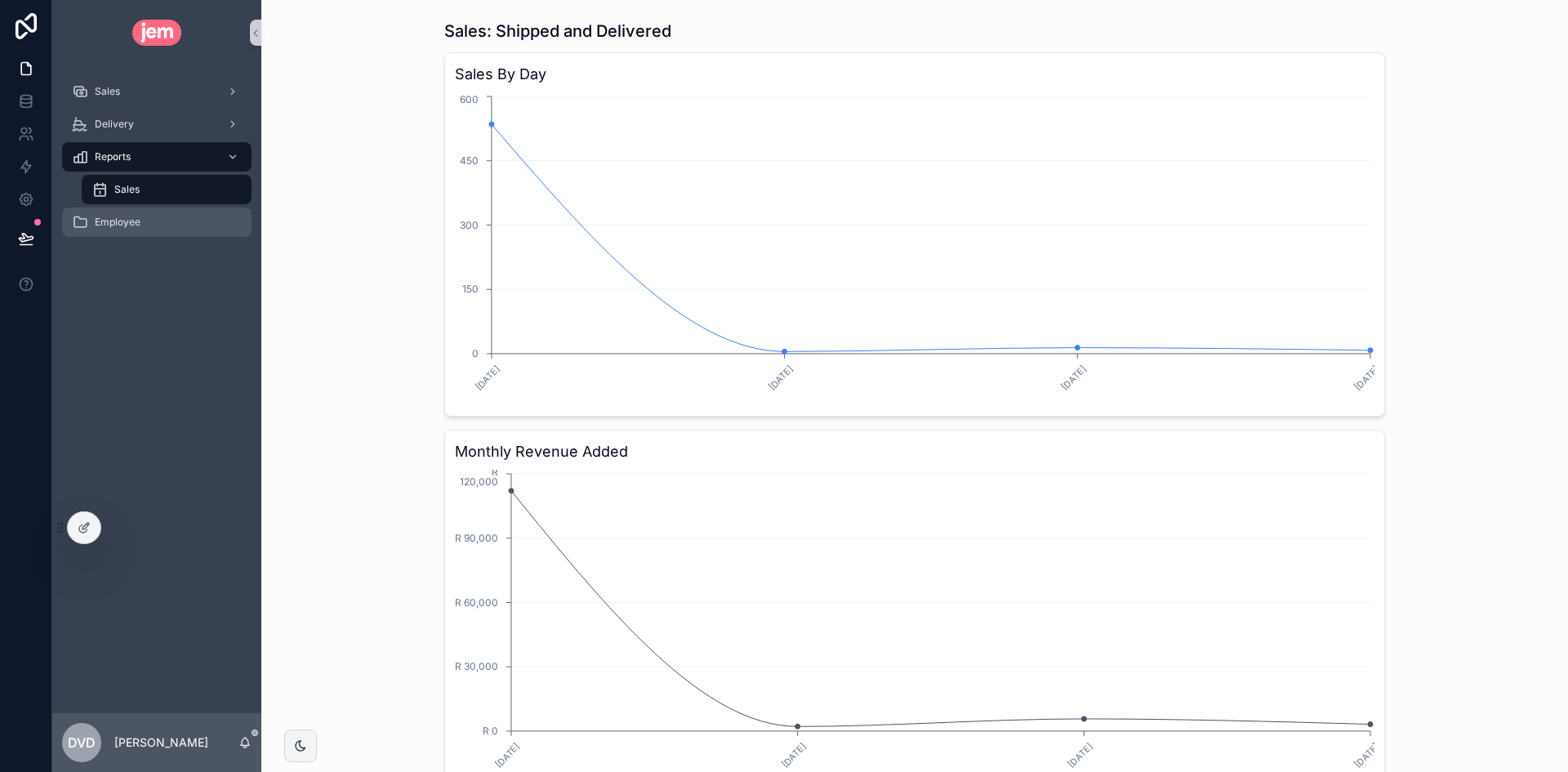
click at [147, 218] on div "Employee" at bounding box center [157, 222] width 170 height 27
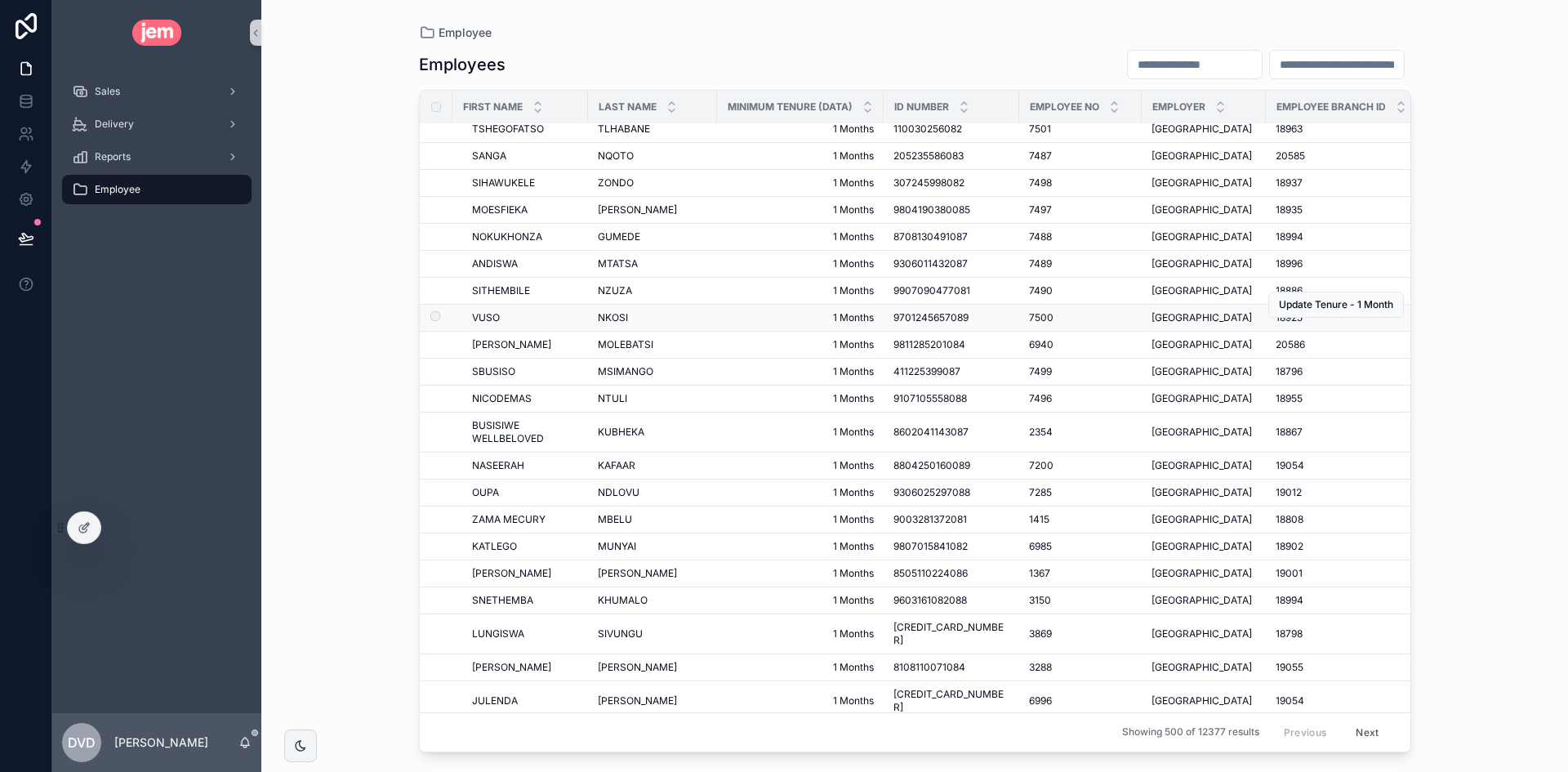
scroll to position [980, 0]
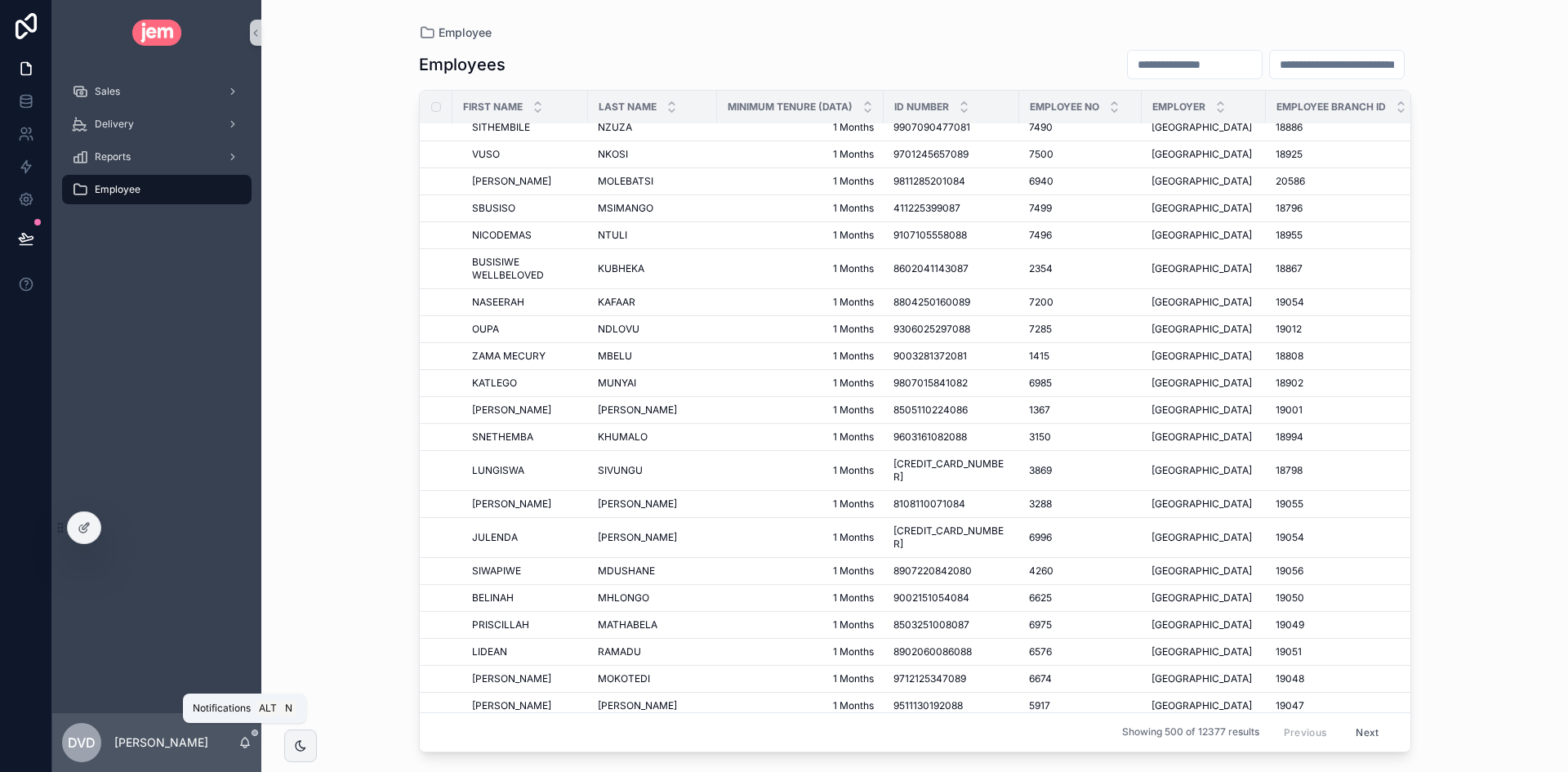
click at [246, 741] on icon "scrollable content" at bounding box center [244, 743] width 13 height 13
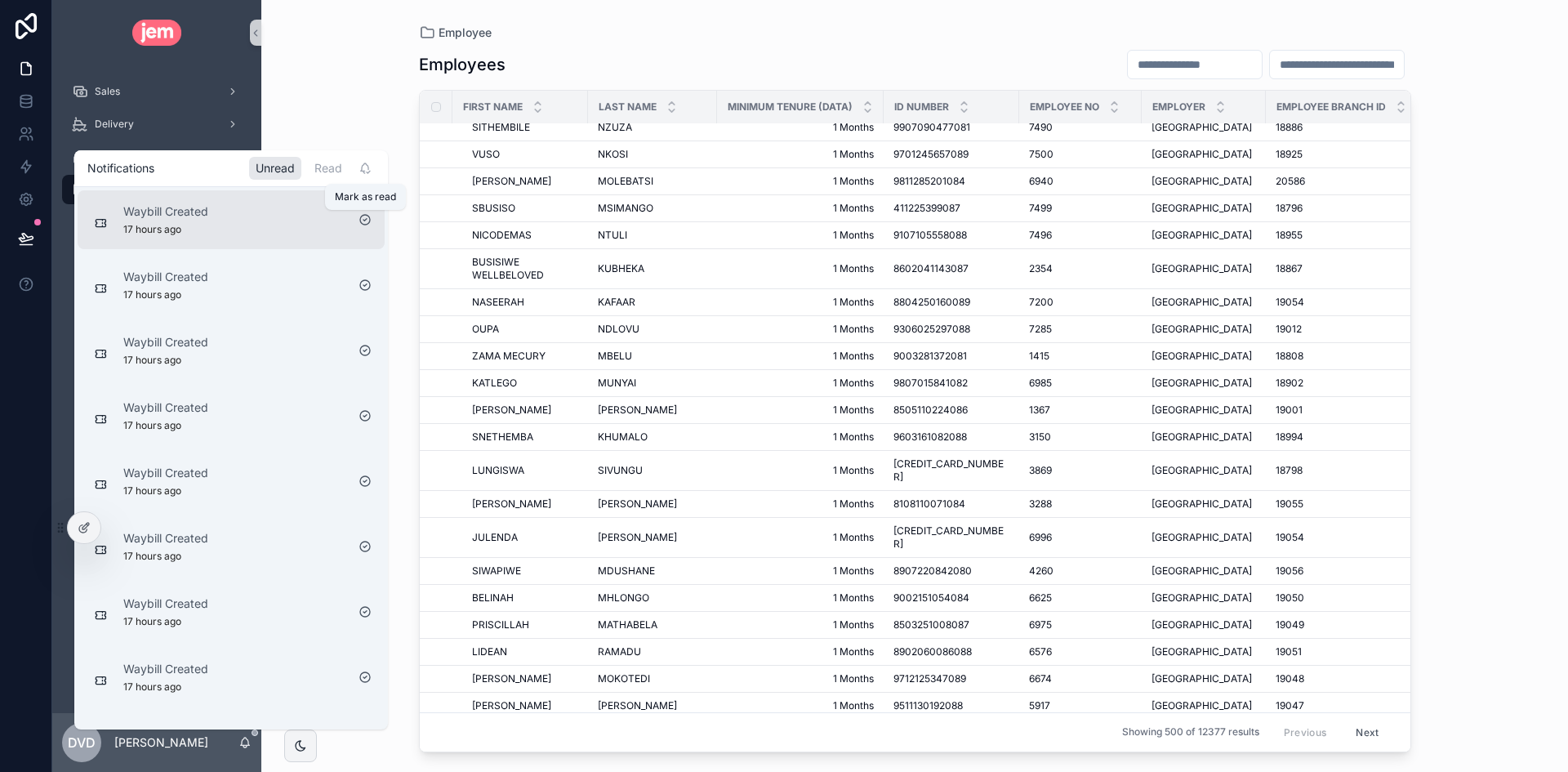
click at [366, 224] on icon "scrollable content" at bounding box center [364, 220] width 10 height 10
click at [356, 221] on div "scrollable content" at bounding box center [364, 220] width 27 height 27
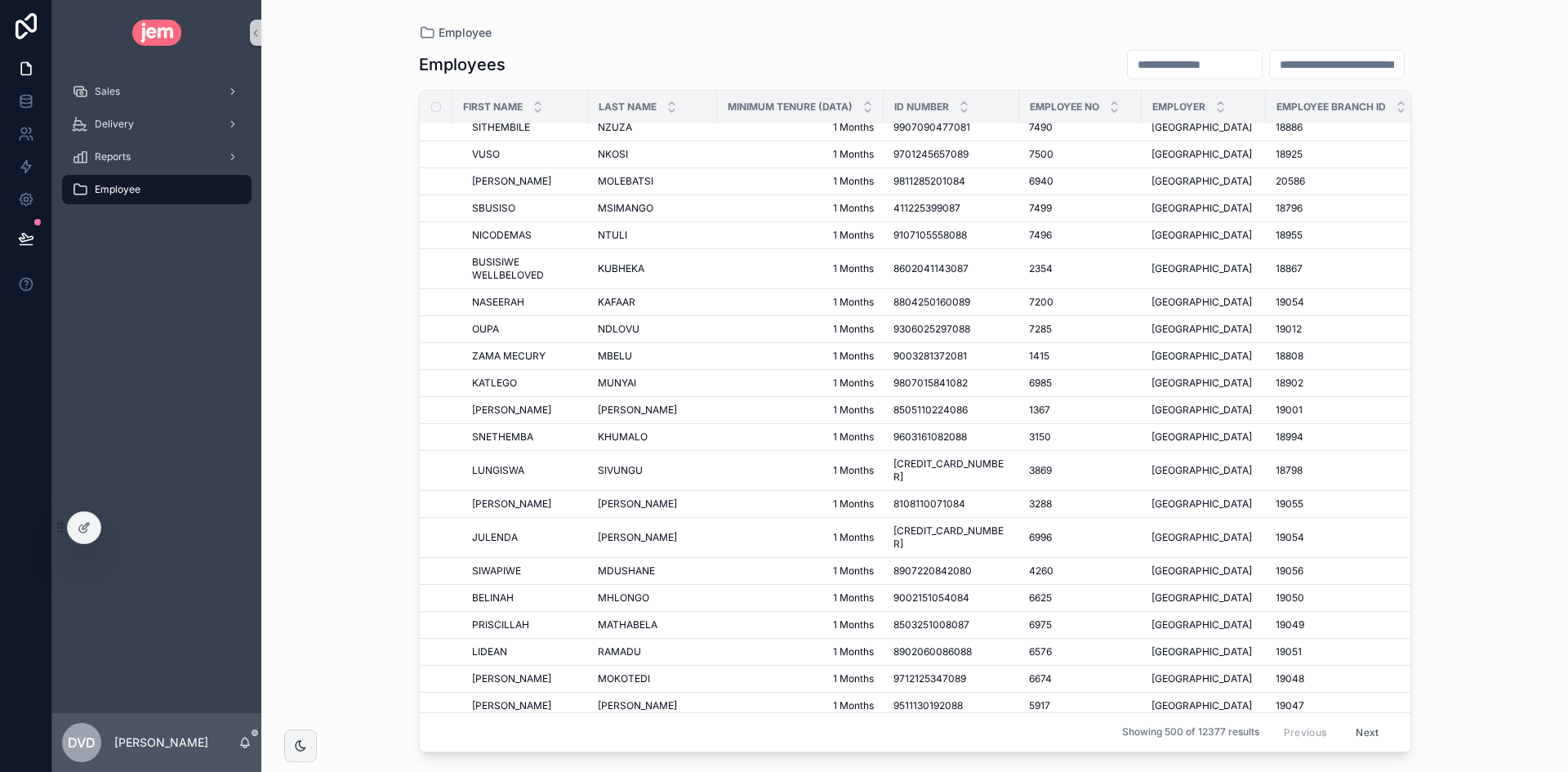
click at [240, 735] on div "Dvd [PERSON_NAME]" at bounding box center [157, 743] width 209 height 59
click at [244, 745] on icon "scrollable content" at bounding box center [245, 741] width 9 height 7
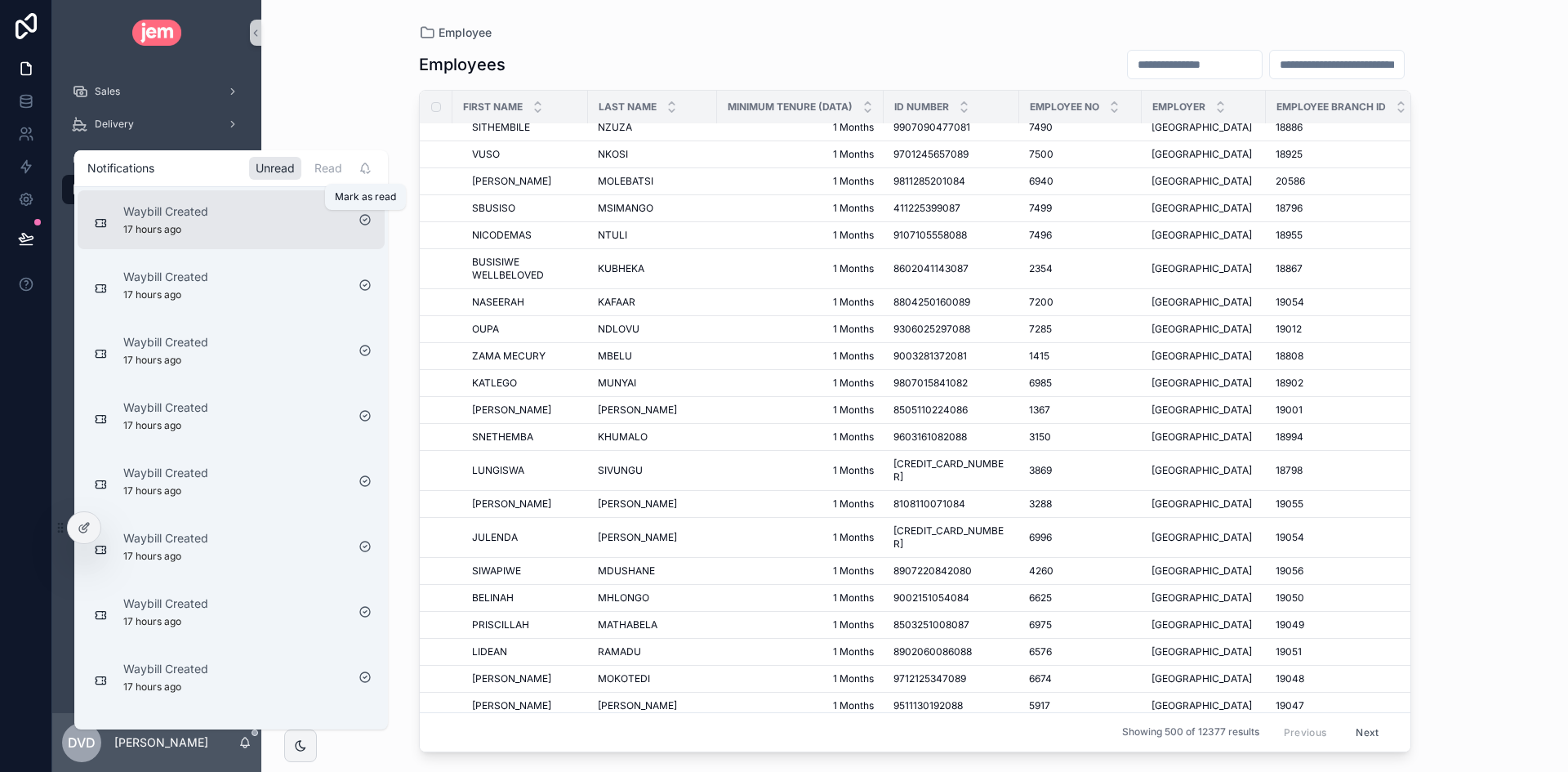
click at [365, 219] on icon "scrollable content" at bounding box center [365, 220] width 13 height 13
click at [364, 222] on icon "scrollable content" at bounding box center [365, 220] width 13 height 13
click at [364, 222] on icon "scrollable content" at bounding box center [365, 220] width 4 height 3
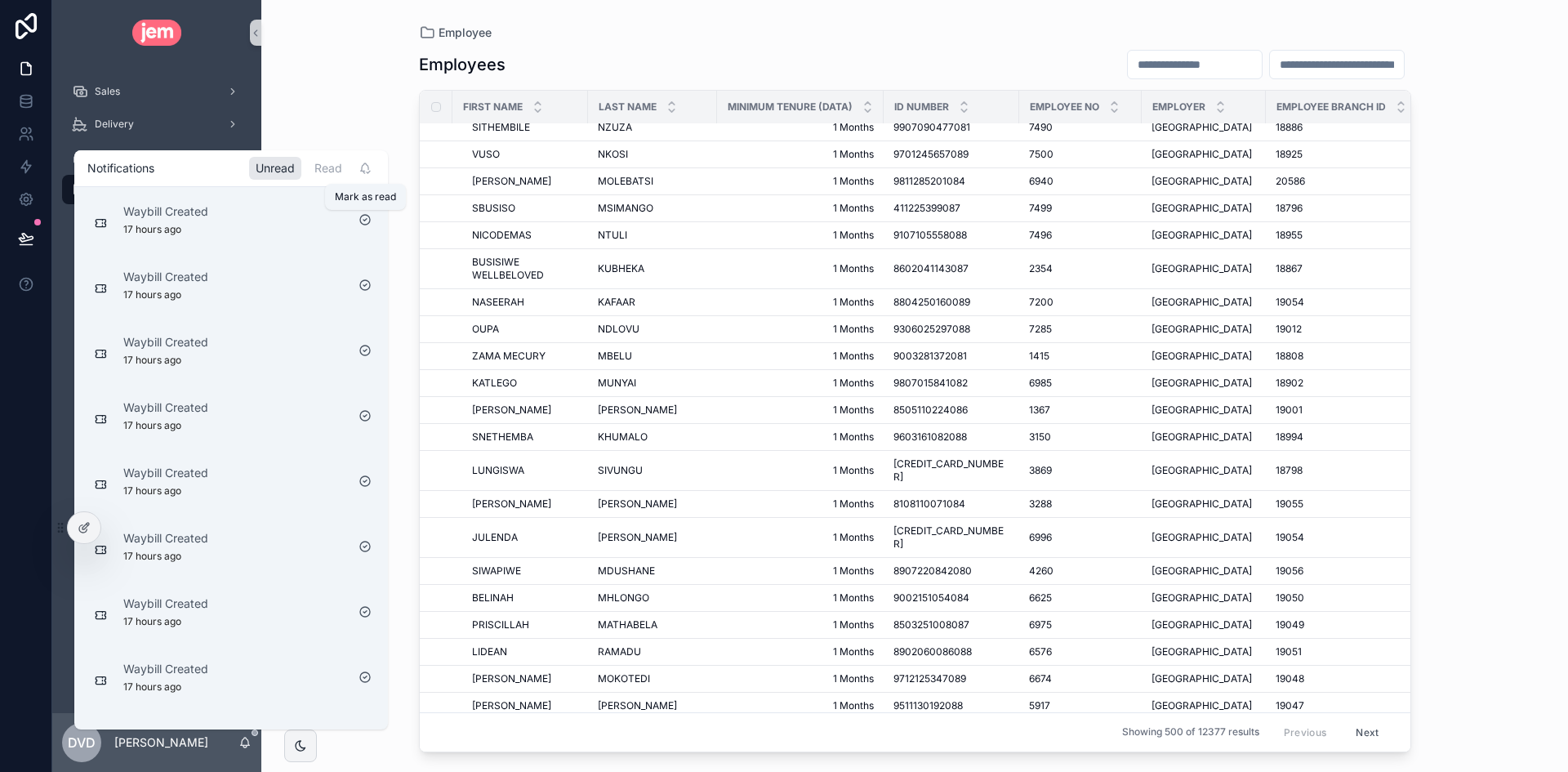
click at [364, 222] on icon "scrollable content" at bounding box center [365, 220] width 4 height 3
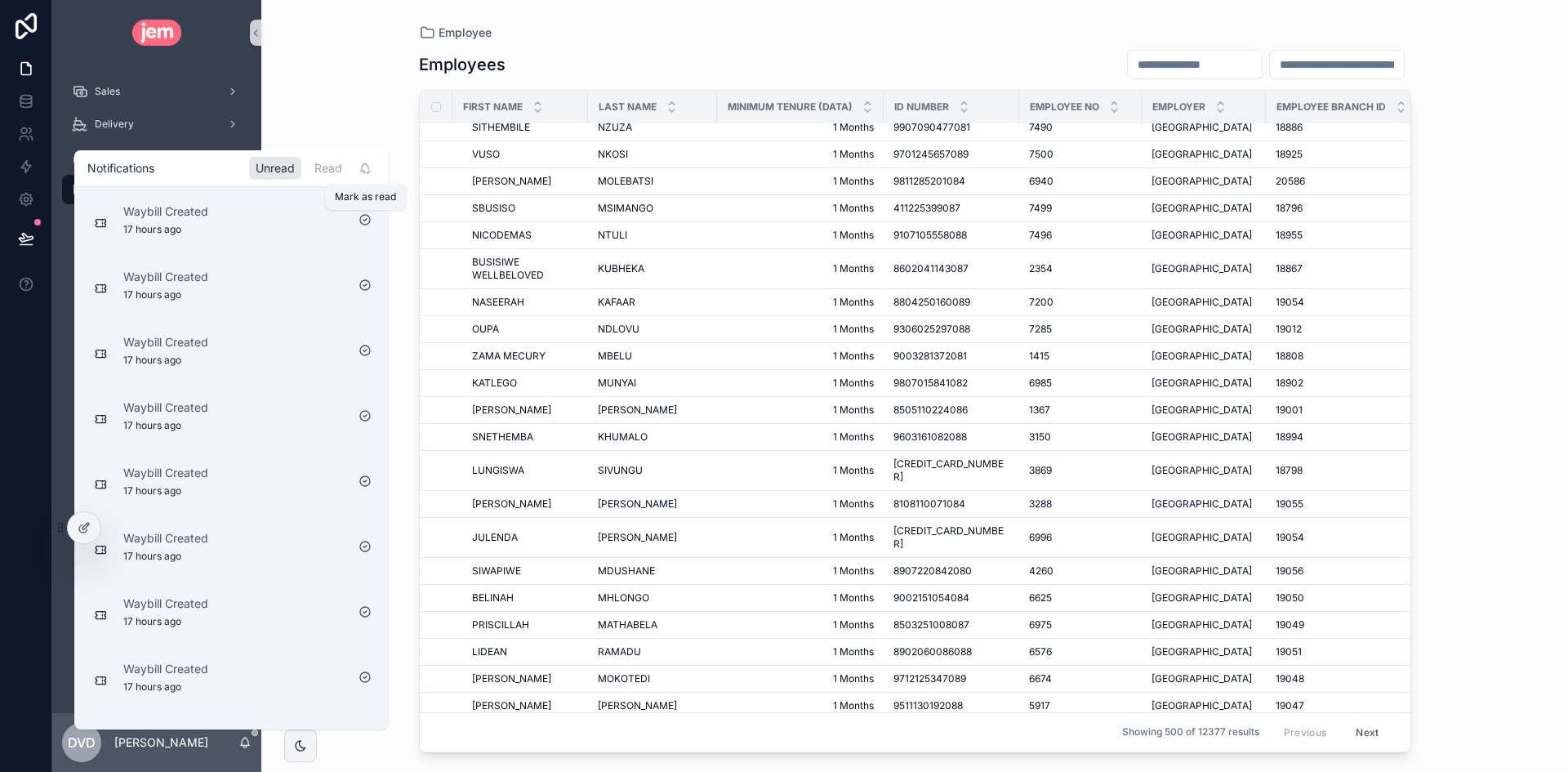
click at [364, 284] on icon "scrollable content" at bounding box center [365, 285] width 4 height 3
click at [364, 222] on icon "scrollable content" at bounding box center [365, 220] width 4 height 3
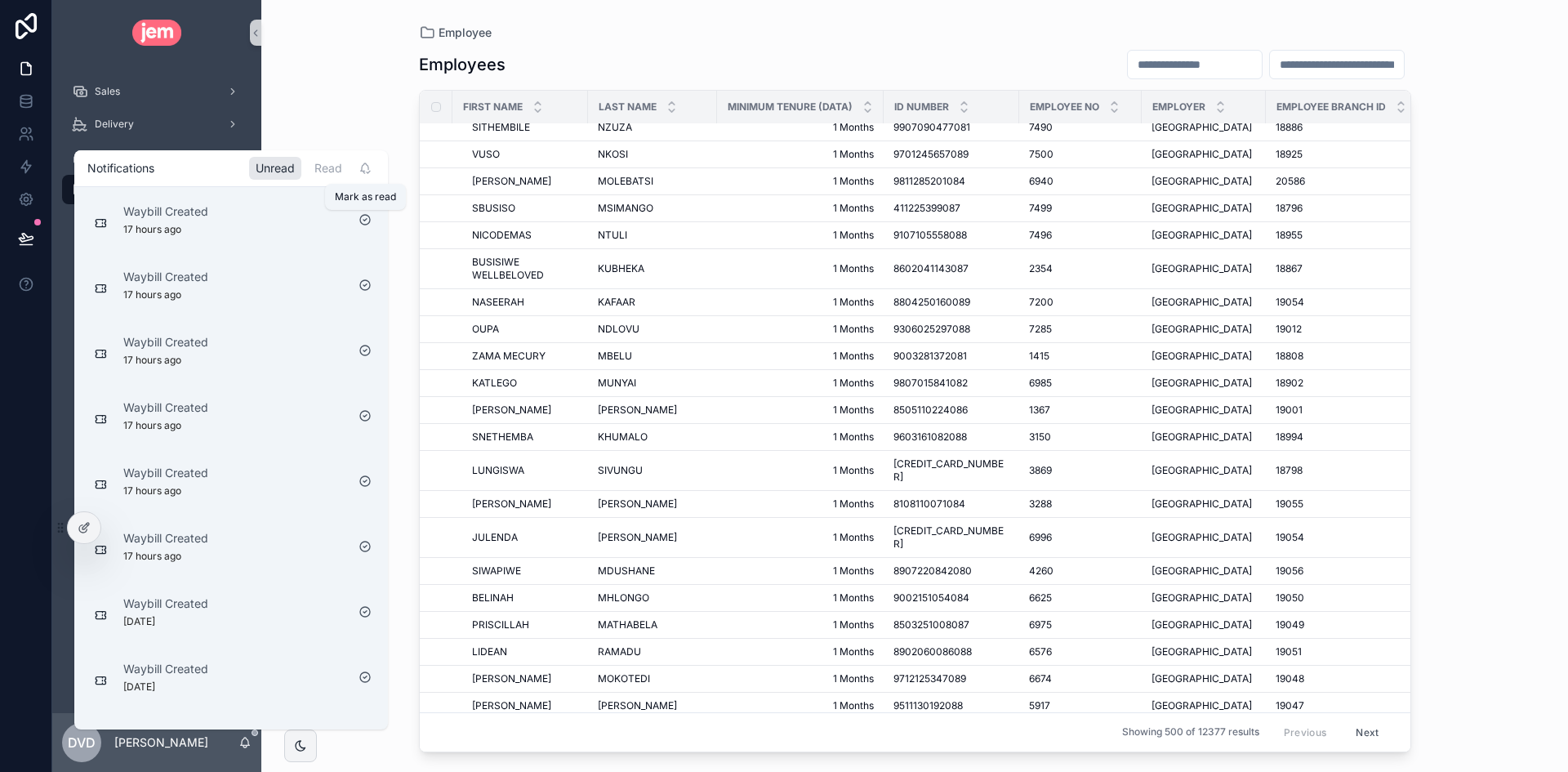
click at [364, 222] on icon "scrollable content" at bounding box center [365, 220] width 4 height 3
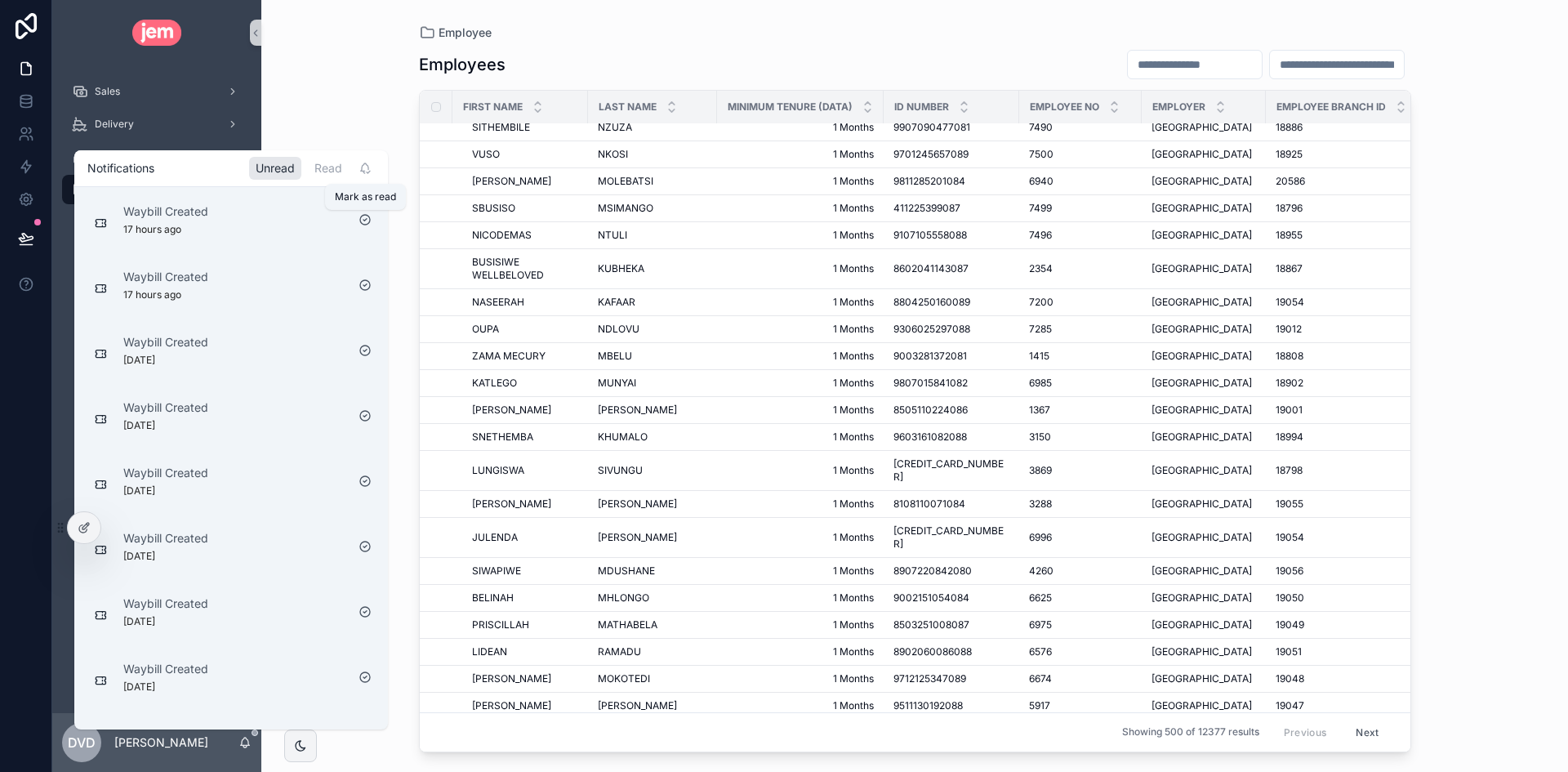
click at [364, 222] on icon "scrollable content" at bounding box center [365, 220] width 4 height 3
click at [364, 284] on icon "scrollable content" at bounding box center [365, 285] width 4 height 3
click at [364, 222] on icon "scrollable content" at bounding box center [365, 220] width 4 height 3
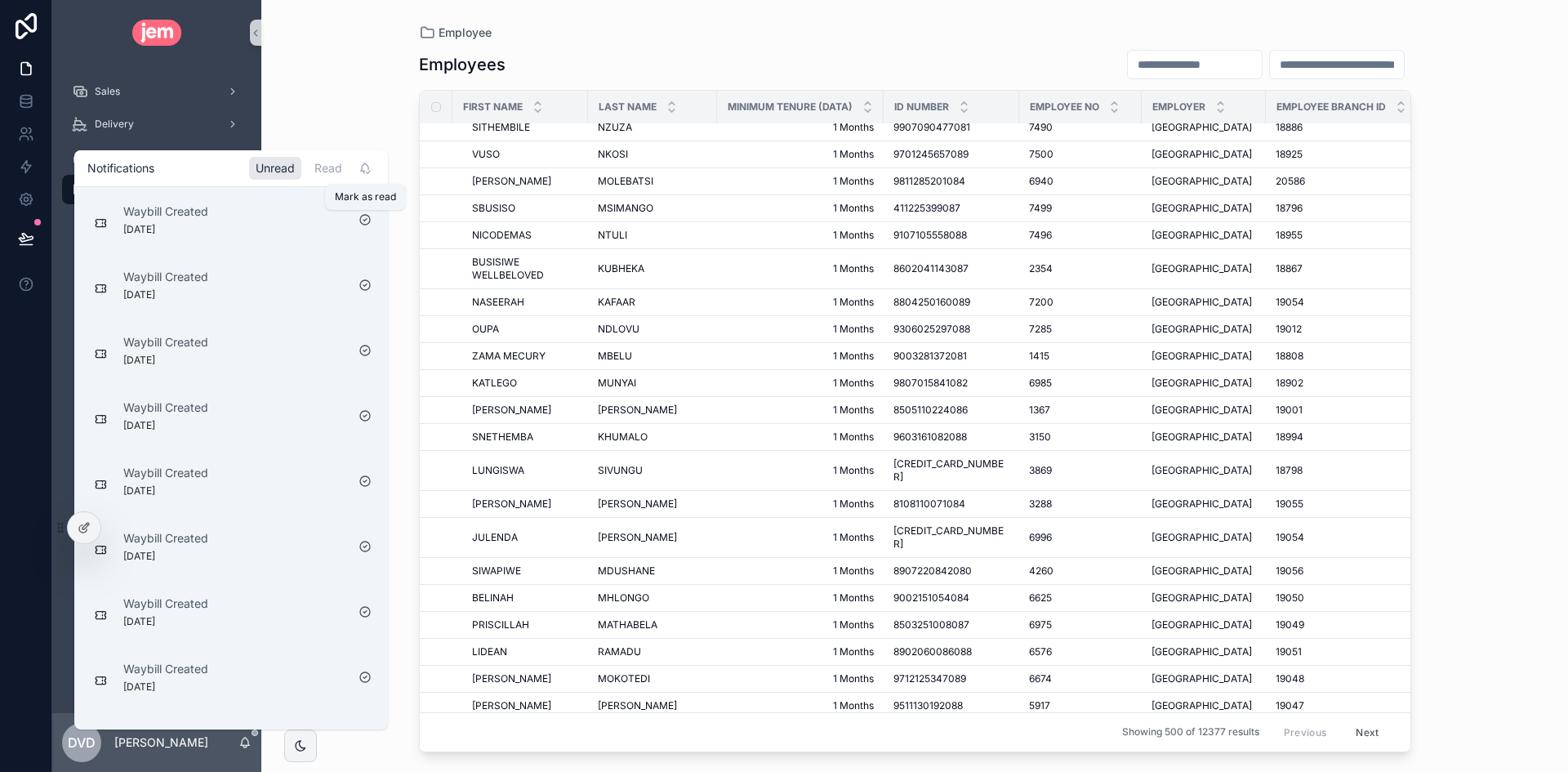
click at [364, 222] on icon "scrollable content" at bounding box center [365, 220] width 4 height 3
click at [364, 222] on icon "scrollable content" at bounding box center [371, 220] width 13 height 13
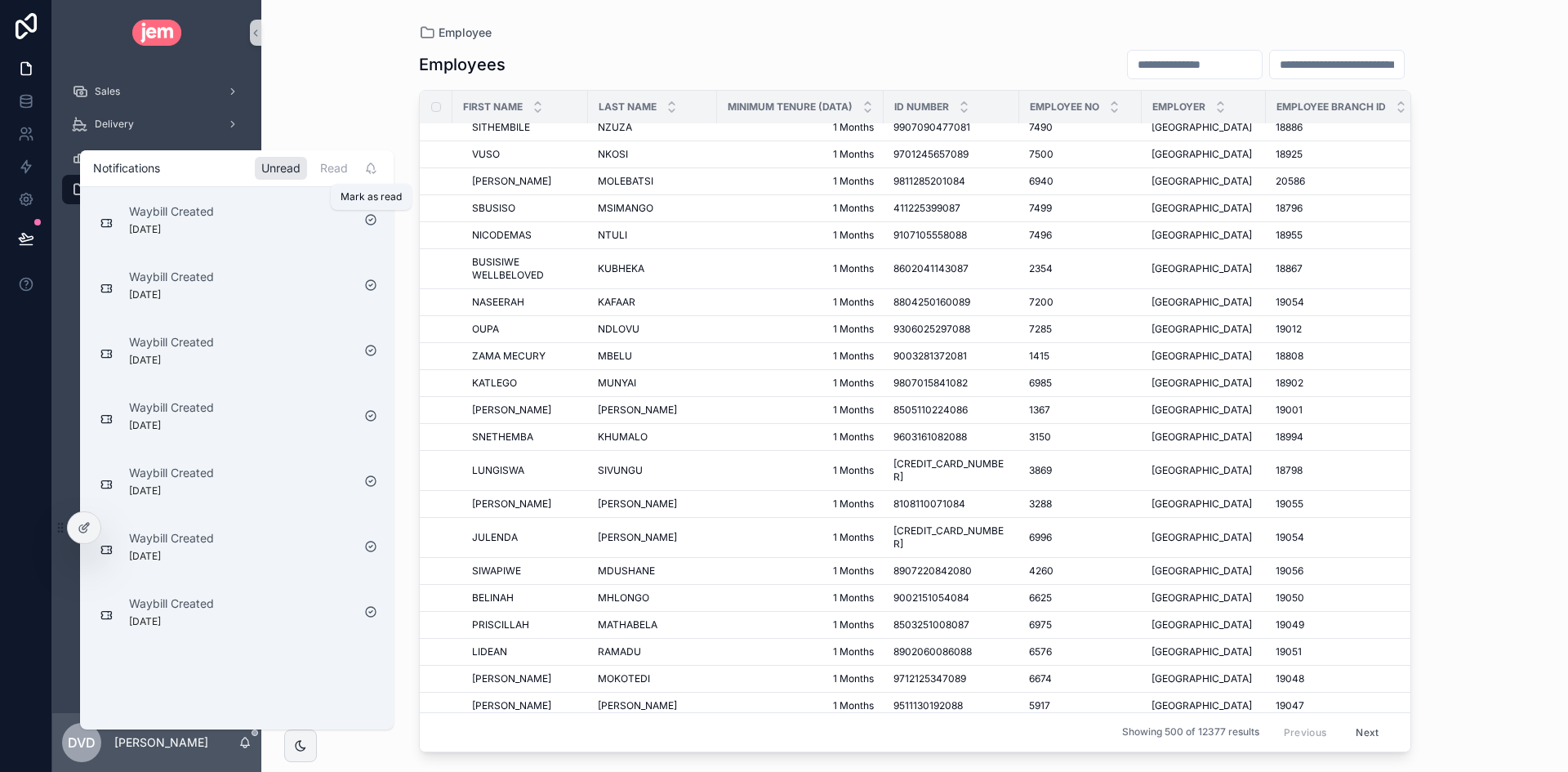
click at [364, 222] on icon "scrollable content" at bounding box center [371, 220] width 13 height 13
click at [365, 222] on icon "scrollable content" at bounding box center [371, 220] width 13 height 13
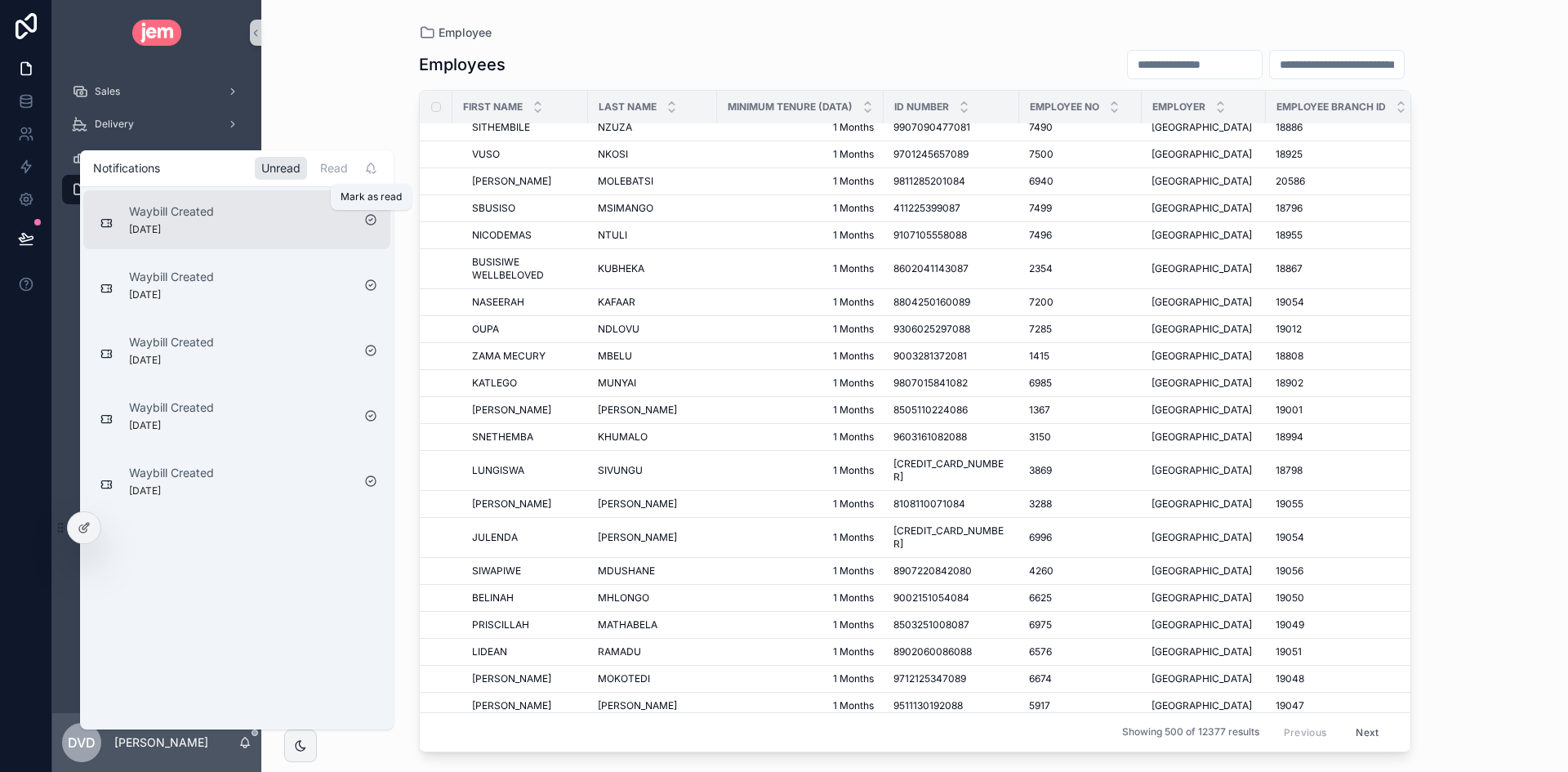
click at [369, 222] on icon "scrollable content" at bounding box center [371, 220] width 13 height 13
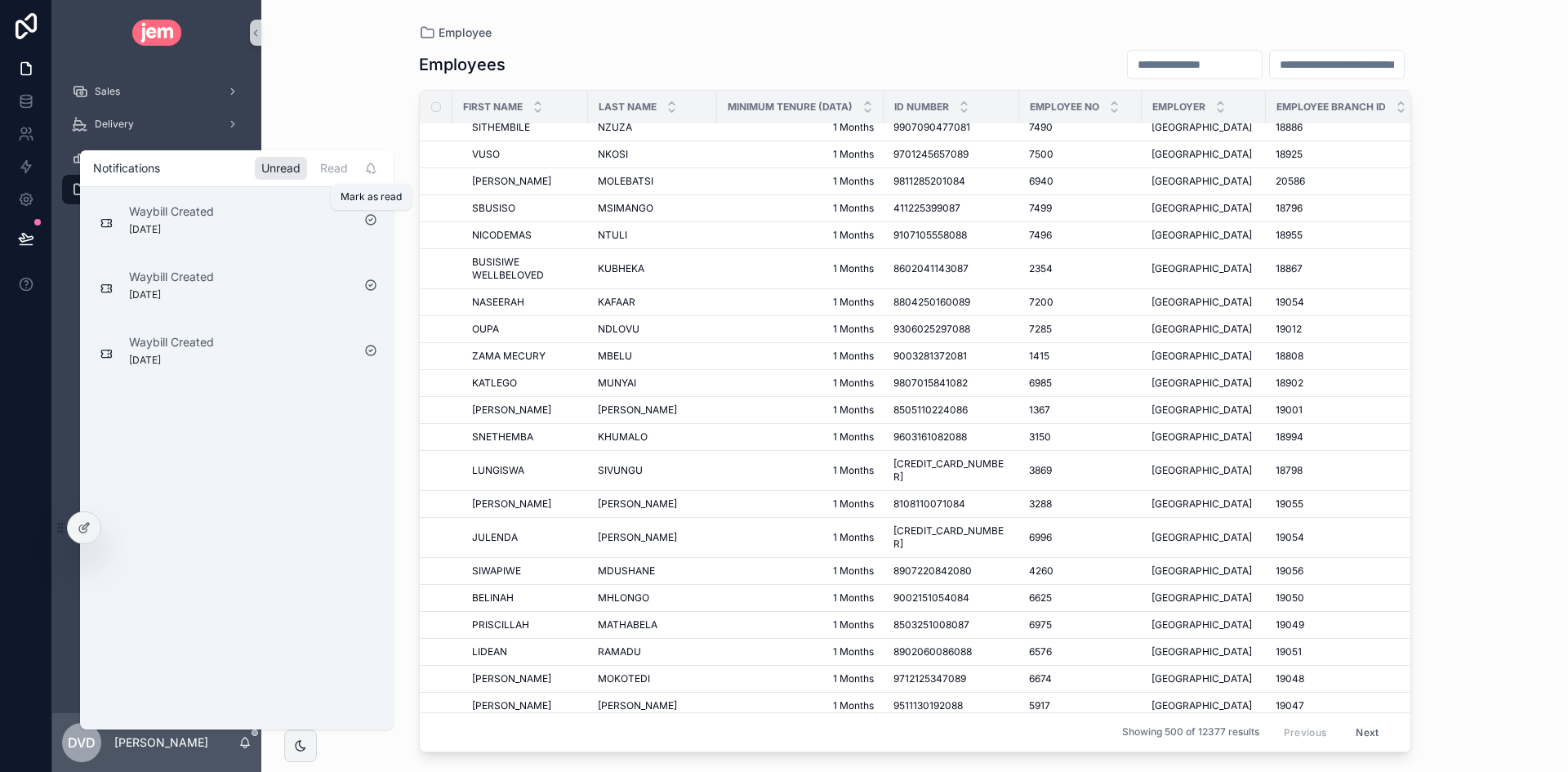
click at [369, 222] on icon "scrollable content" at bounding box center [371, 220] width 13 height 13
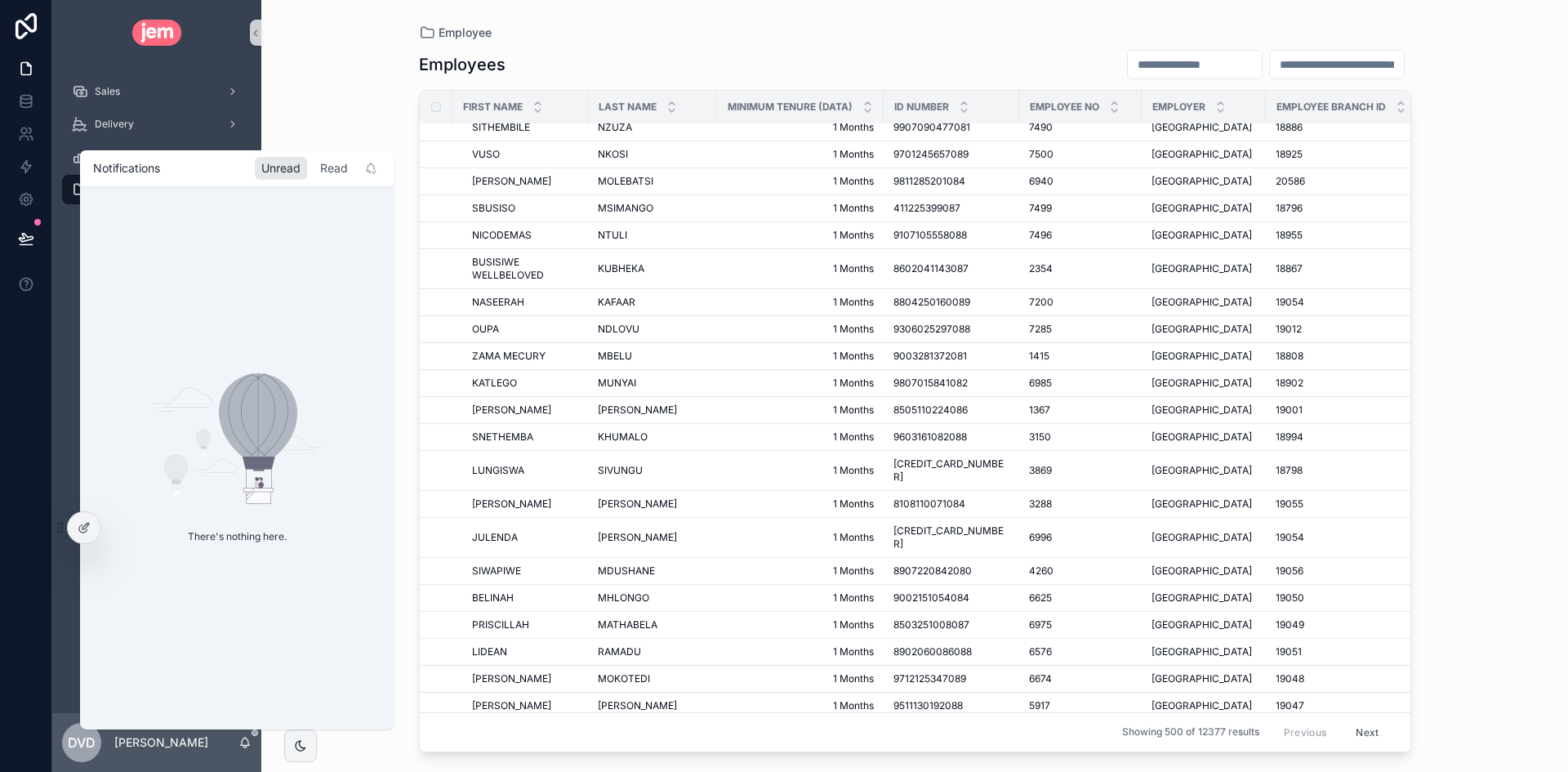
click at [336, 165] on div "Read" at bounding box center [334, 168] width 41 height 23
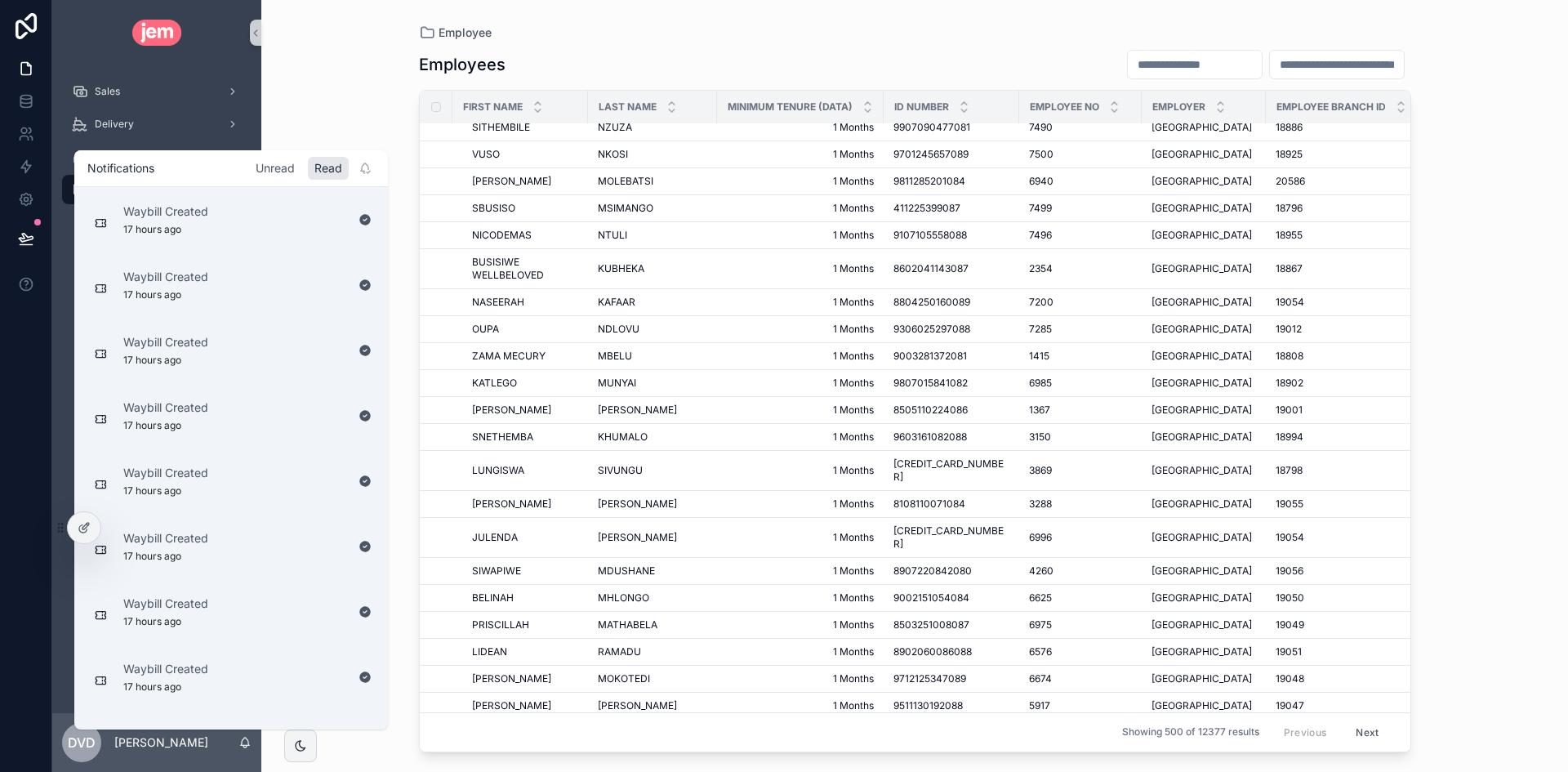
click at [264, 168] on div "Unread" at bounding box center [275, 168] width 52 height 23
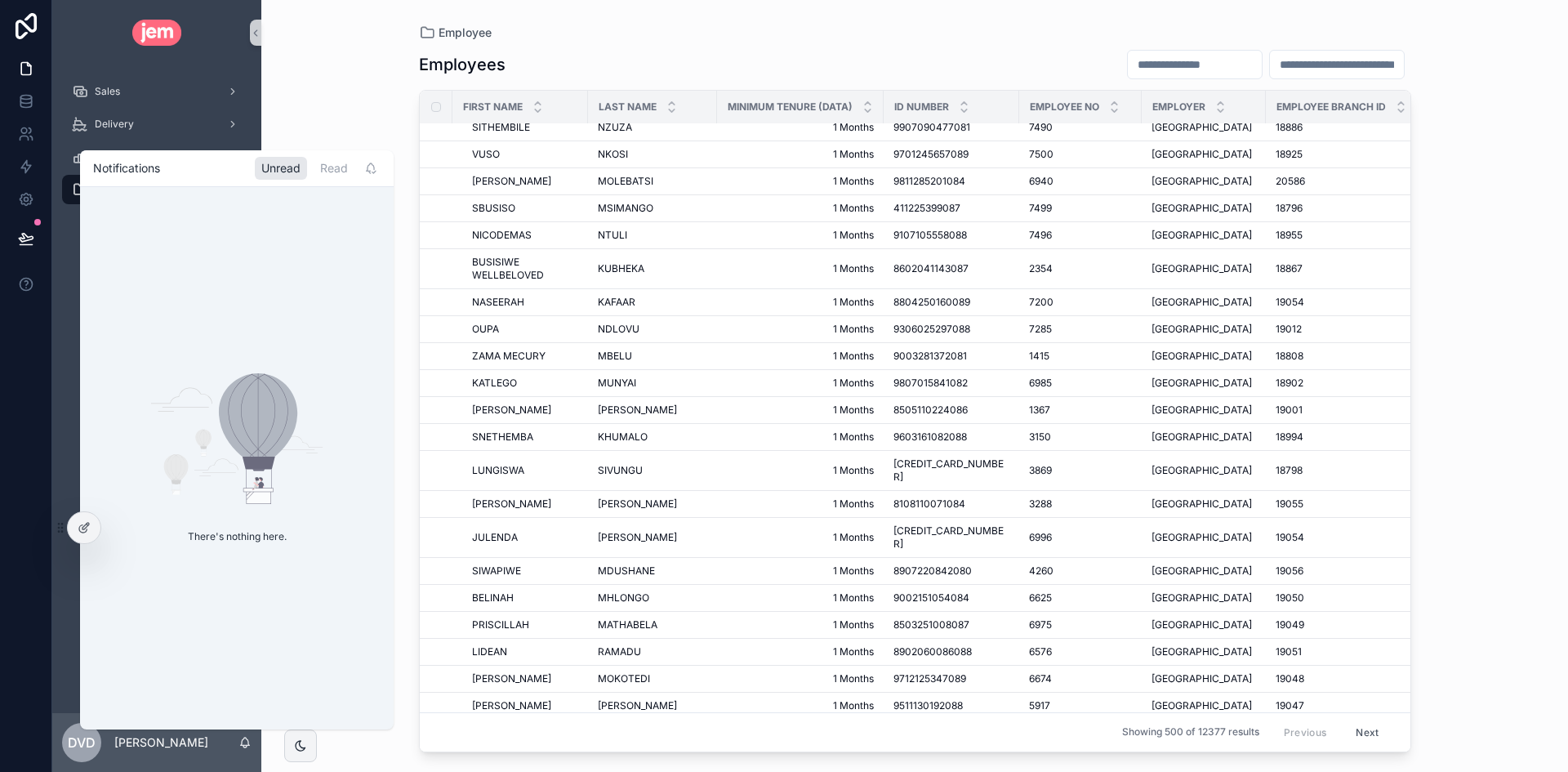
click at [391, 110] on div "Employee Employees First Name Last Name Minimum Tenure (Data) ID Number Employe…" at bounding box center [914, 386] width 1306 height 772
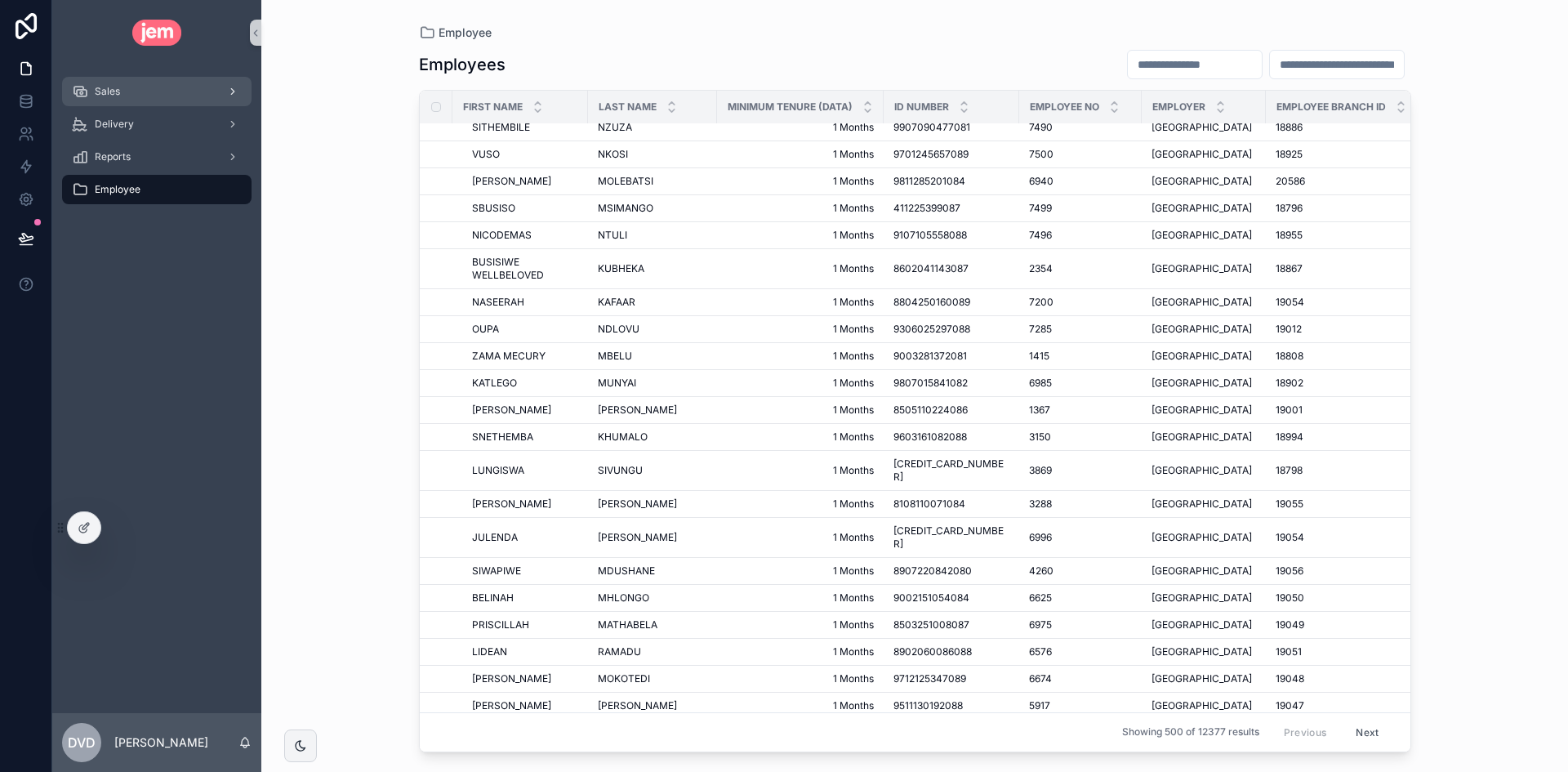
click at [157, 86] on div "Sales" at bounding box center [157, 92] width 170 height 27
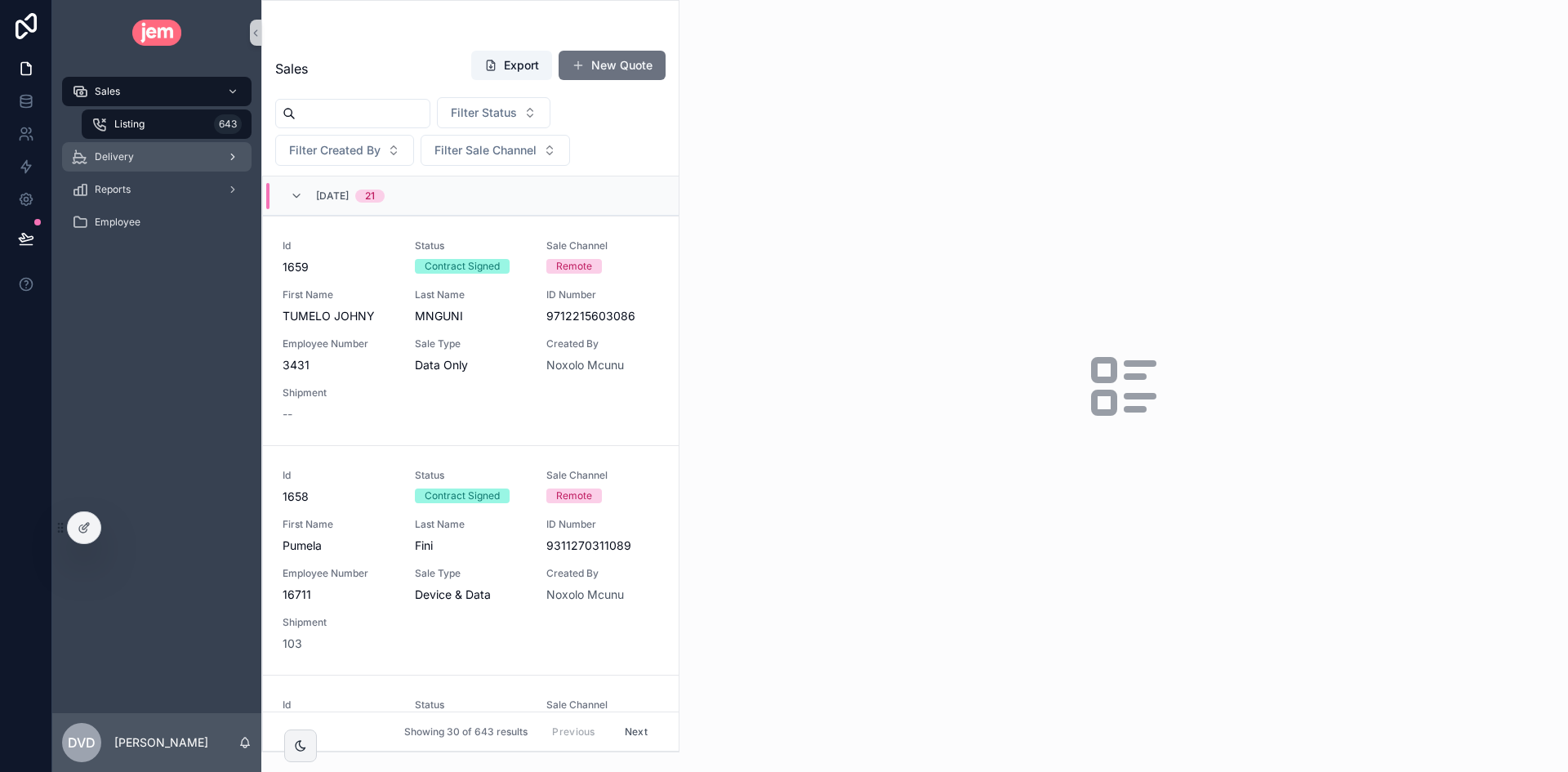
click at [184, 158] on div "Delivery" at bounding box center [157, 157] width 170 height 27
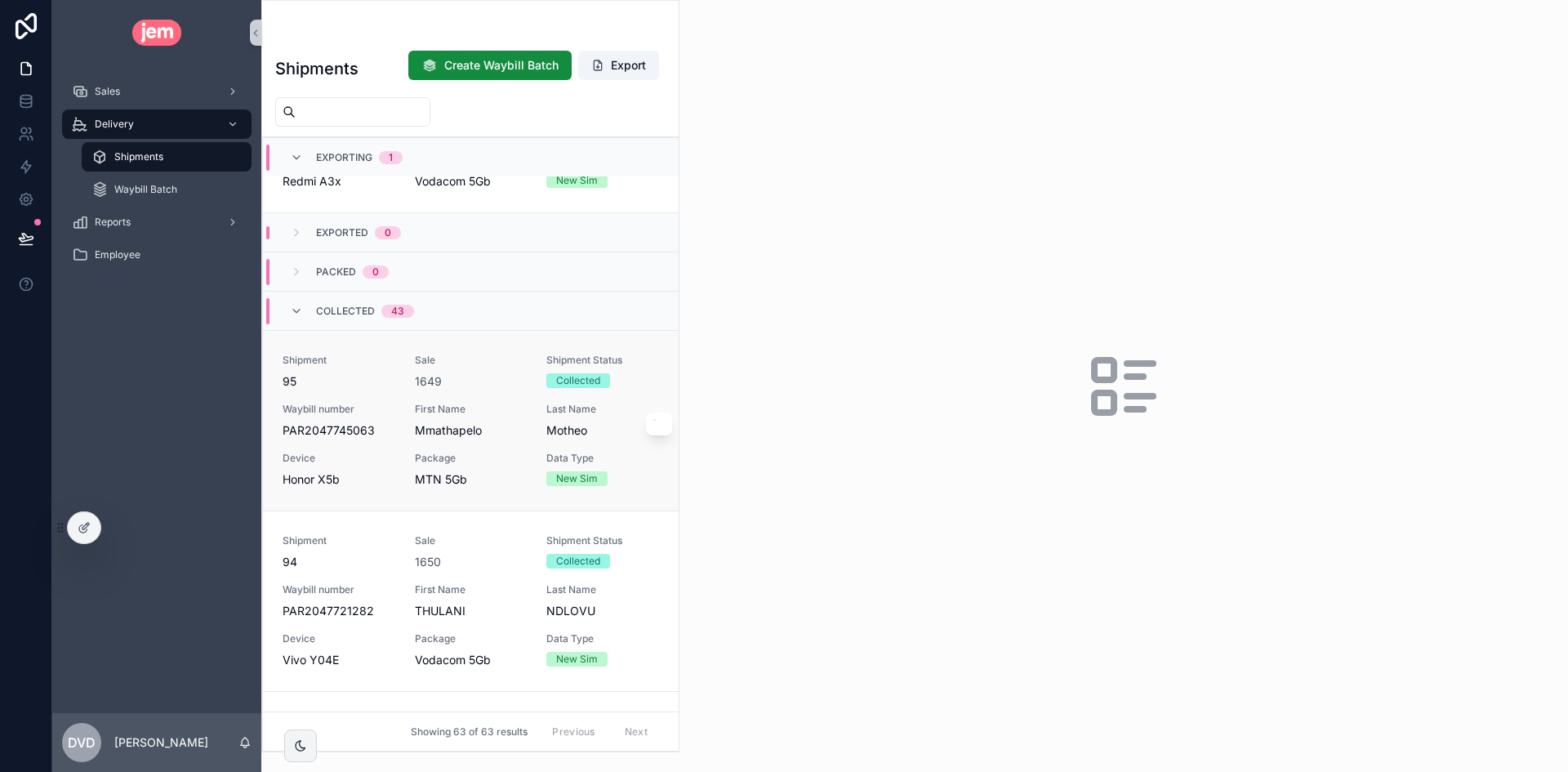
scroll to position [245, 0]
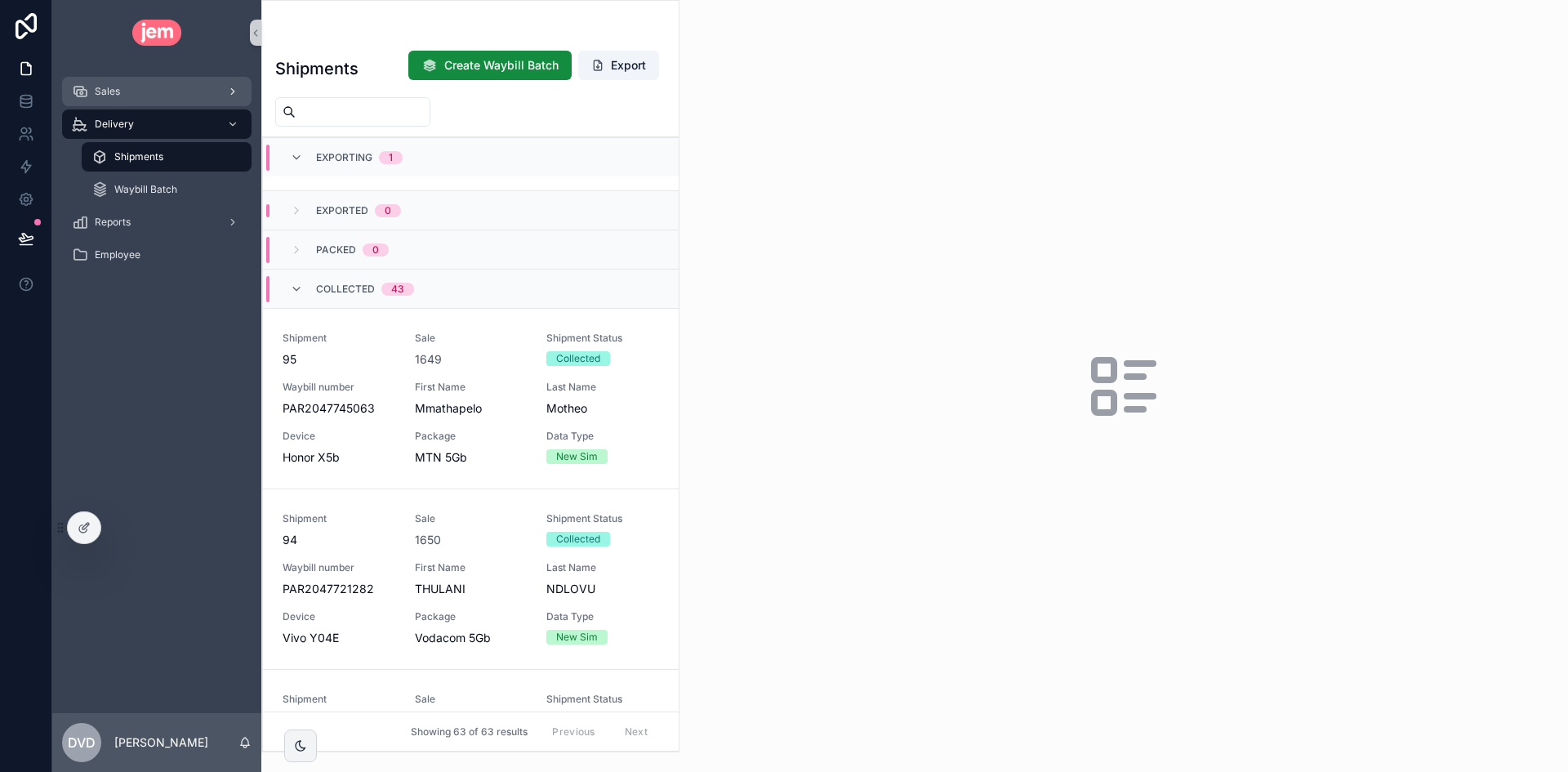
click at [162, 90] on div "Sales" at bounding box center [157, 92] width 170 height 27
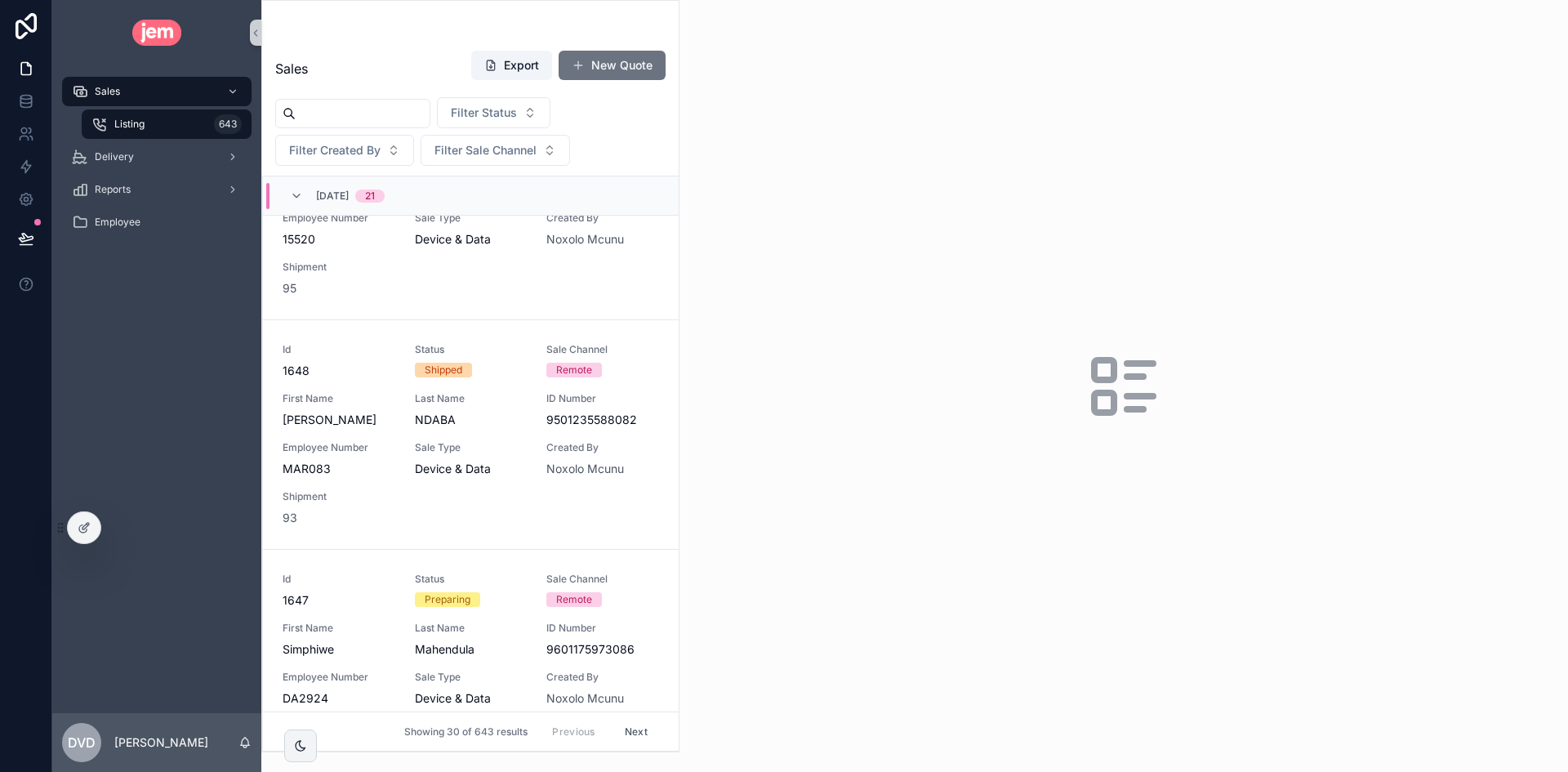
scroll to position [3008, 0]
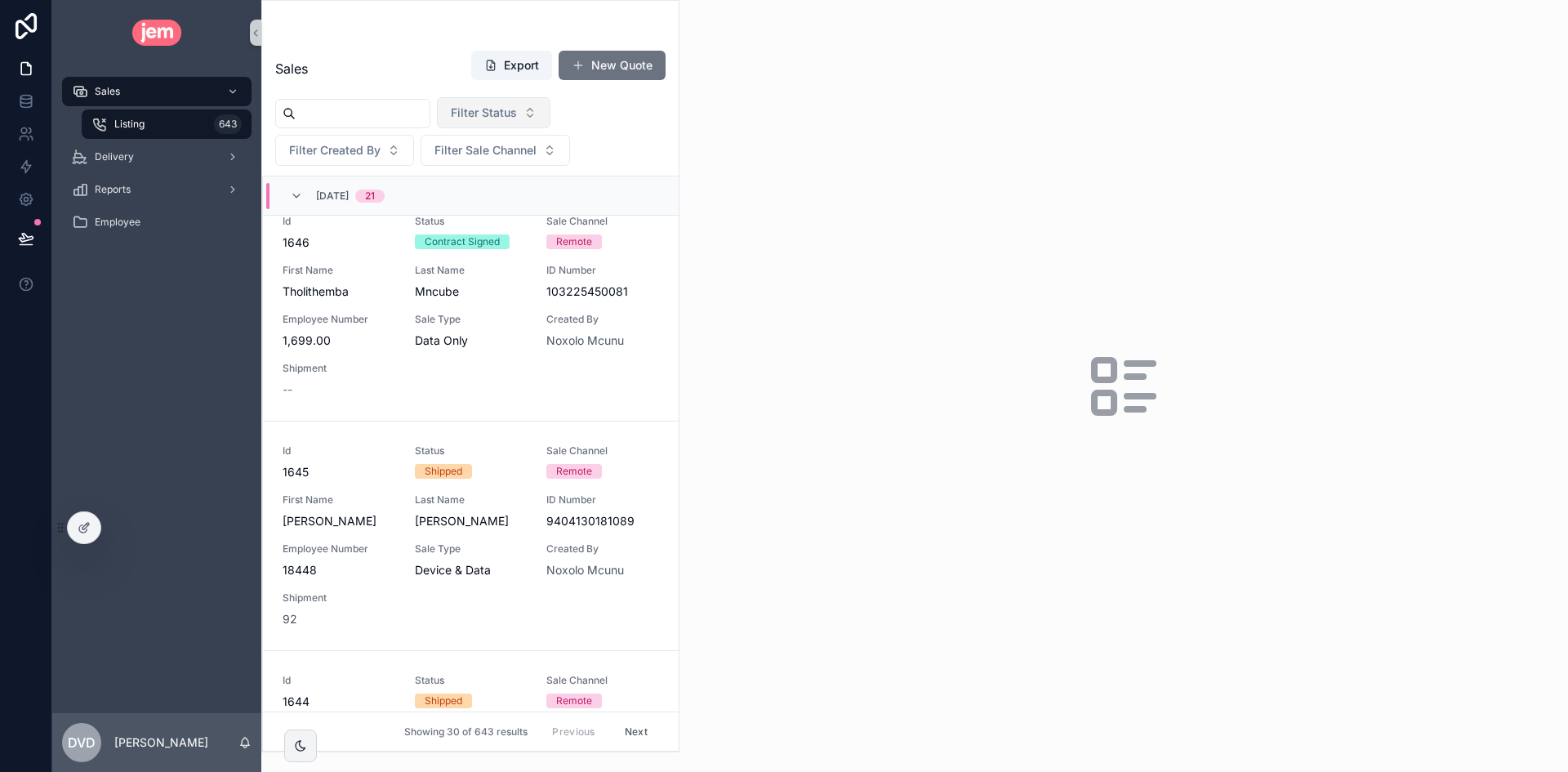
click at [517, 118] on span "Filter Status" at bounding box center [483, 113] width 66 height 16
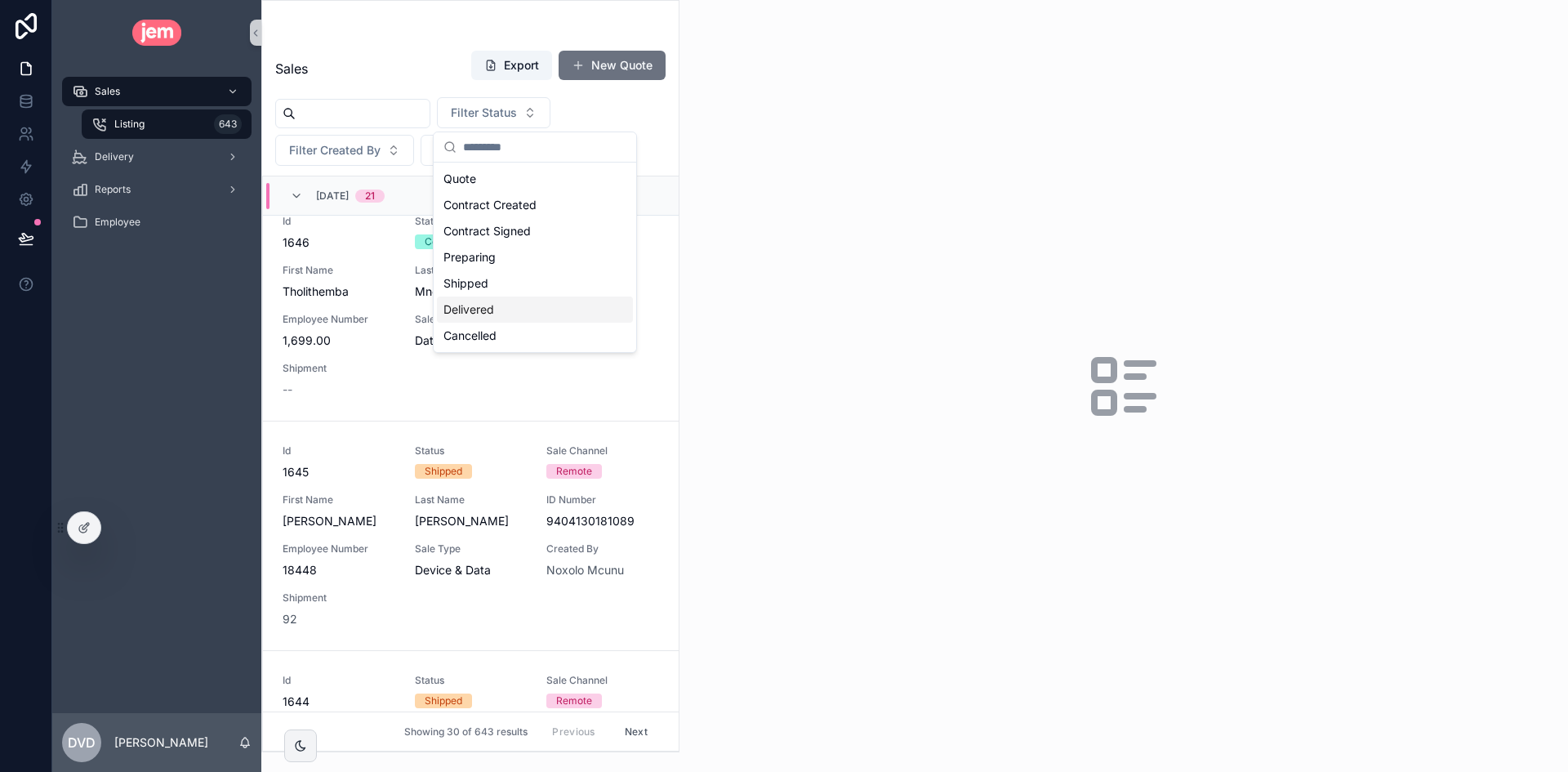
click at [557, 317] on div "Delivered" at bounding box center [535, 310] width 196 height 27
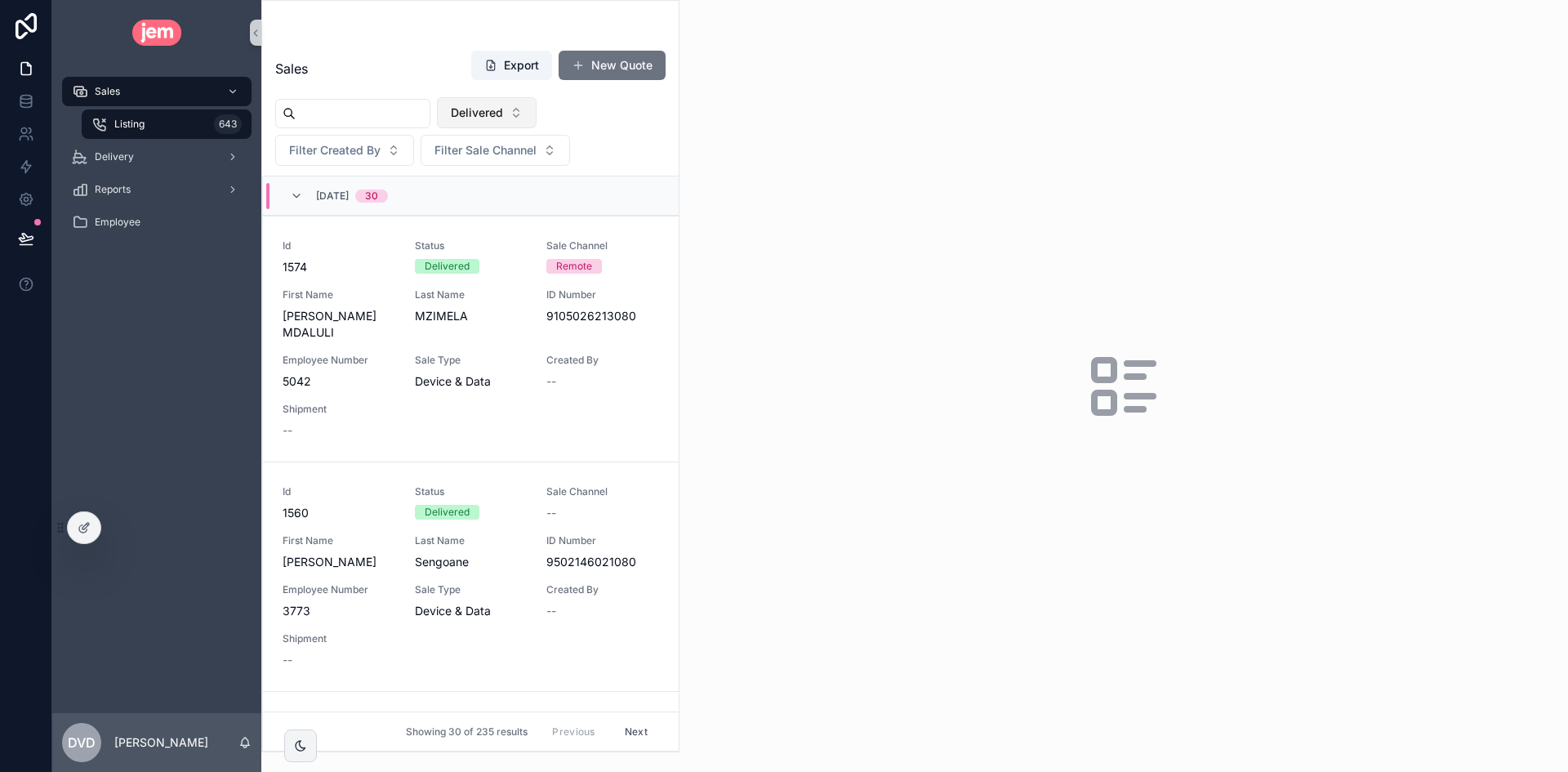
click at [503, 114] on span "Delivered" at bounding box center [476, 113] width 52 height 16
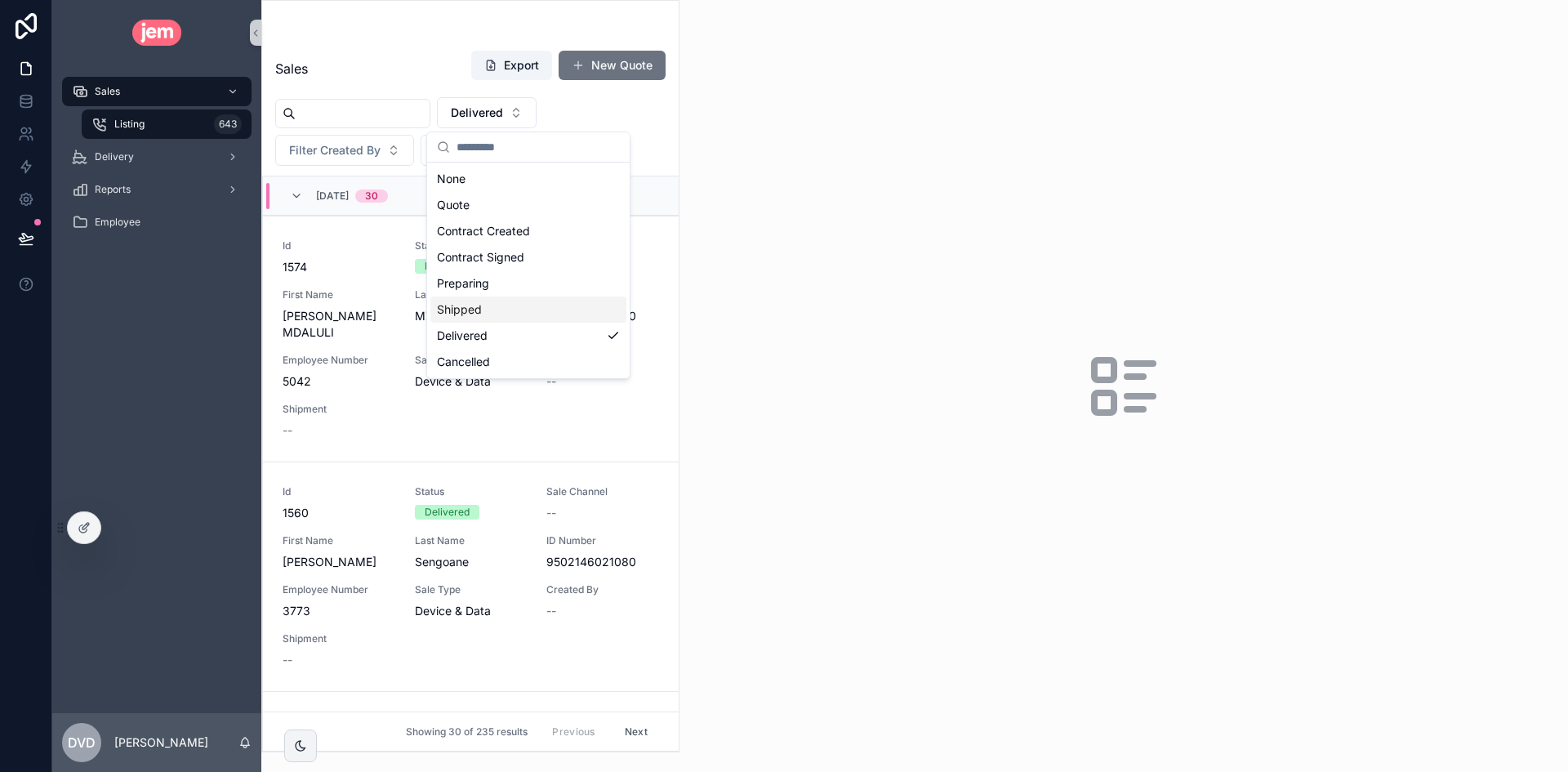
click at [508, 307] on div "Shipped" at bounding box center [528, 310] width 196 height 27
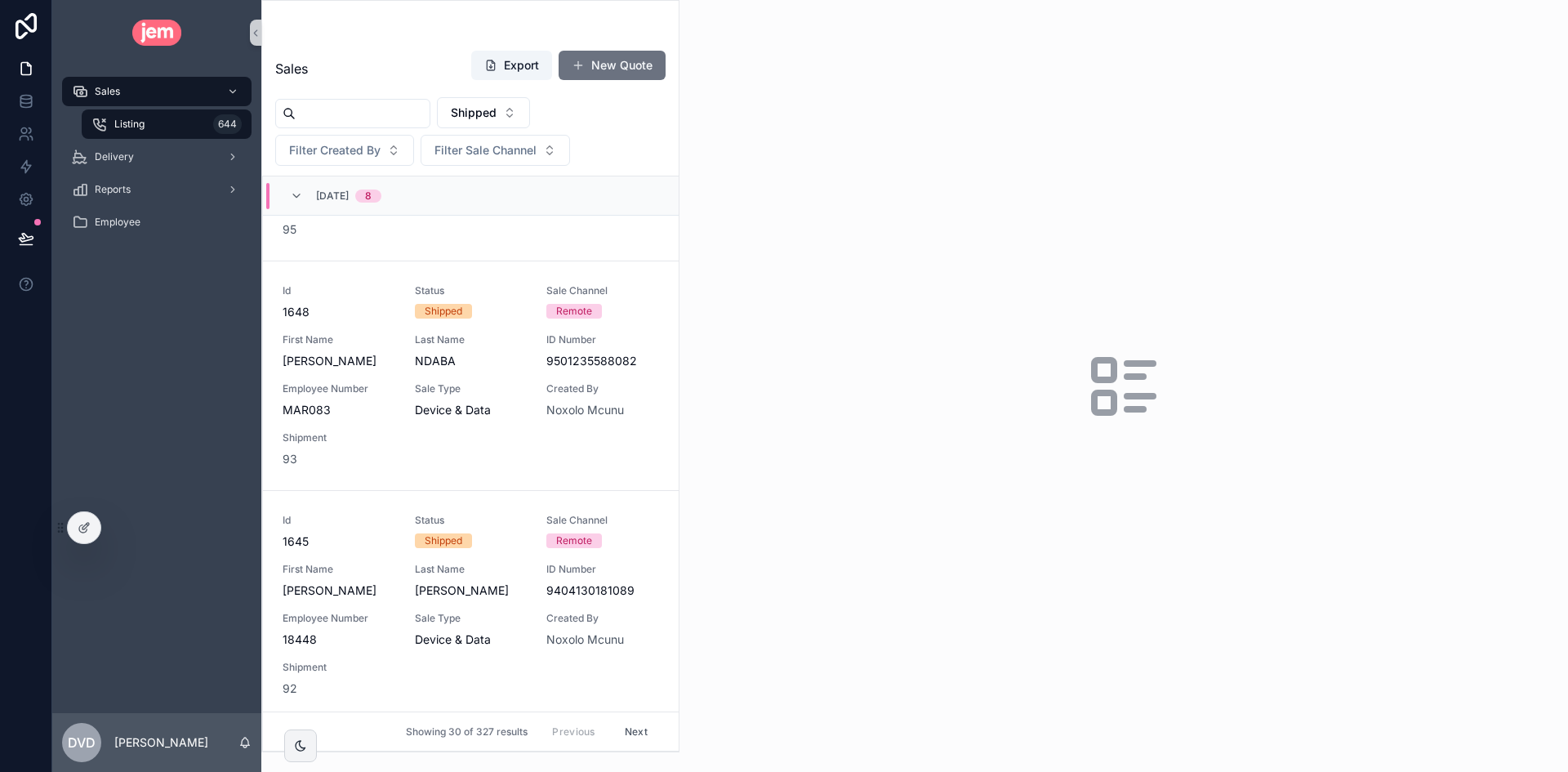
scroll to position [245, 0]
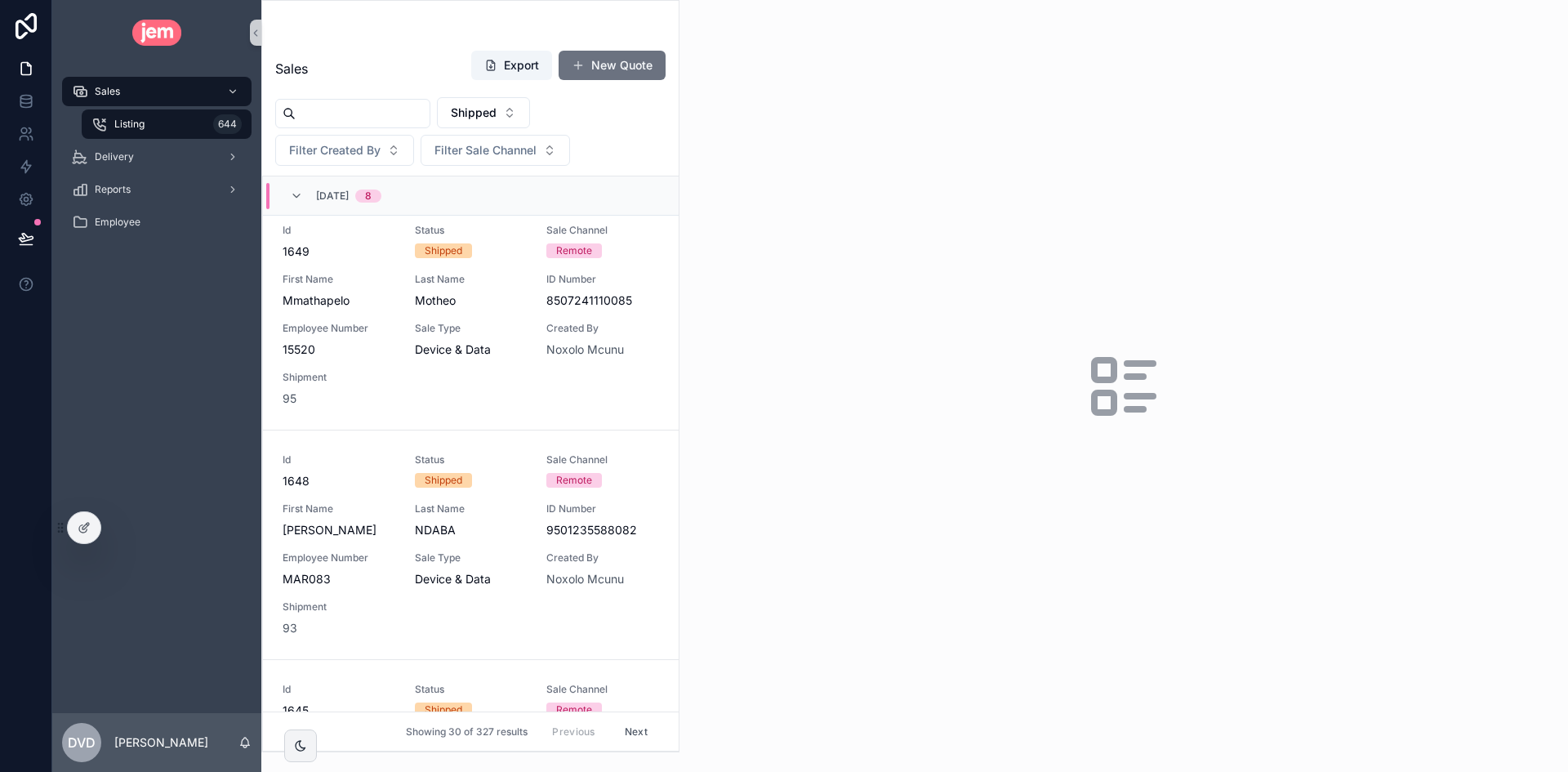
click at [635, 120] on div "Shipped Filter Created By Filter Sale Channel" at bounding box center [470, 131] width 416 height 69
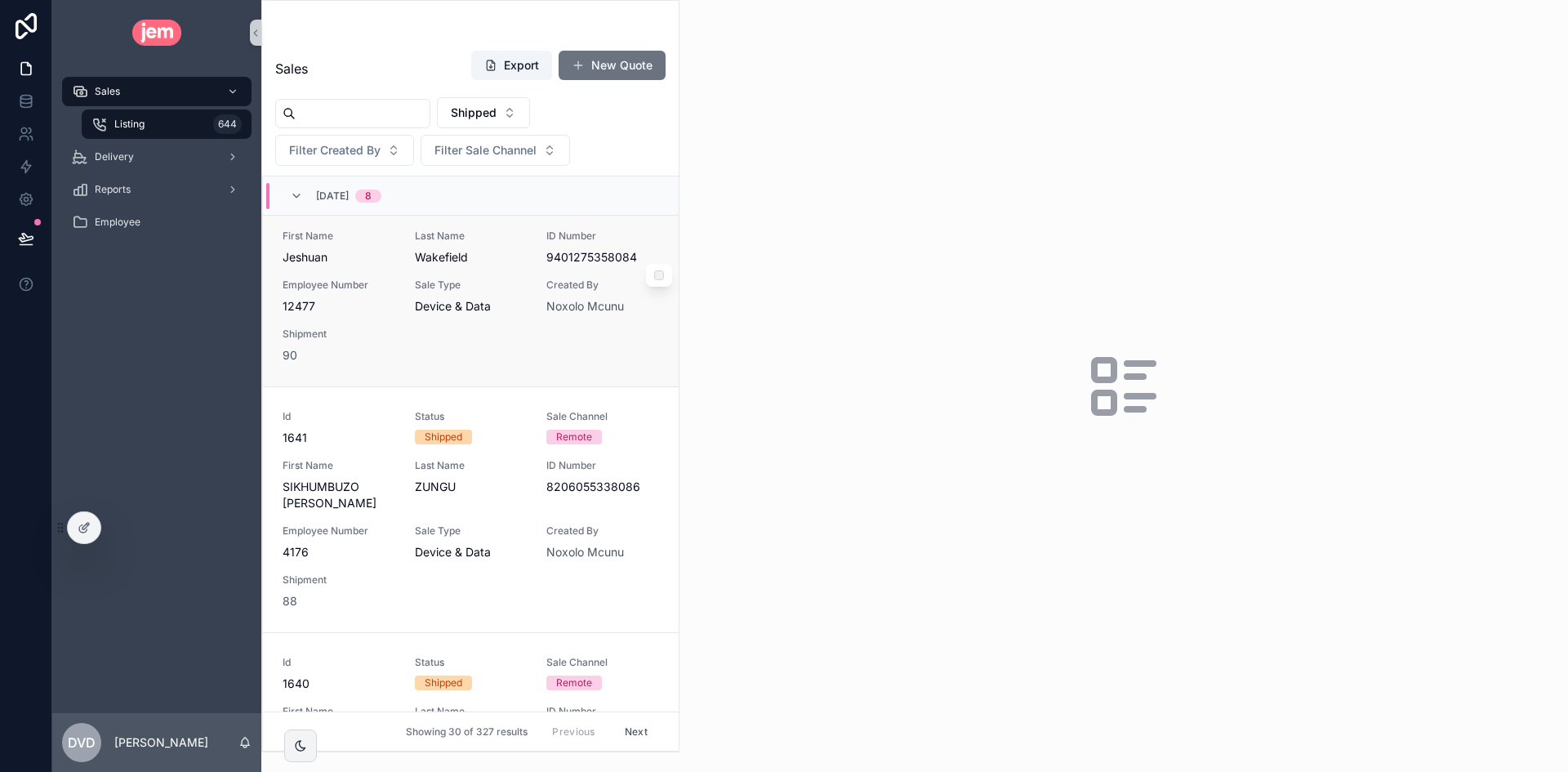
scroll to position [1062, 0]
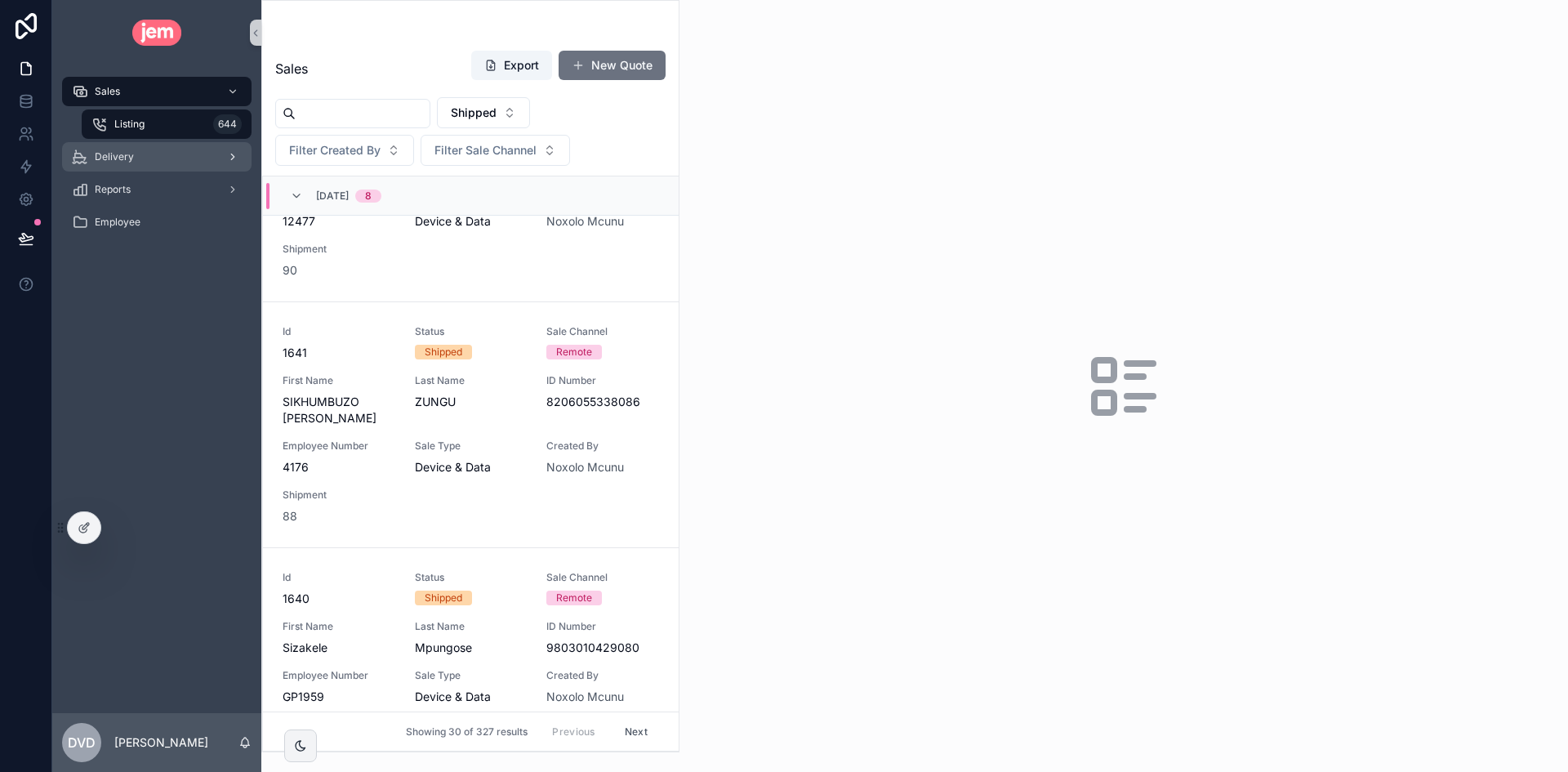
click at [177, 155] on div "Delivery" at bounding box center [157, 157] width 170 height 27
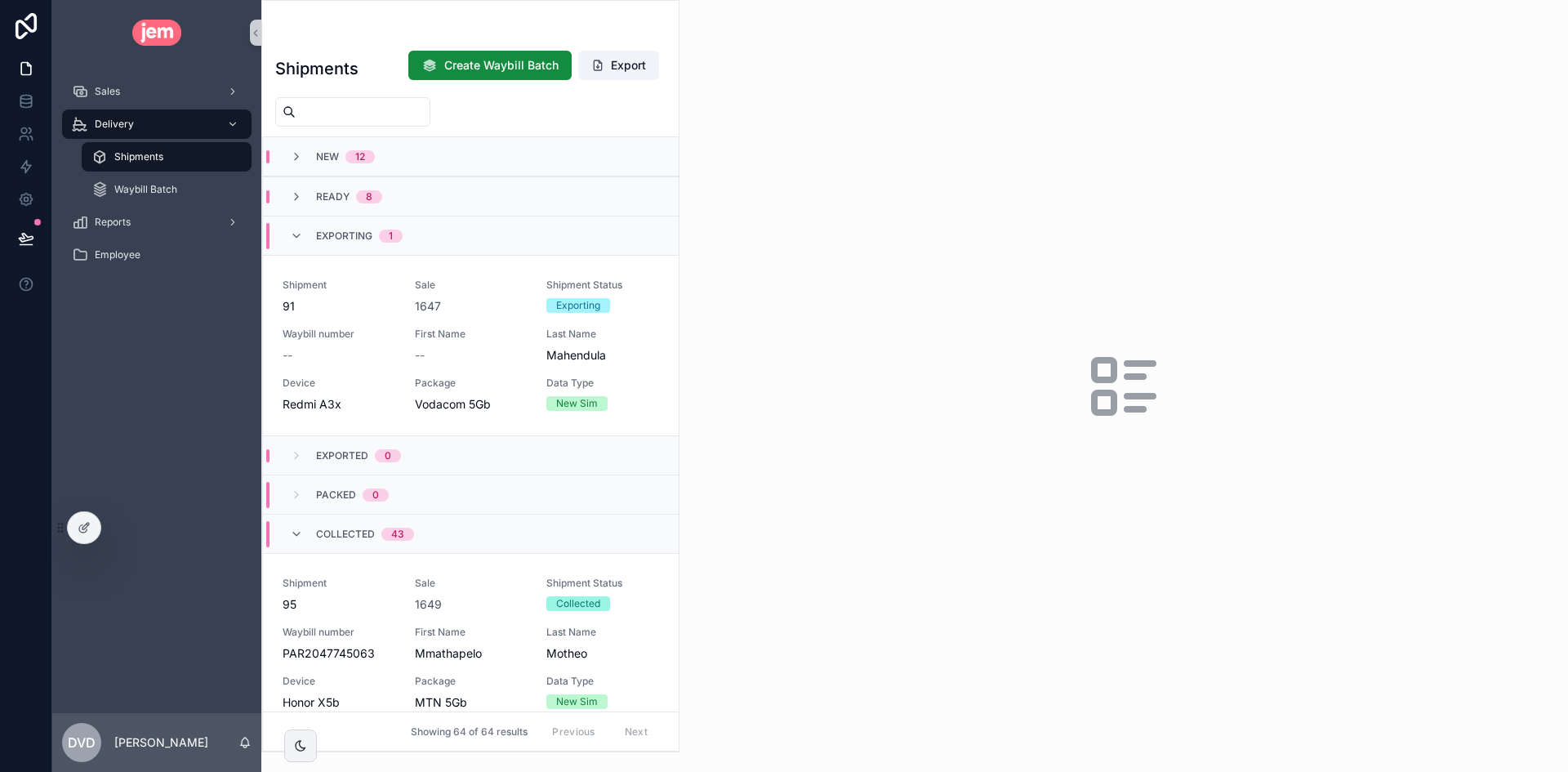
click at [170, 158] on div "Shipments" at bounding box center [167, 157] width 150 height 27
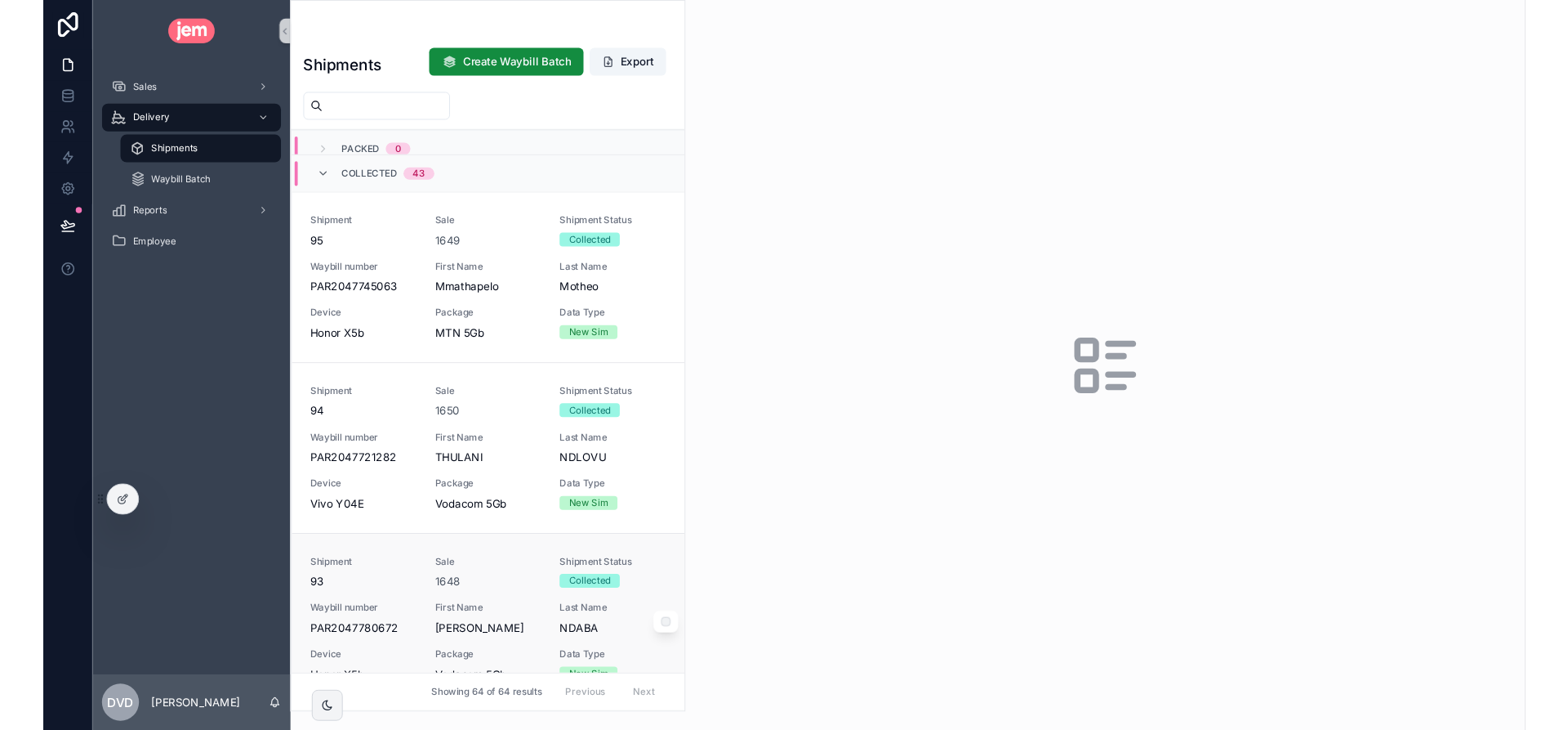
scroll to position [327, 0]
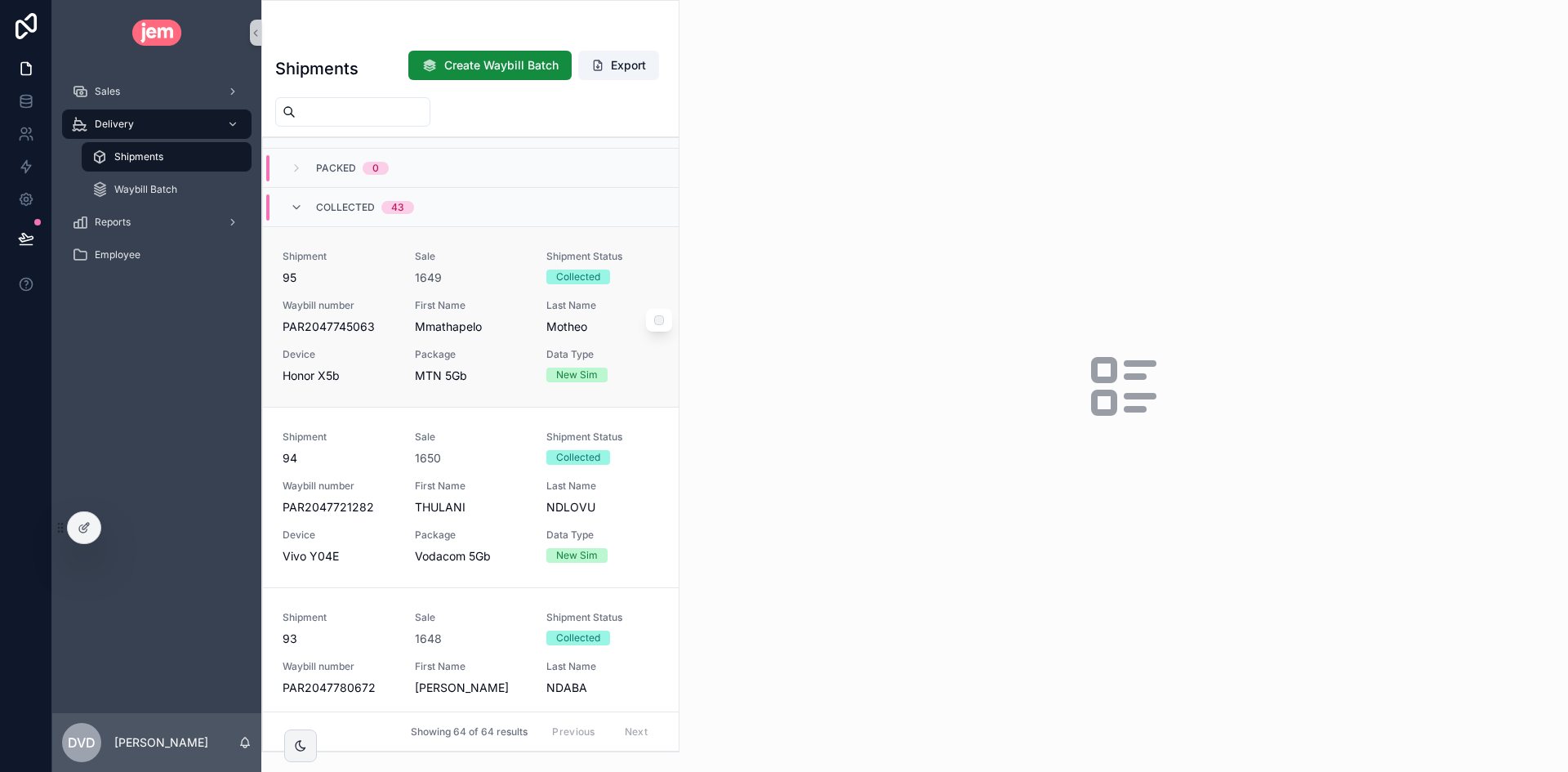
click at [465, 329] on span "Mmathapelo" at bounding box center [470, 327] width 113 height 16
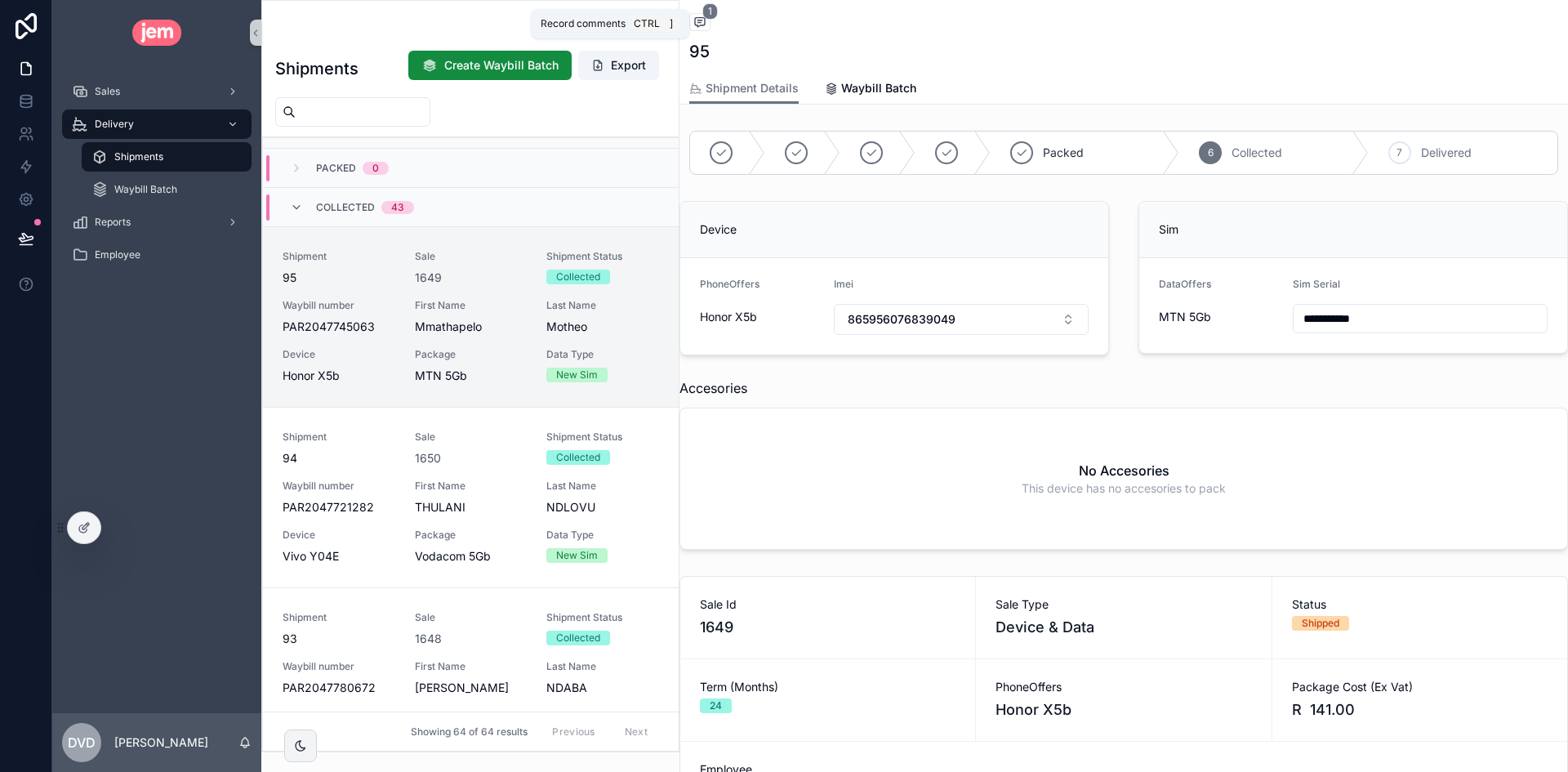
click at [701, 23] on icon "scrollable content" at bounding box center [699, 22] width 13 height 13
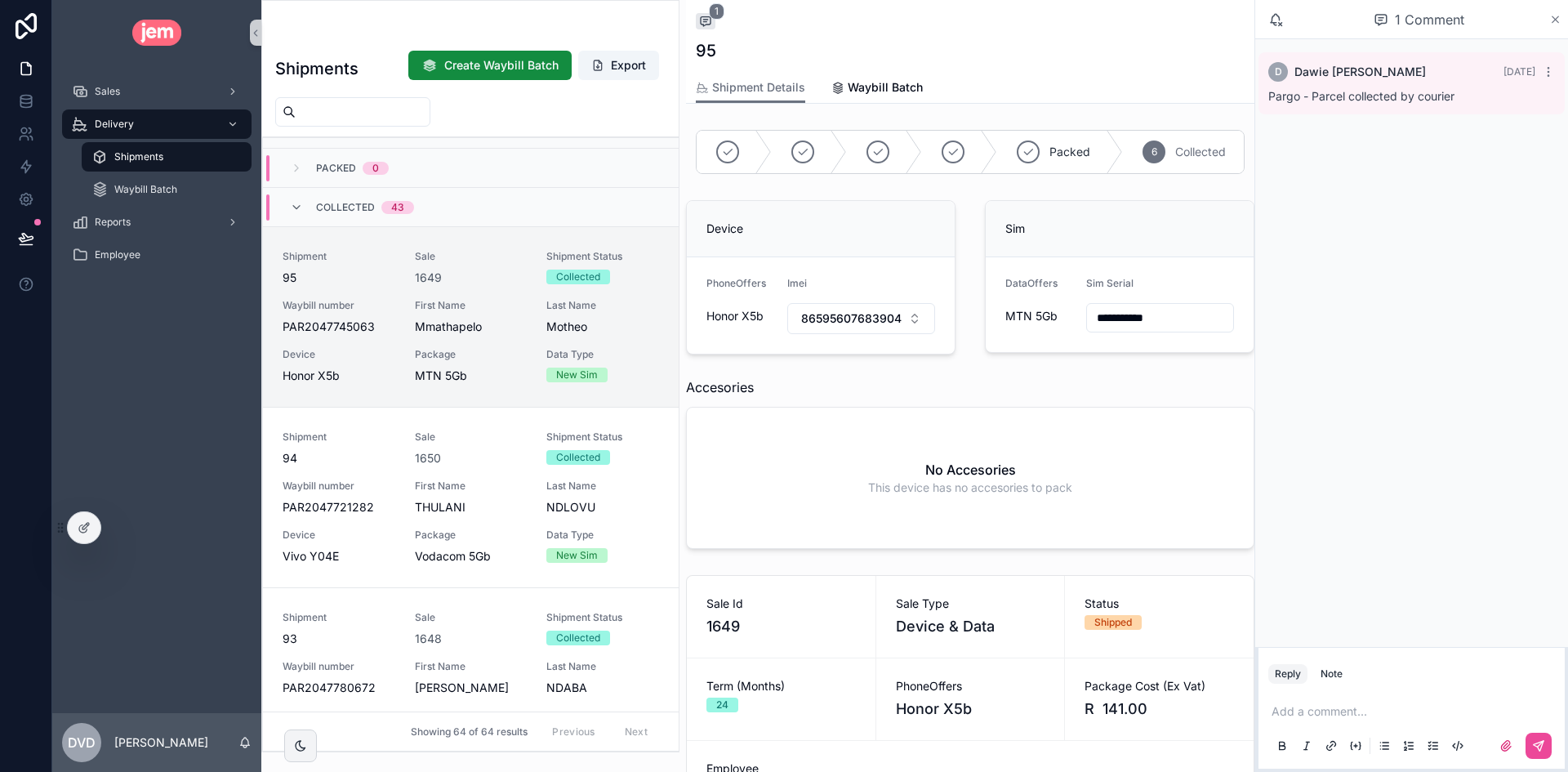
click at [1555, 16] on icon "scrollable content" at bounding box center [1554, 19] width 12 height 13
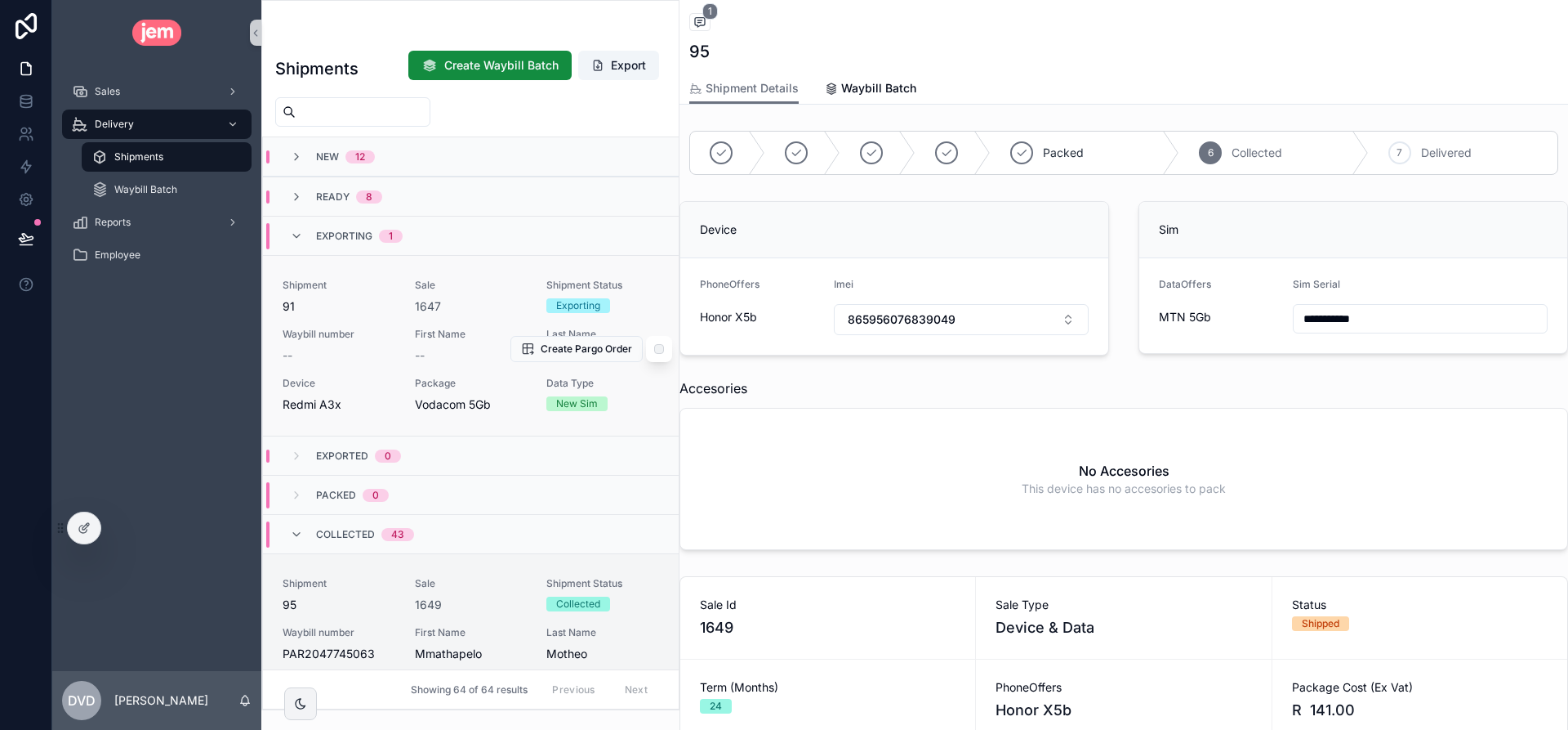
click at [387, 311] on span "91" at bounding box center [339, 307] width 113 height 16
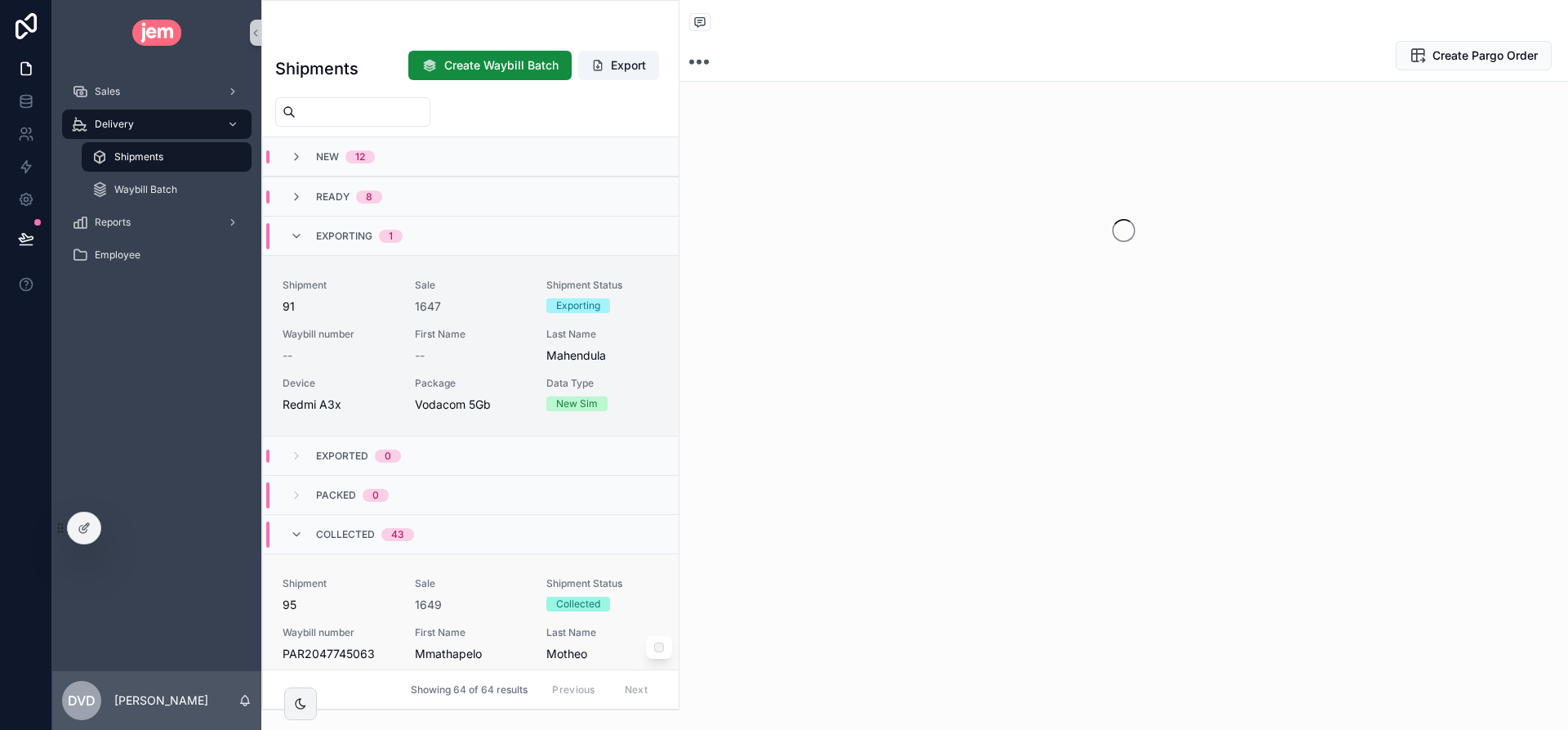
click at [360, 589] on span "Shipment" at bounding box center [339, 583] width 113 height 13
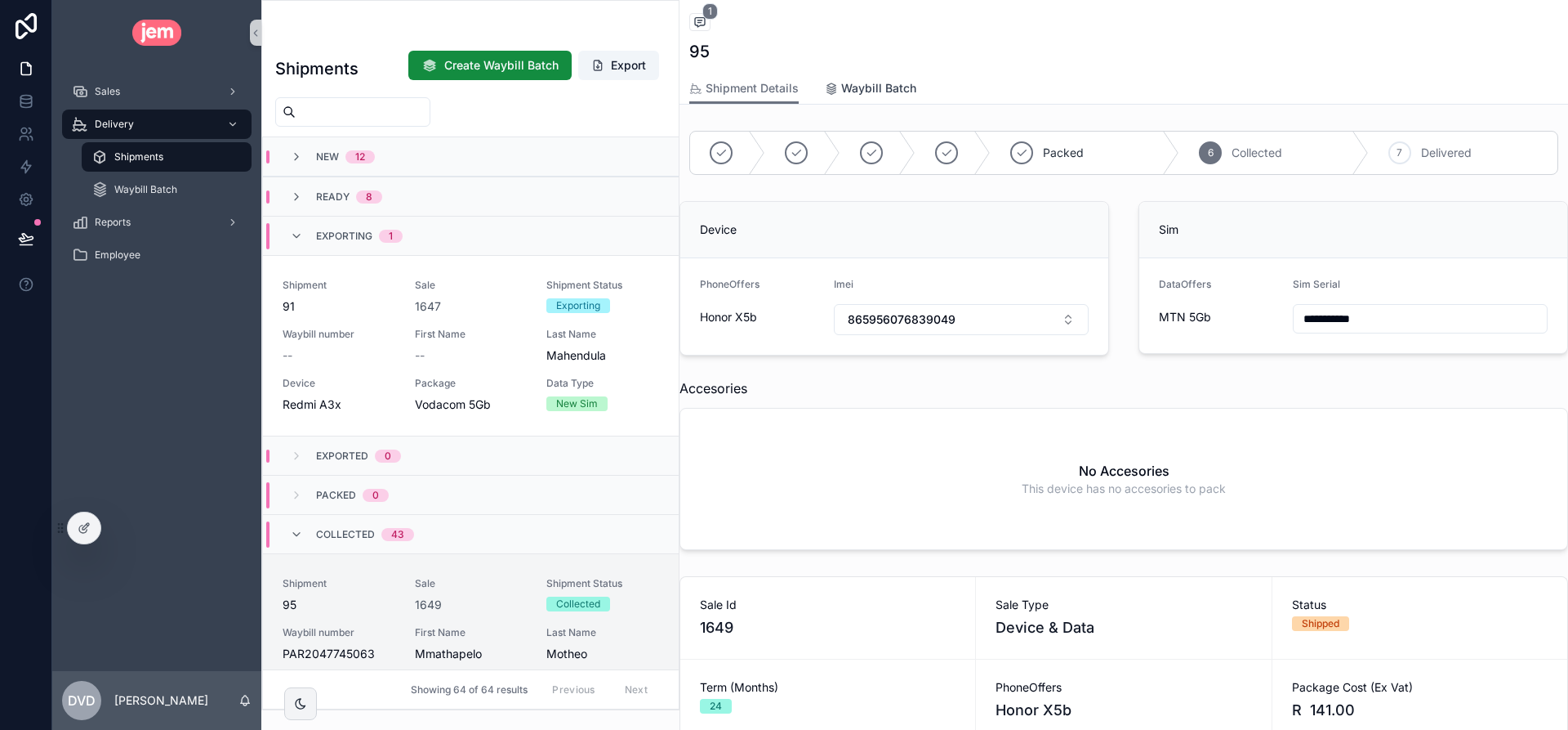
click at [888, 87] on span "Waybill Batch" at bounding box center [879, 88] width 75 height 16
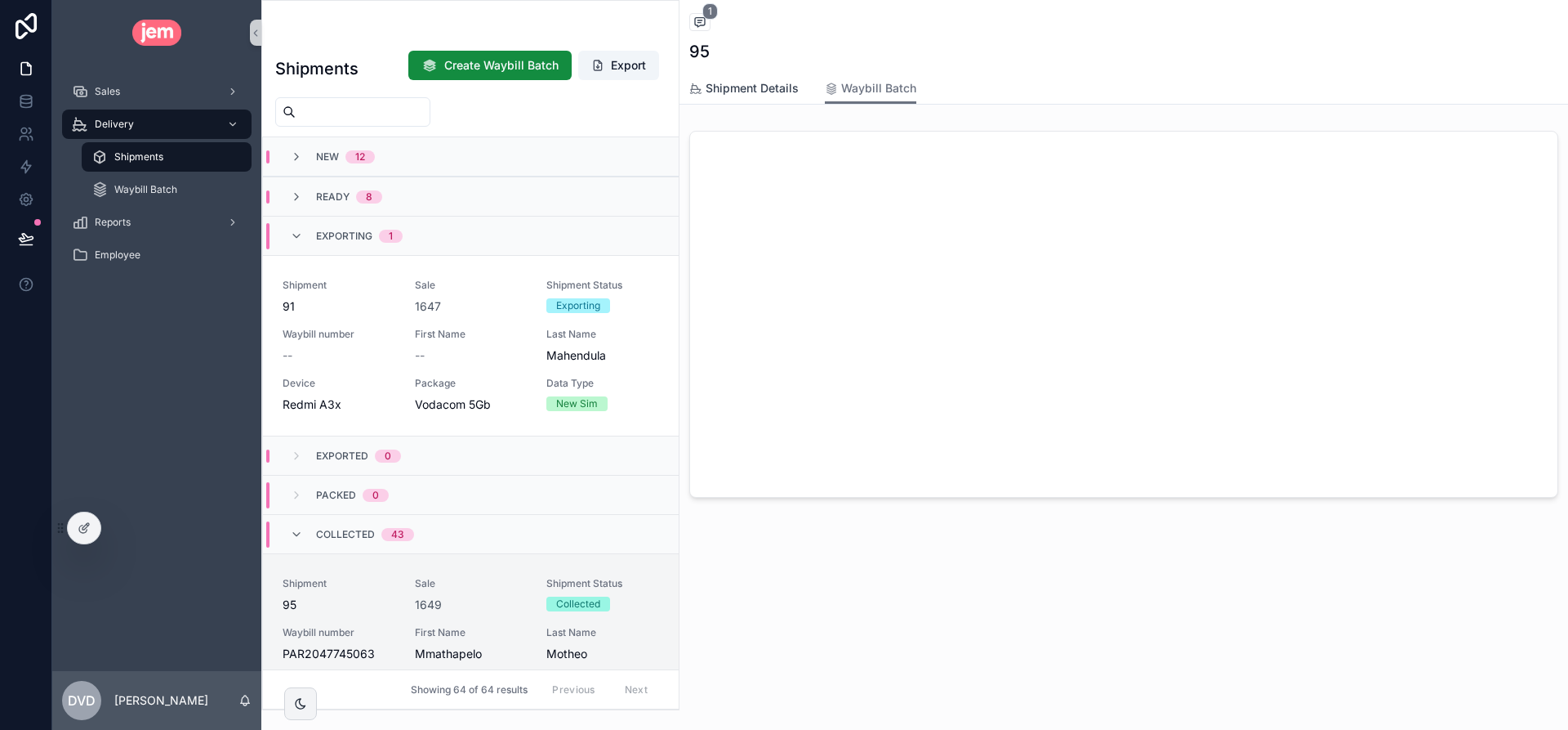
click at [737, 87] on span "Shipment Details" at bounding box center [752, 88] width 93 height 16
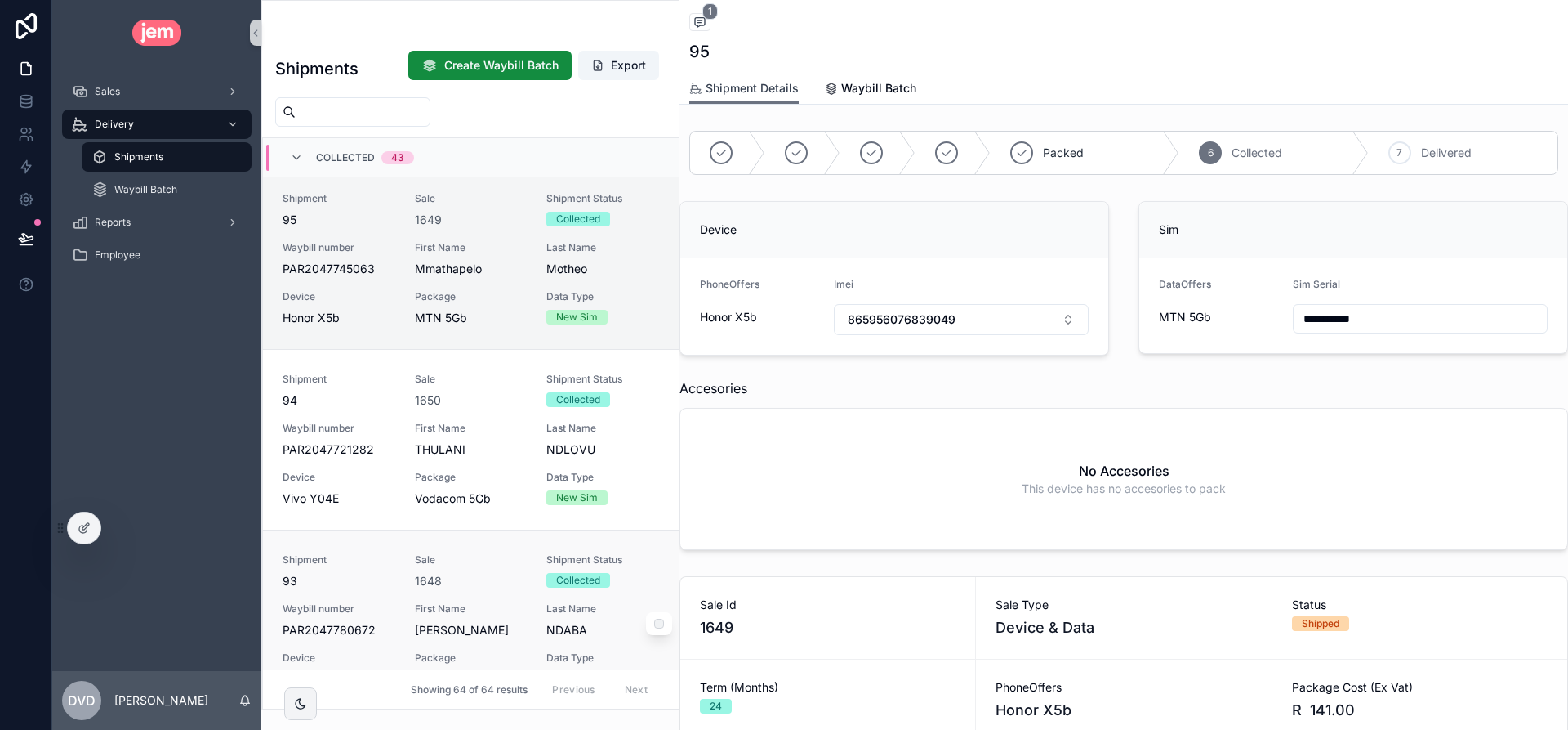
scroll to position [490, 0]
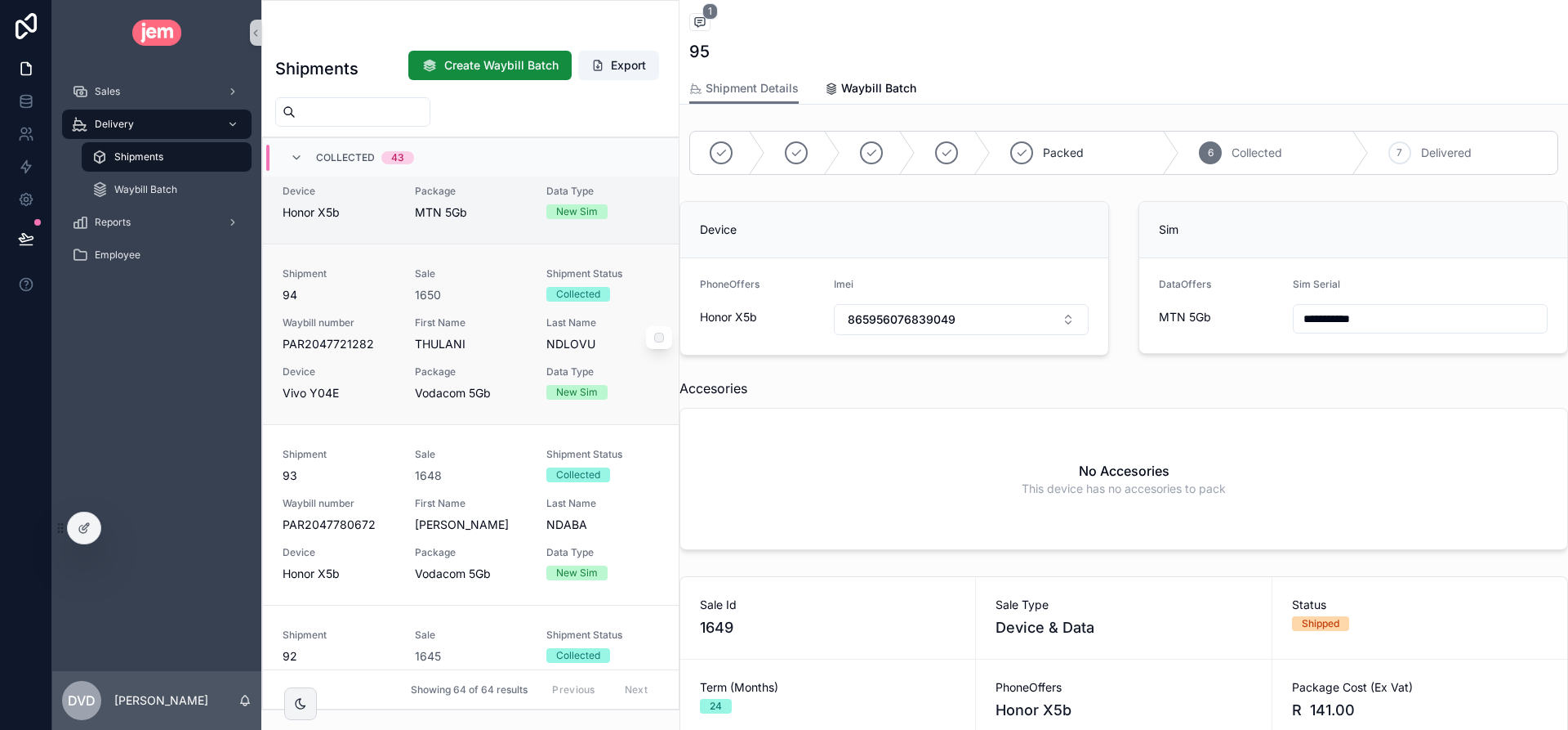
click at [405, 405] on link "Shipment 94 Sale 1650 Shipment Status Collected Waybill number PAR2047721282 Fi…" at bounding box center [470, 333] width 416 height 180
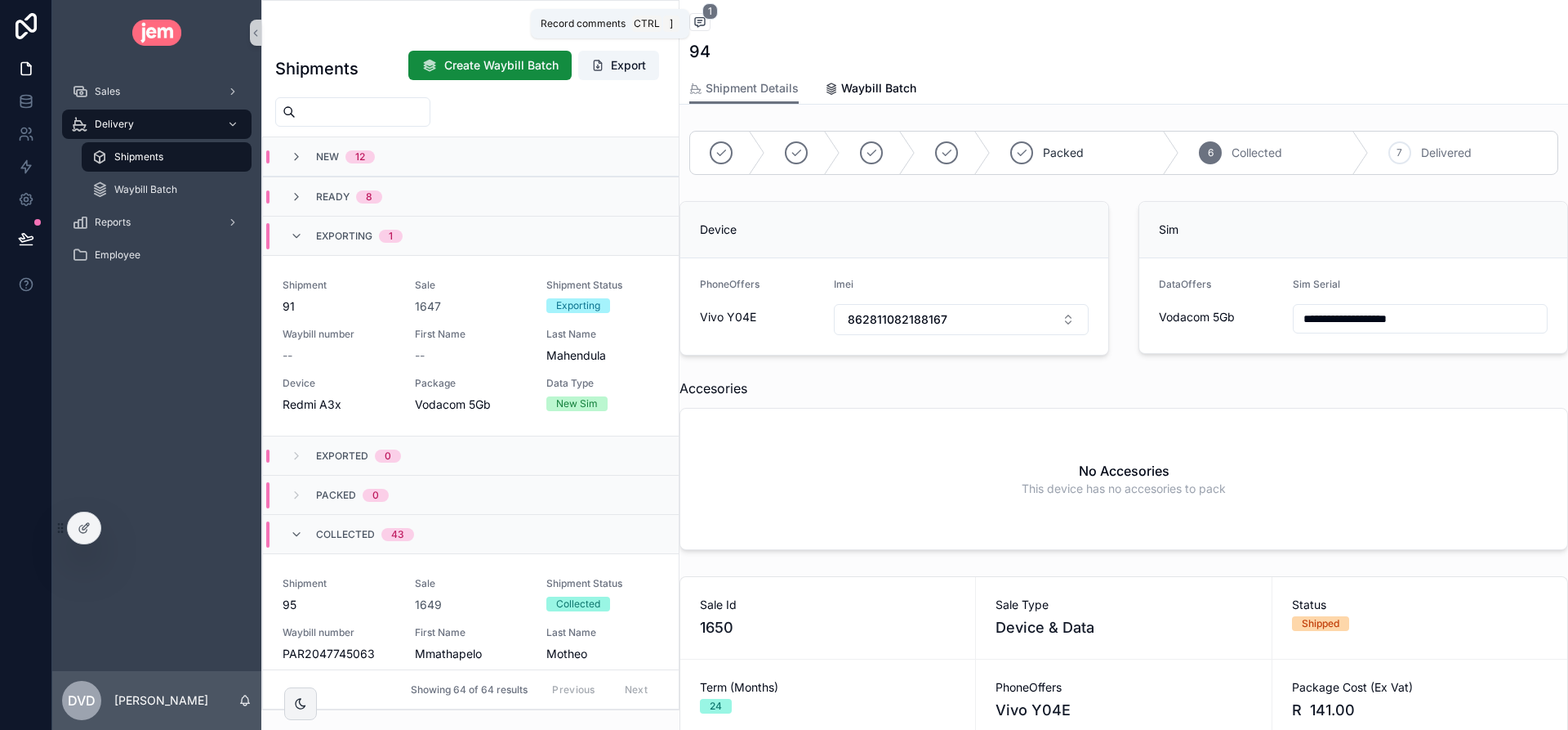
click at [704, 11] on span "1" at bounding box center [709, 12] width 16 height 16
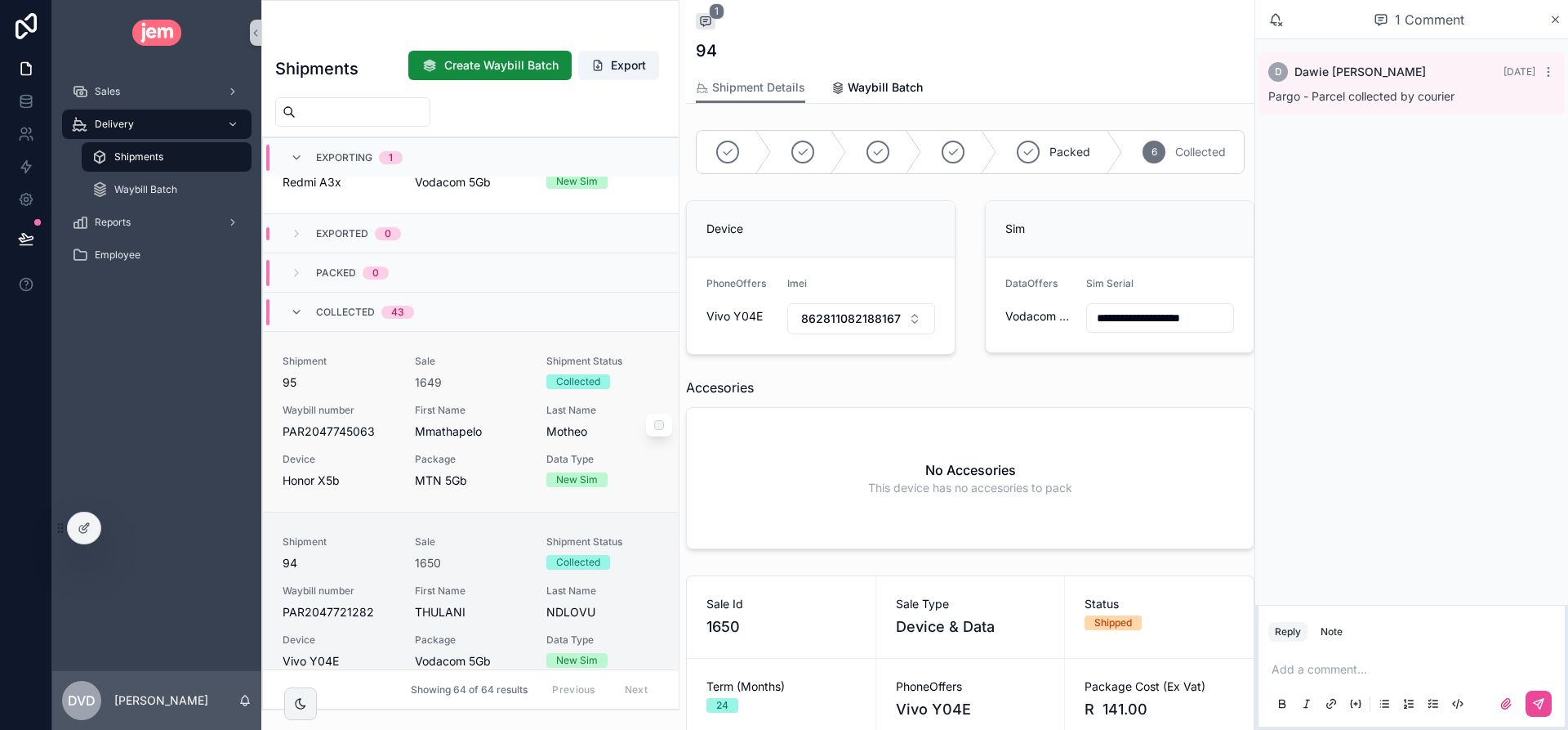
scroll to position [245, 0]
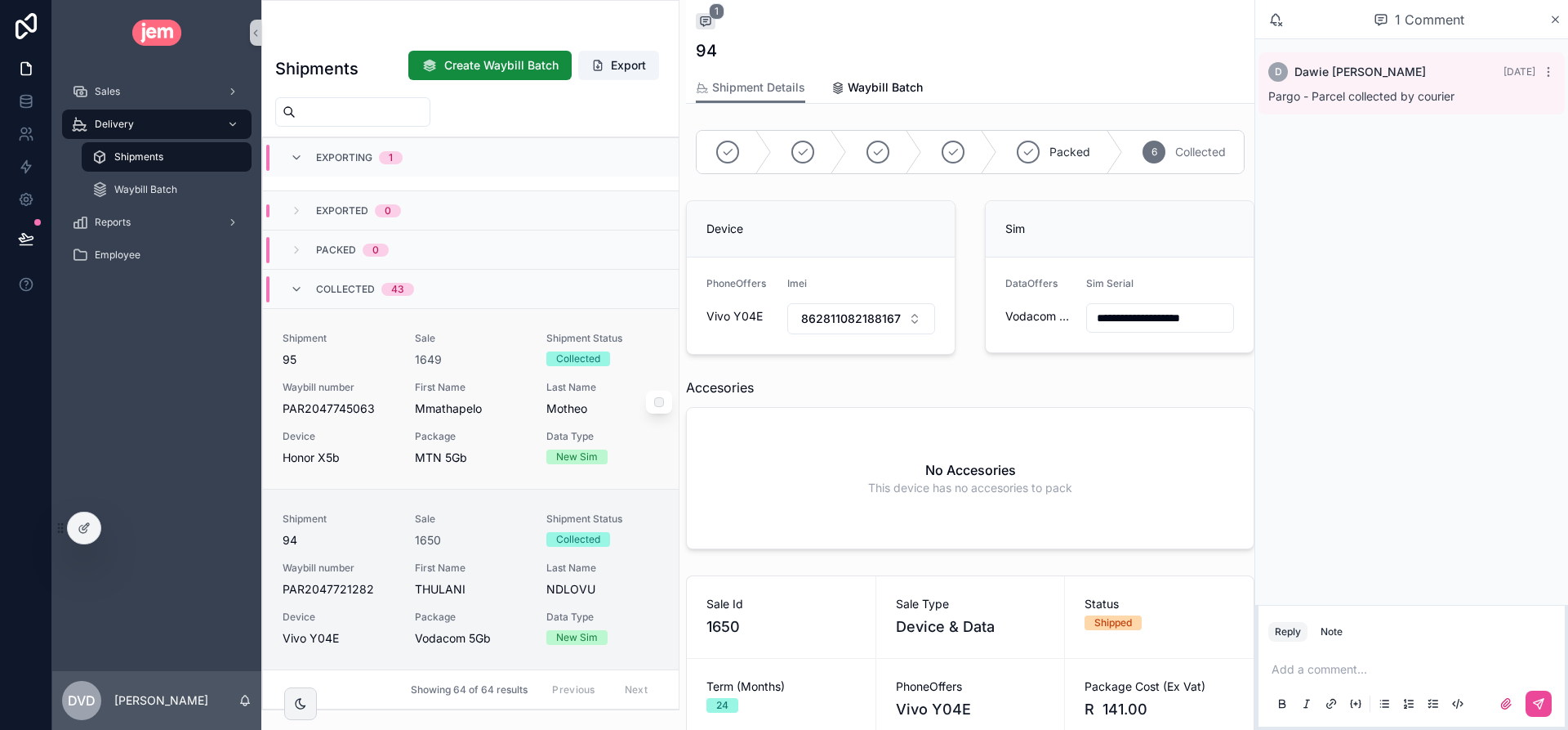
click at [514, 388] on span "First Name" at bounding box center [470, 387] width 113 height 13
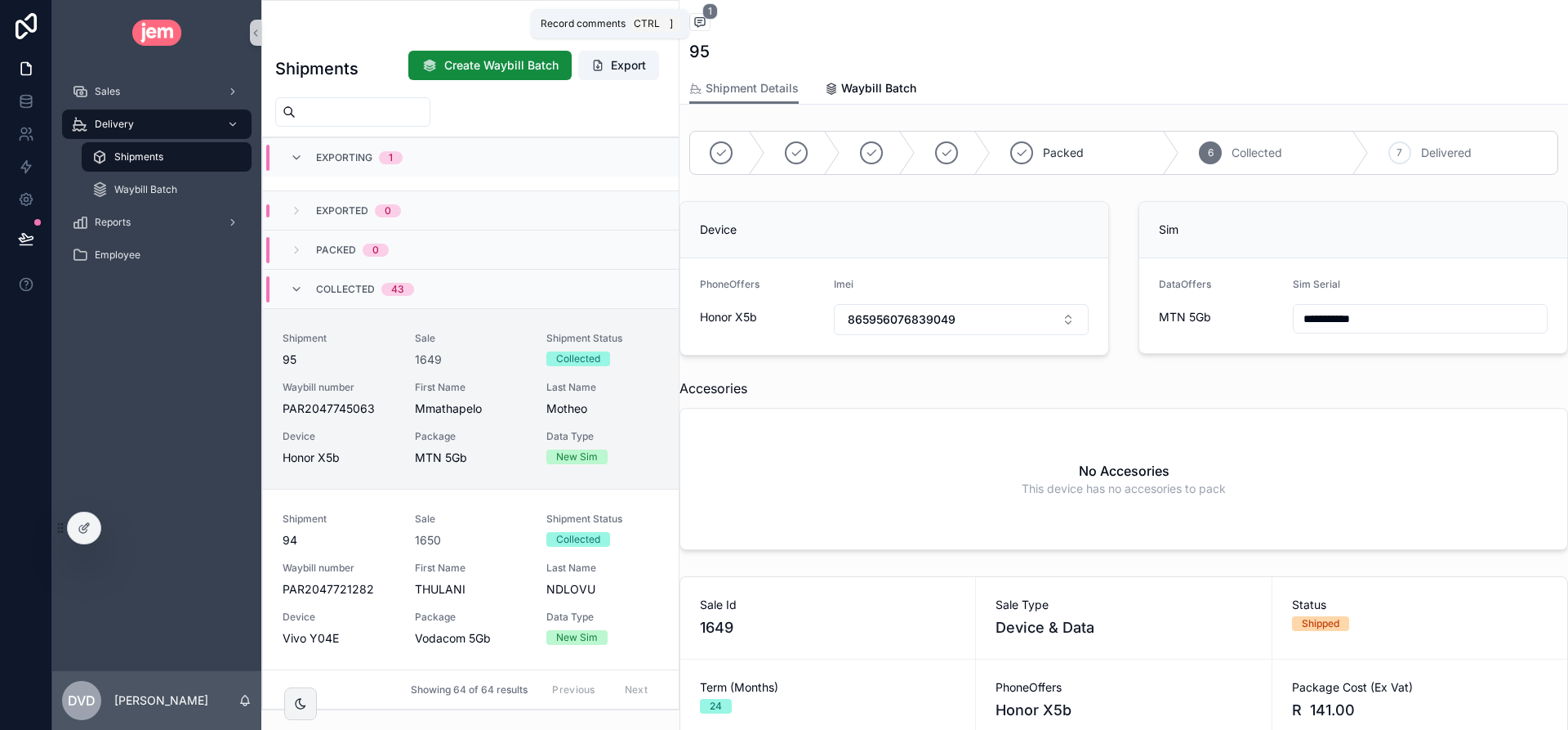
drag, startPoint x: 705, startPoint y: 28, endPoint x: 753, endPoint y: 50, distance: 52.8
click at [706, 28] on span "scrollable content" at bounding box center [699, 22] width 21 height 18
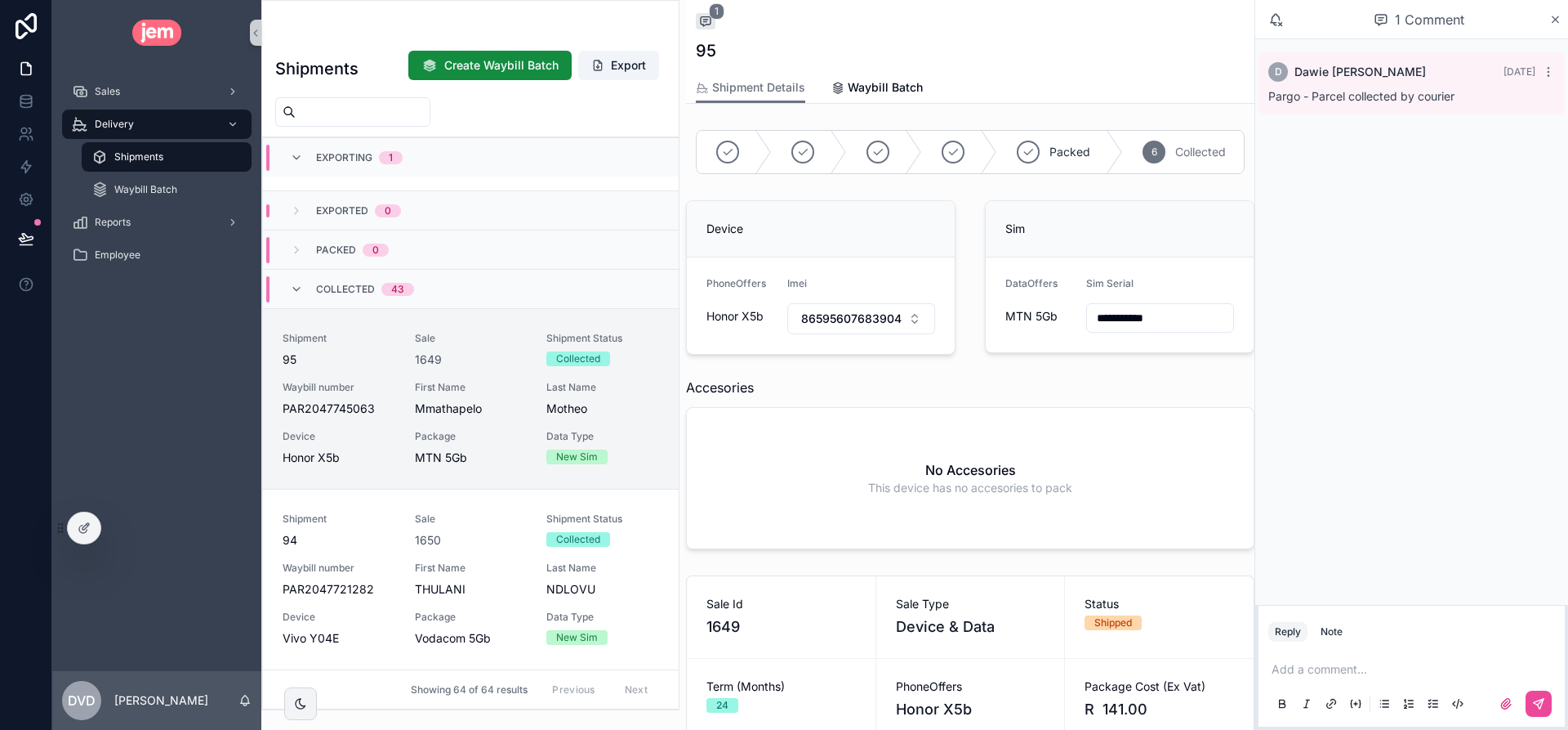
click at [1397, 98] on span "Pargo - Parcel collected by courier" at bounding box center [1360, 95] width 186 height 14
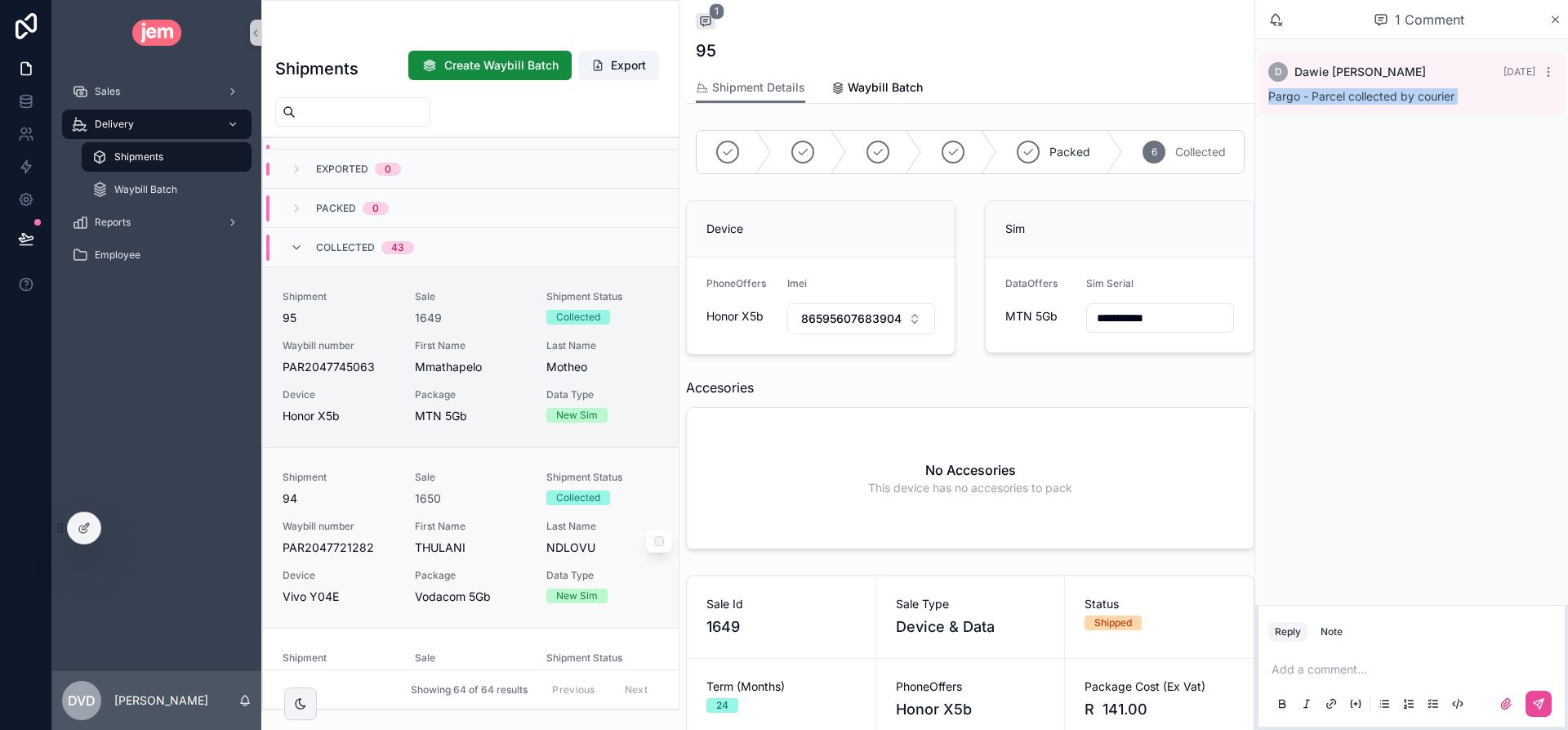
scroll to position [490, 0]
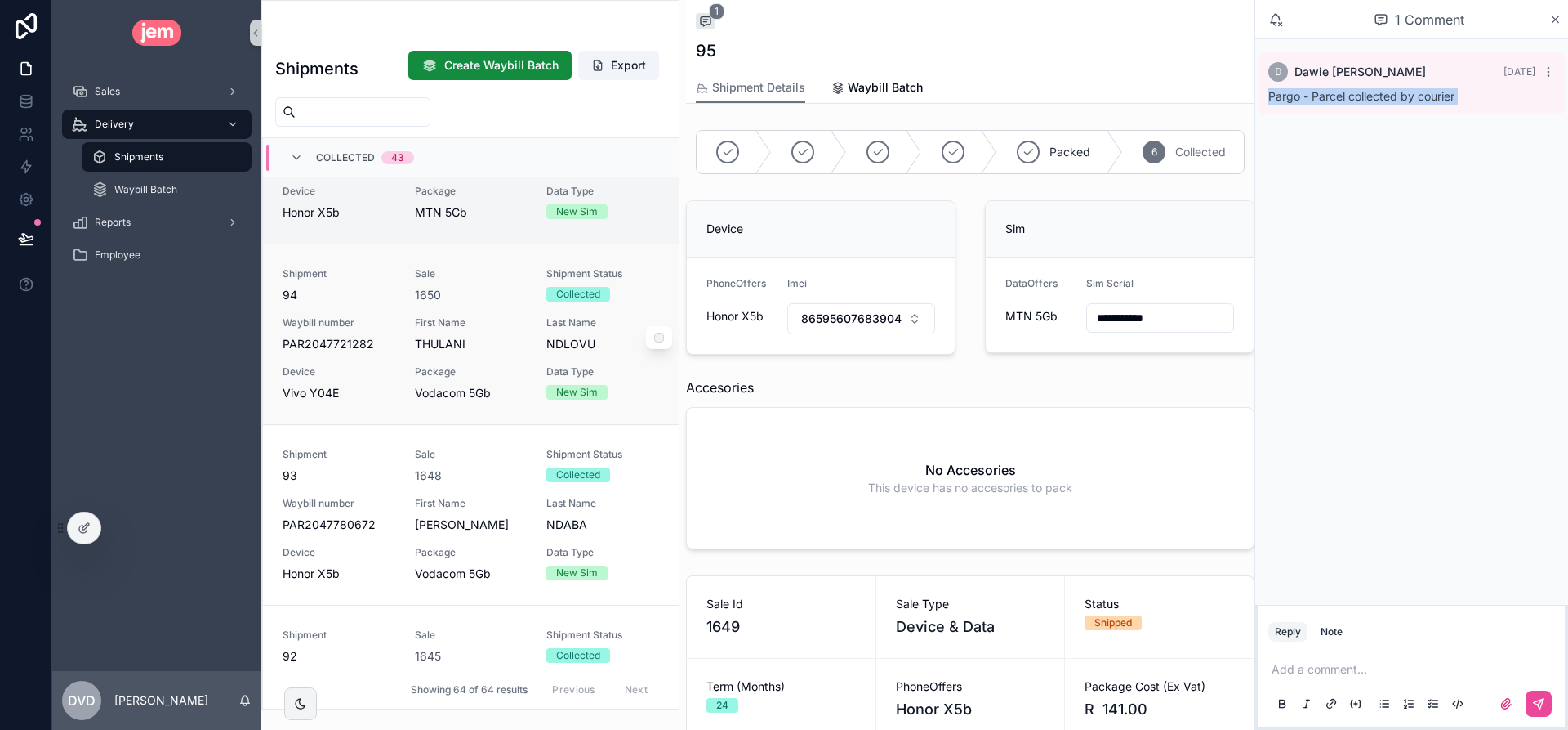
click at [470, 347] on span "THULANI" at bounding box center [470, 344] width 113 height 16
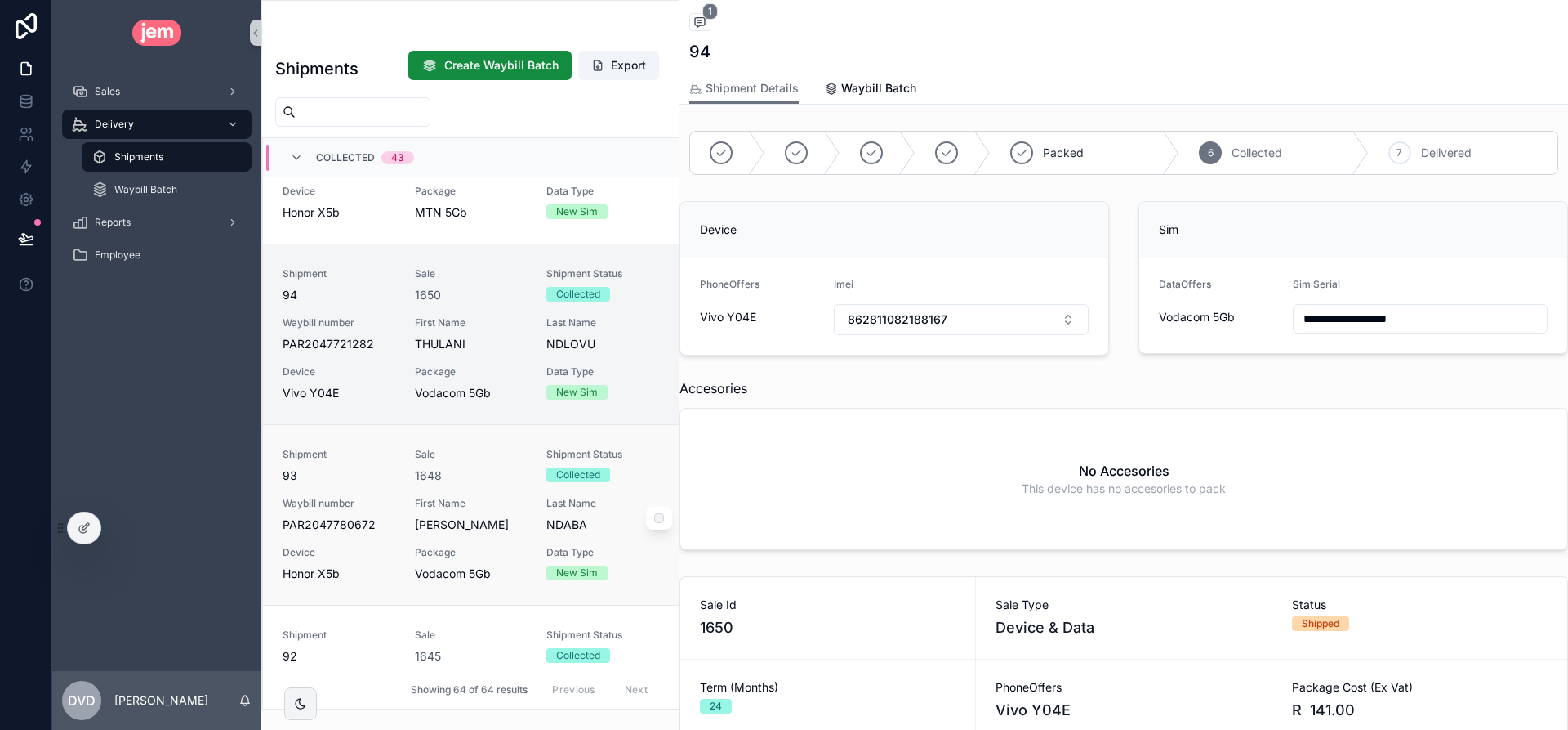
click at [486, 528] on span "[PERSON_NAME]" at bounding box center [470, 525] width 113 height 16
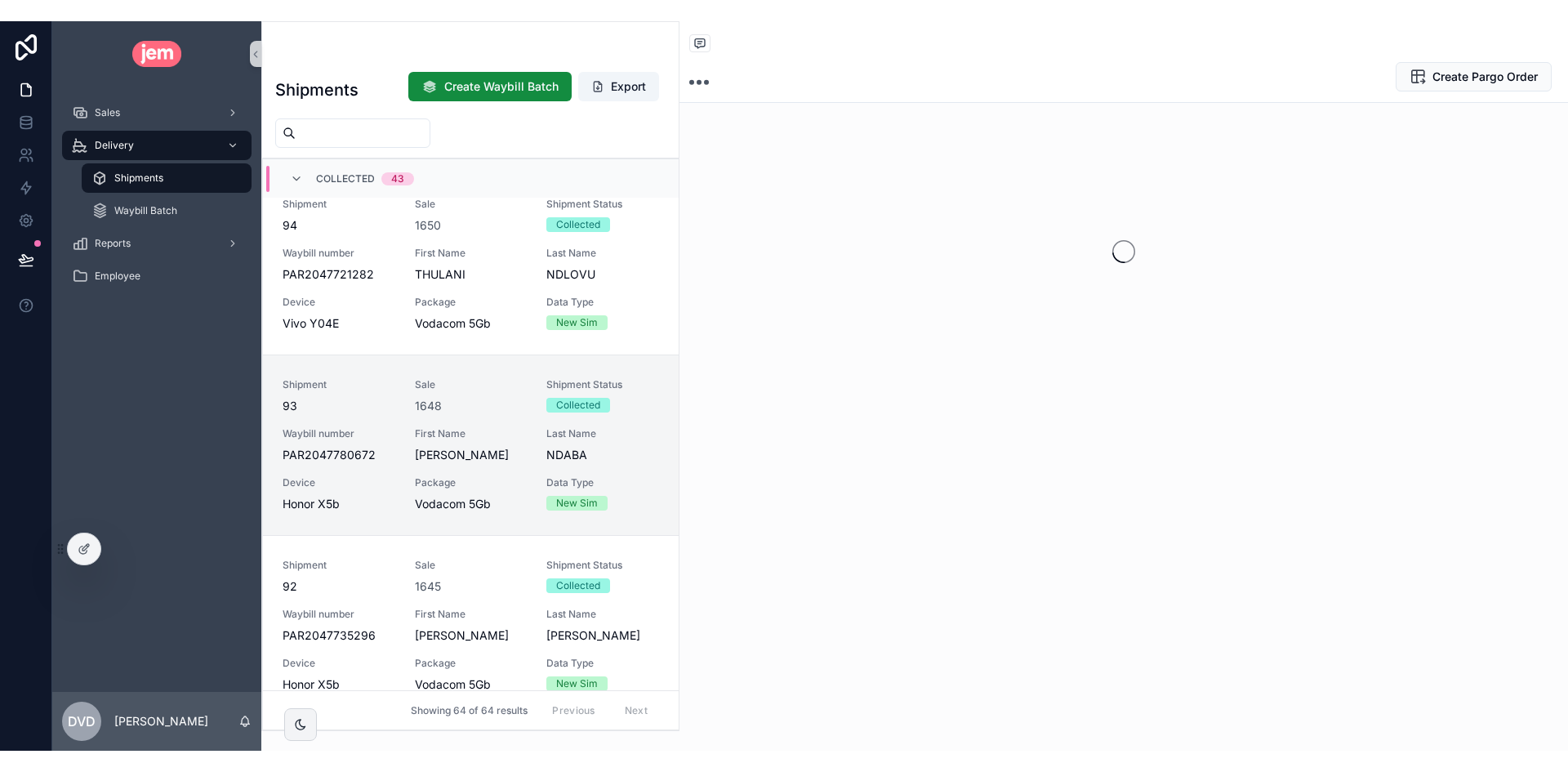
scroll to position [898, 0]
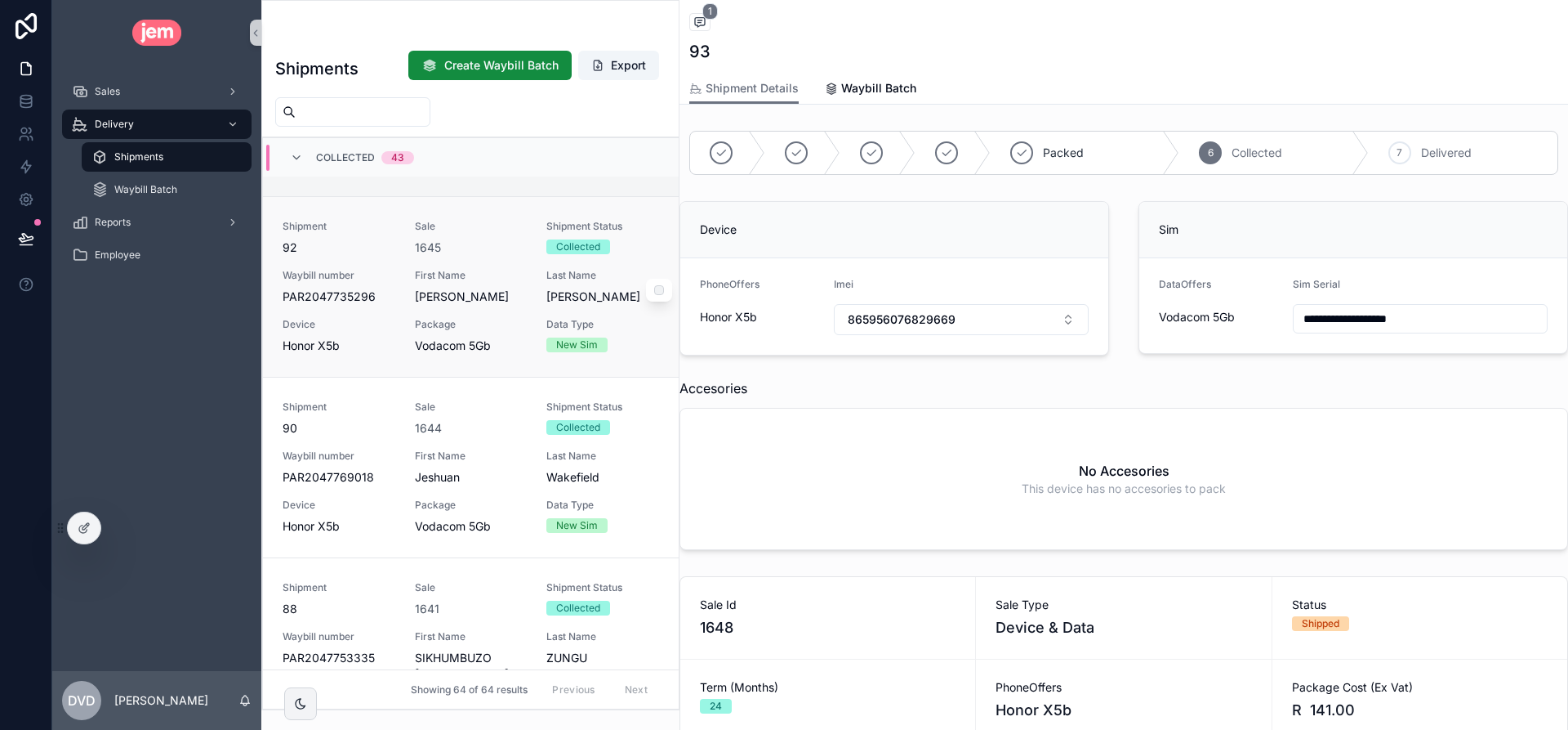
click at [501, 282] on span "First Name" at bounding box center [470, 275] width 113 height 13
click at [153, 87] on div "Sales" at bounding box center [157, 92] width 170 height 27
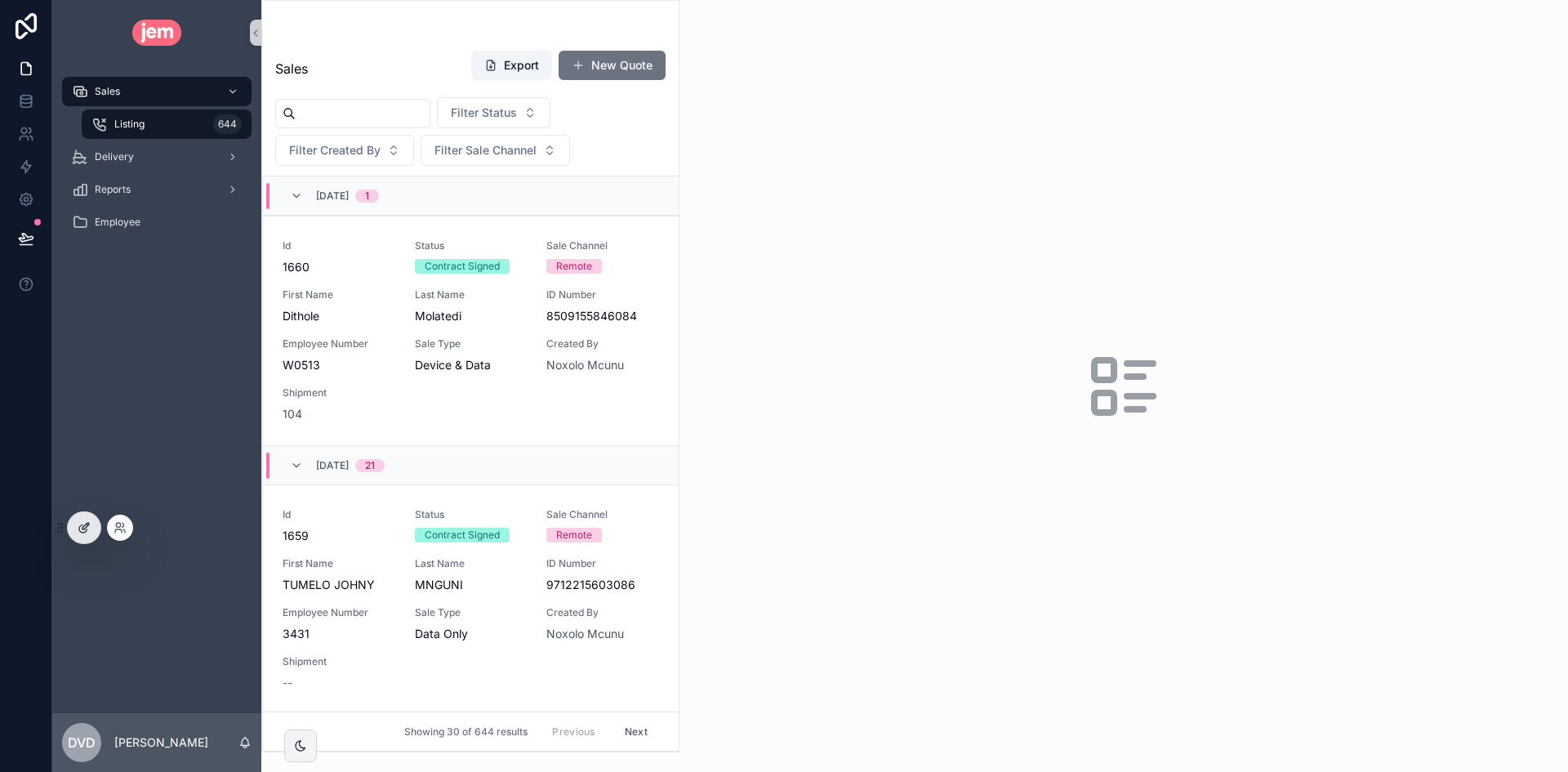
click at [90, 527] on icon at bounding box center [84, 527] width 13 height 13
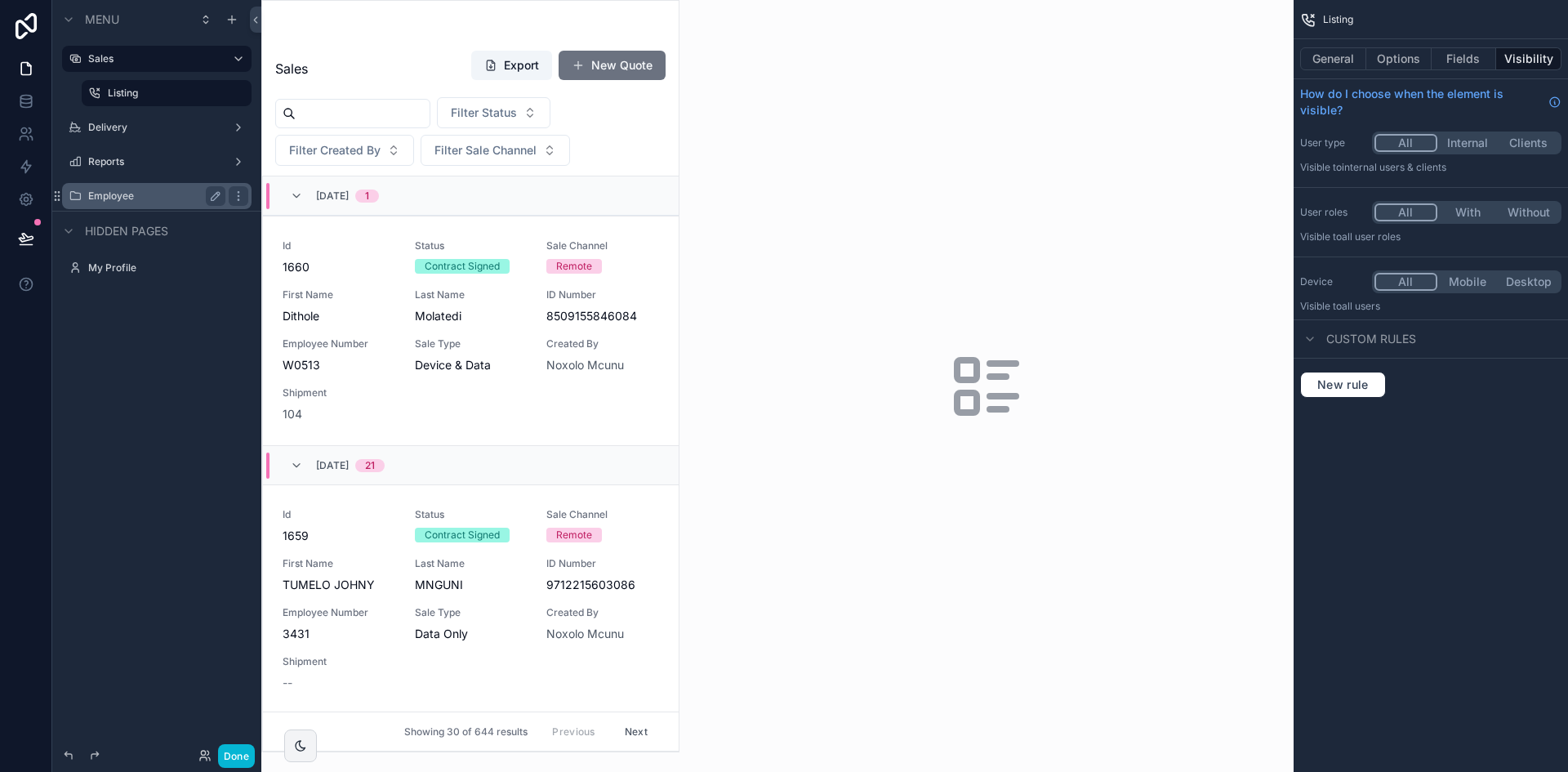
click at [115, 190] on label "Employee" at bounding box center [153, 196] width 131 height 13
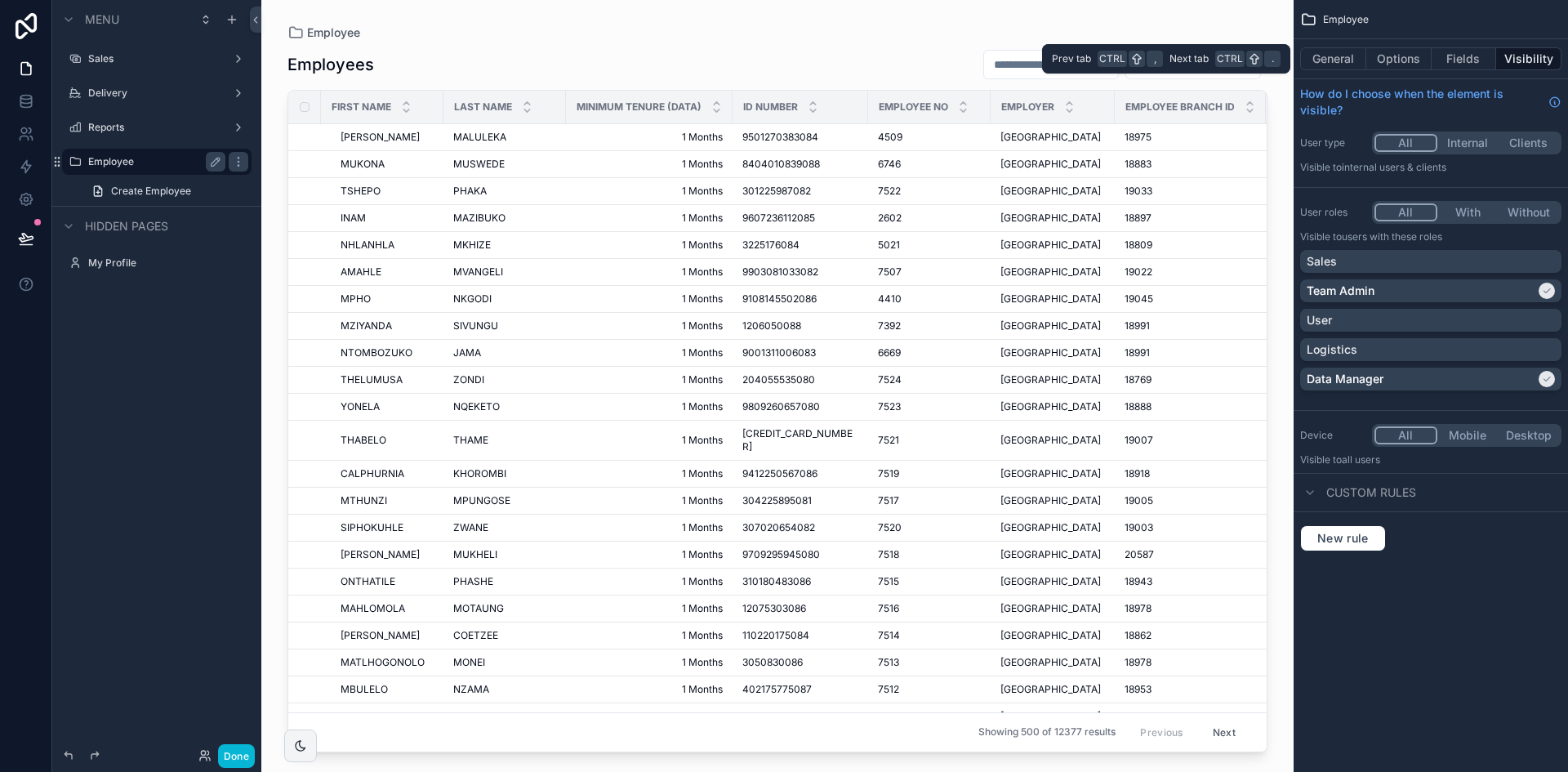
click at [1513, 60] on button "Visibility" at bounding box center [1528, 59] width 65 height 23
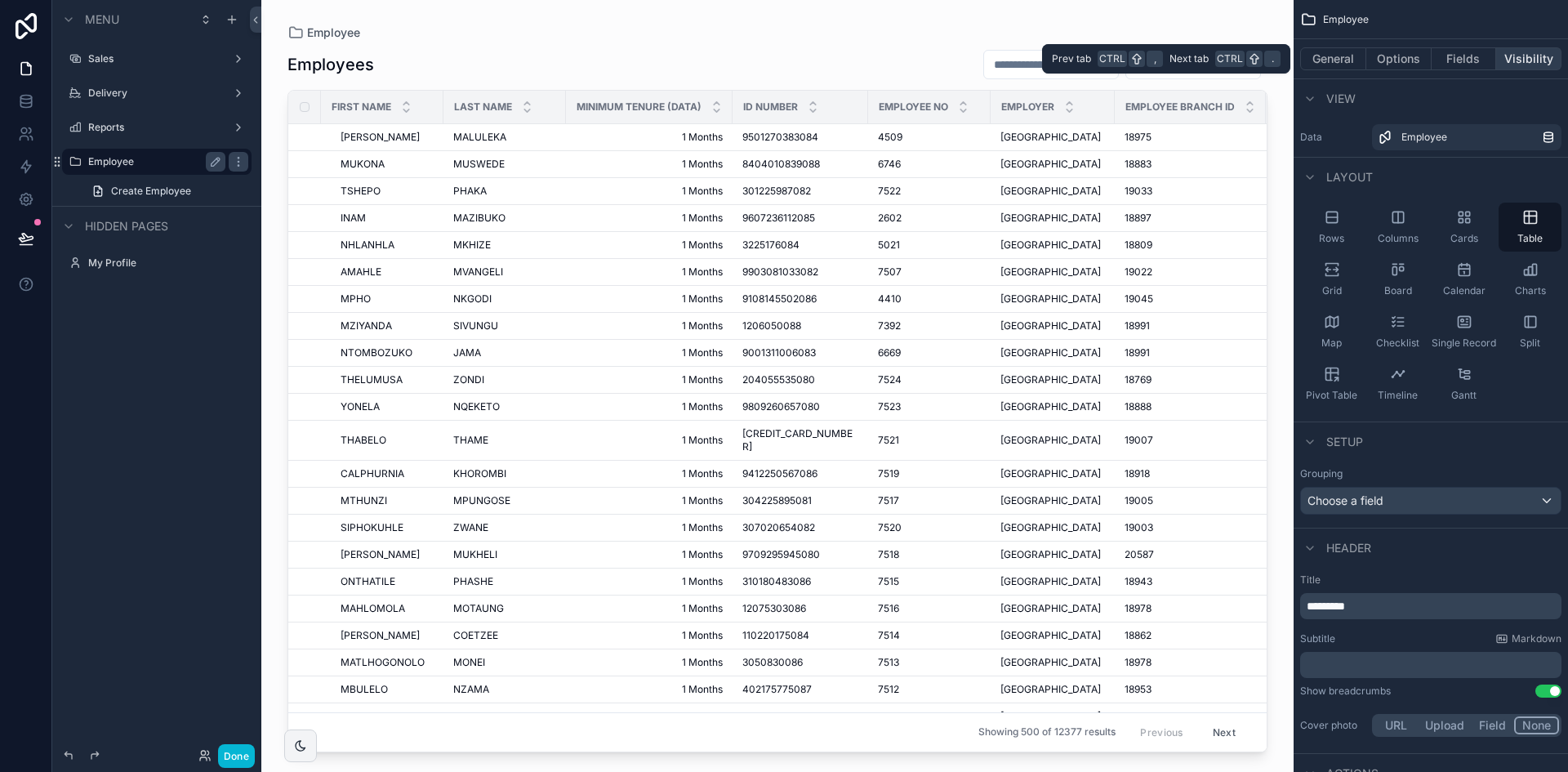
click at [1541, 58] on button "Visibility" at bounding box center [1528, 59] width 65 height 23
